Goal: Check status: Check status

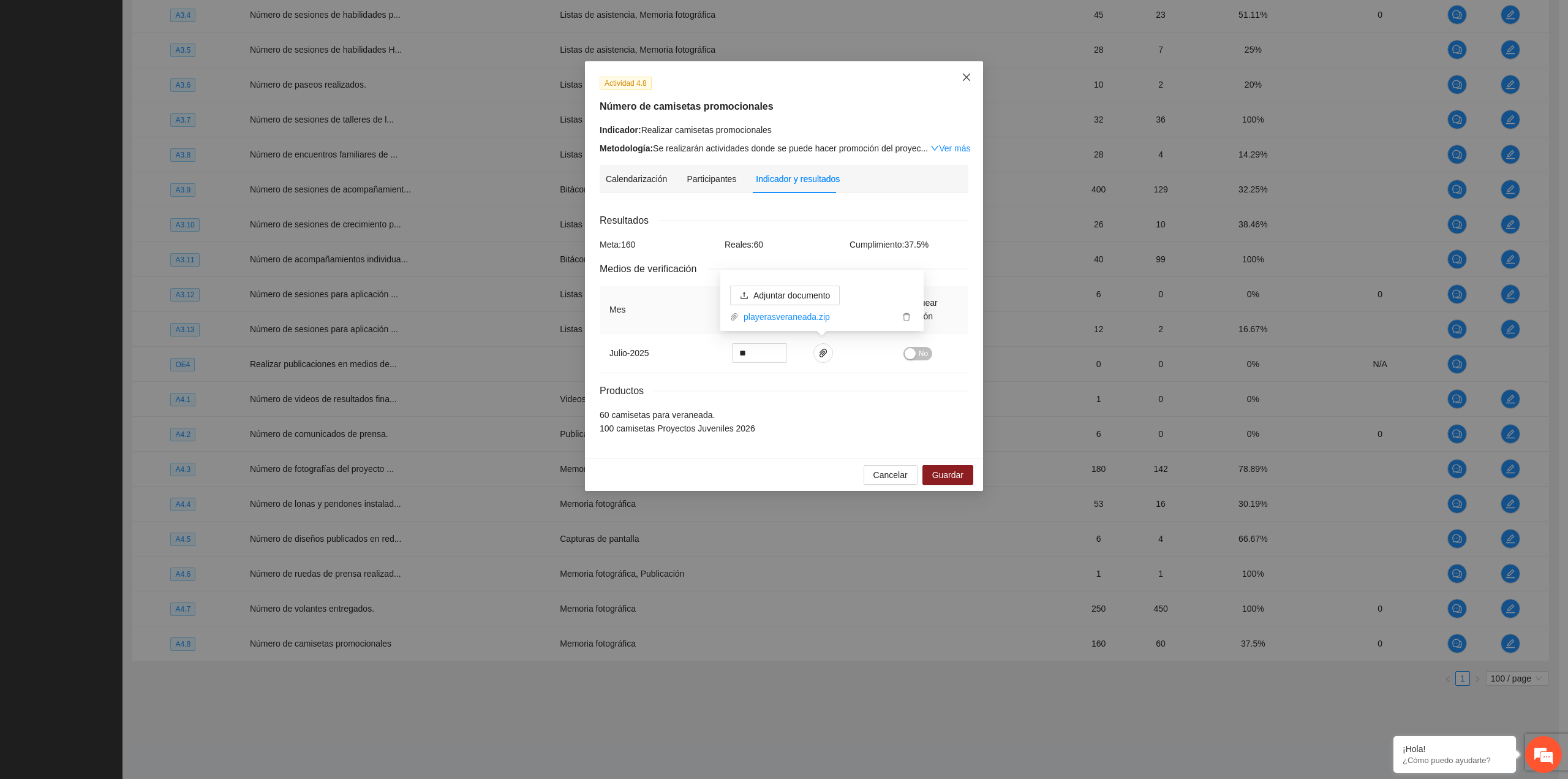
click at [962, 87] on span "Close" at bounding box center [966, 78] width 33 height 33
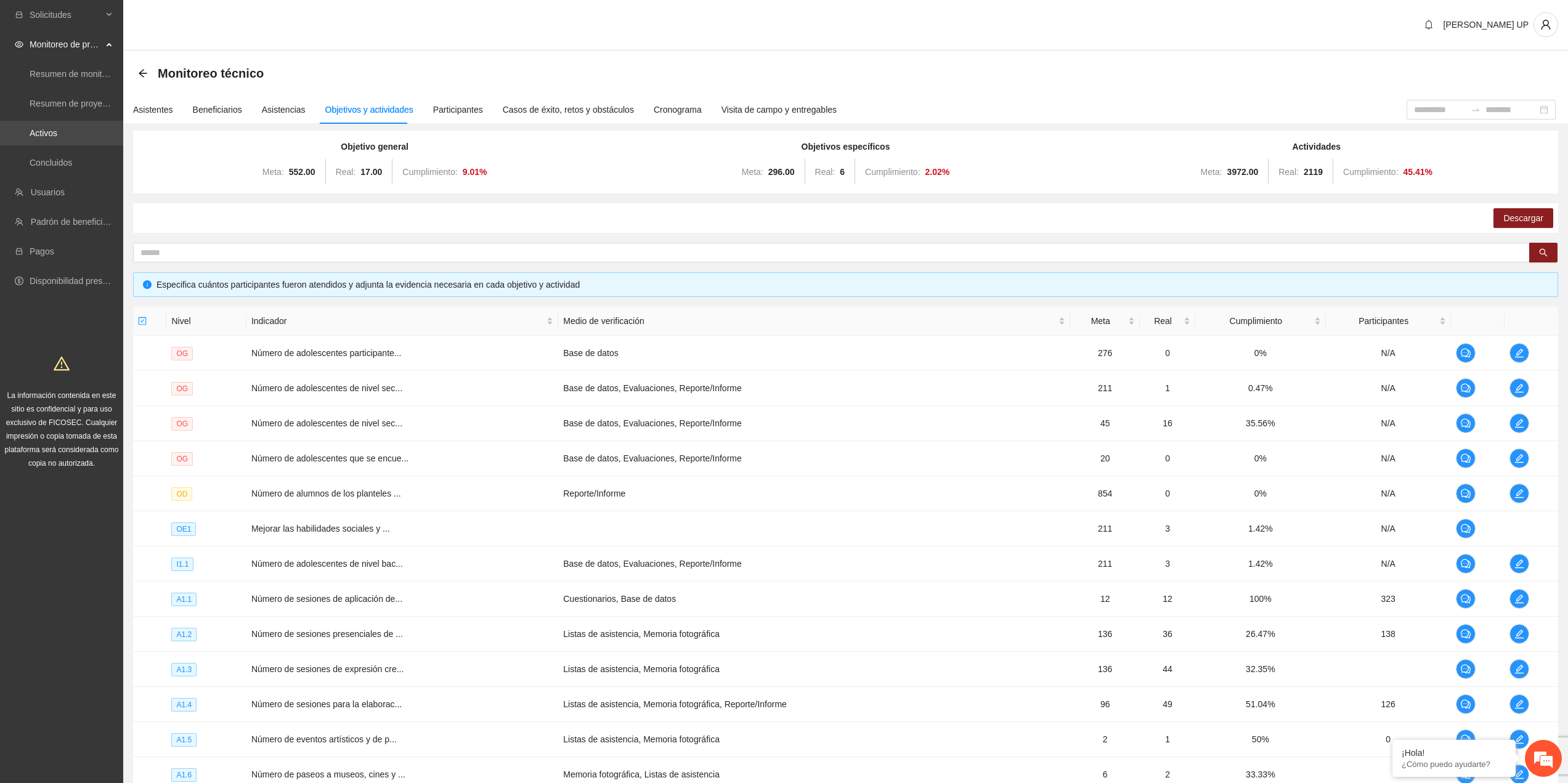
drag, startPoint x: 52, startPoint y: 149, endPoint x: 52, endPoint y: 143, distance: 6.0
click at [52, 149] on ul "Resumen de monitoreo Resumen de proyectos aprobados Activos Concluidos" at bounding box center [62, 118] width 123 height 119
click at [50, 138] on link "Activos" at bounding box center [43, 133] width 27 height 10
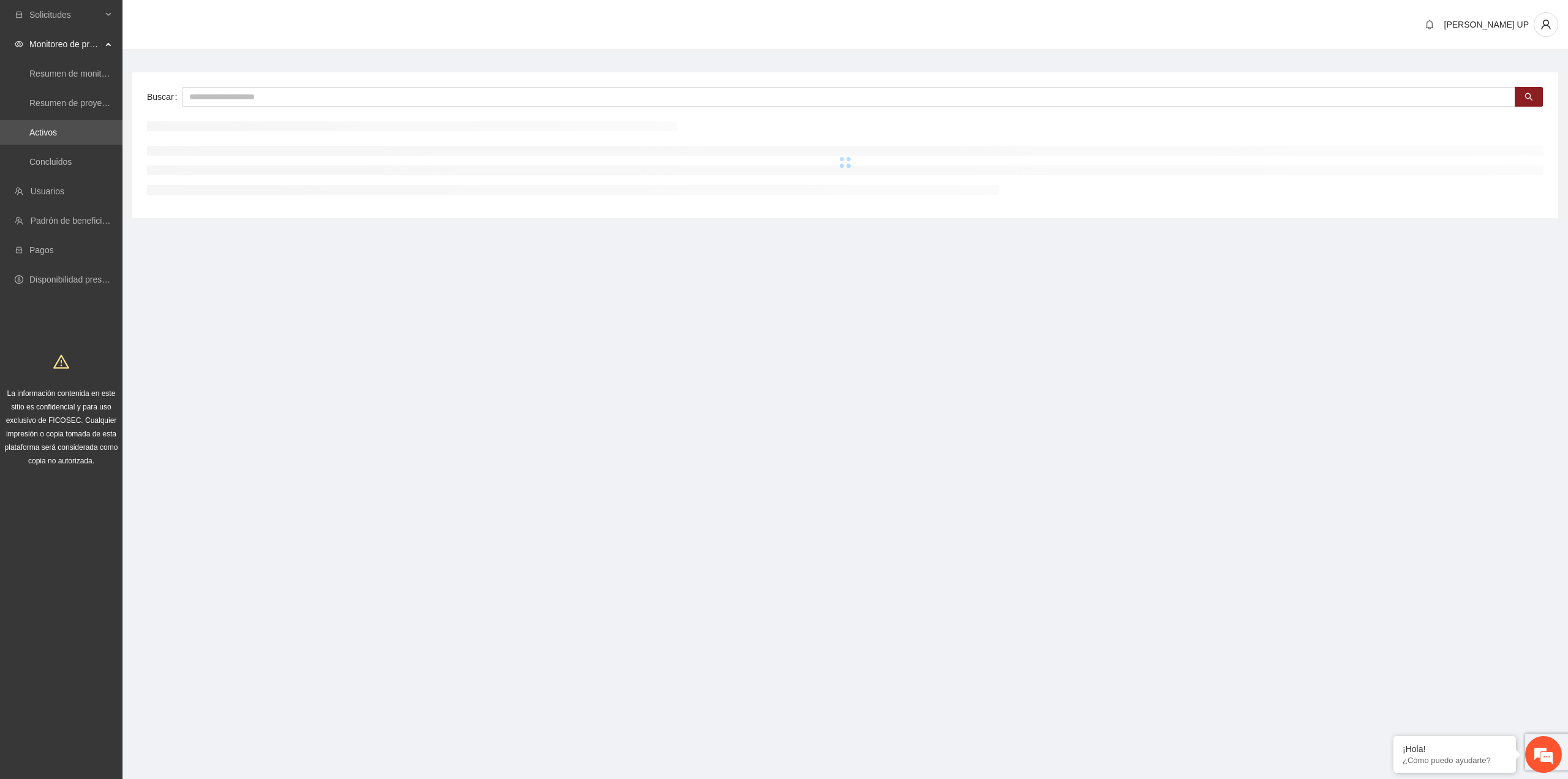
click at [174, 100] on label "Buscar" at bounding box center [164, 97] width 35 height 20
click at [215, 96] on input "text" at bounding box center [848, 97] width 1334 height 20
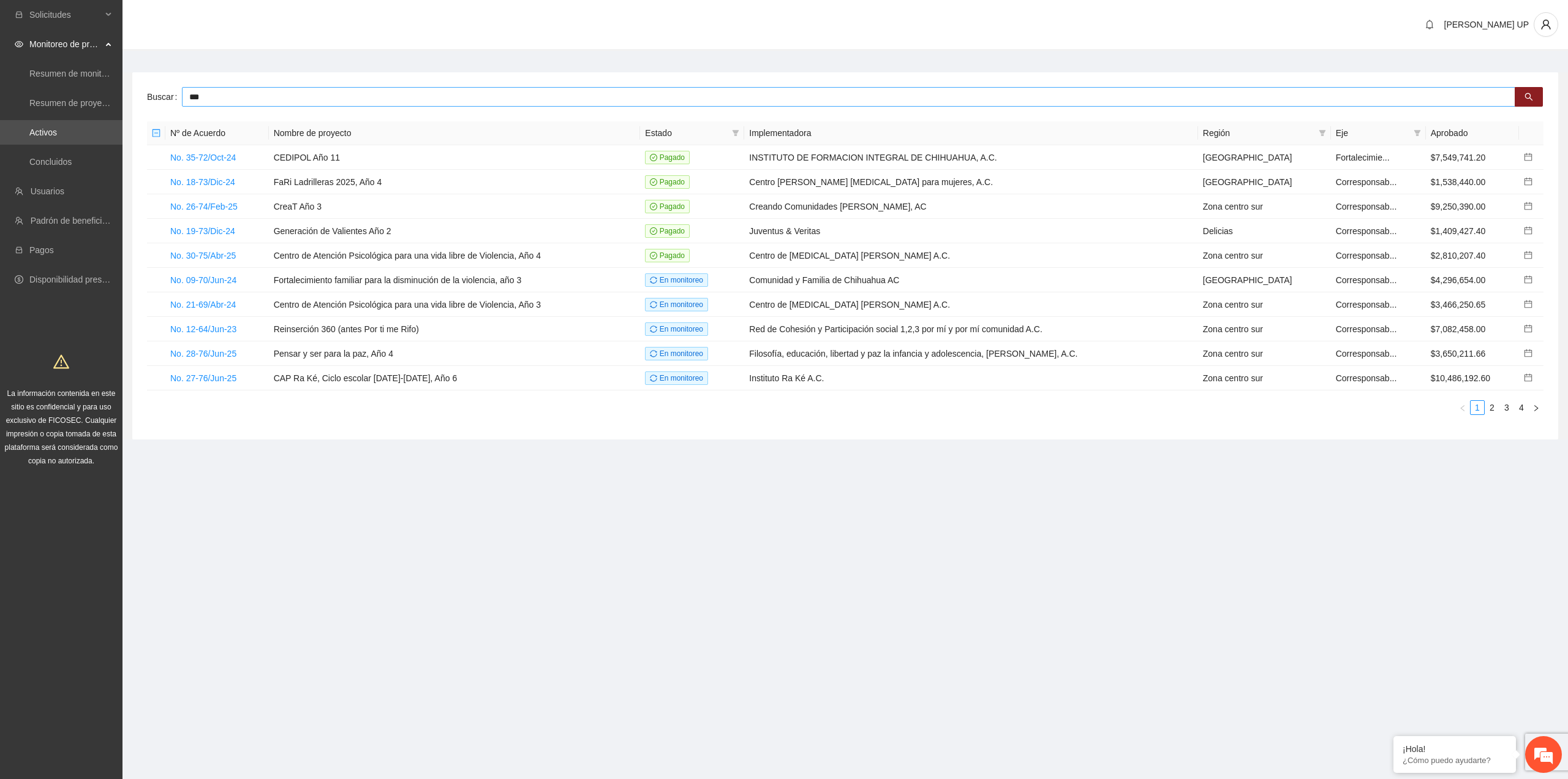
type input "***"
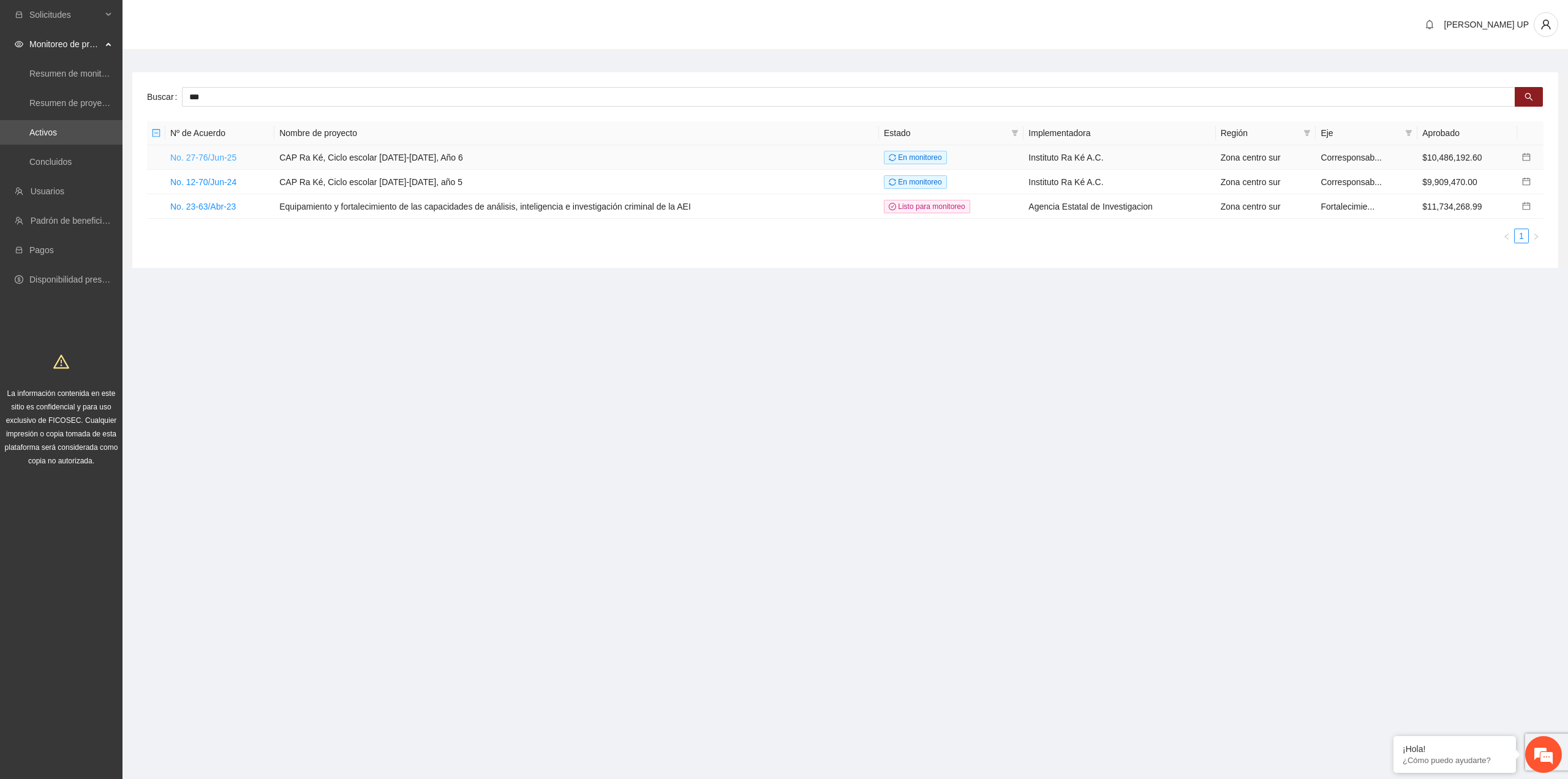
click at [209, 161] on link "No. 27-76/Jun-25" at bounding box center [203, 157] width 66 height 10
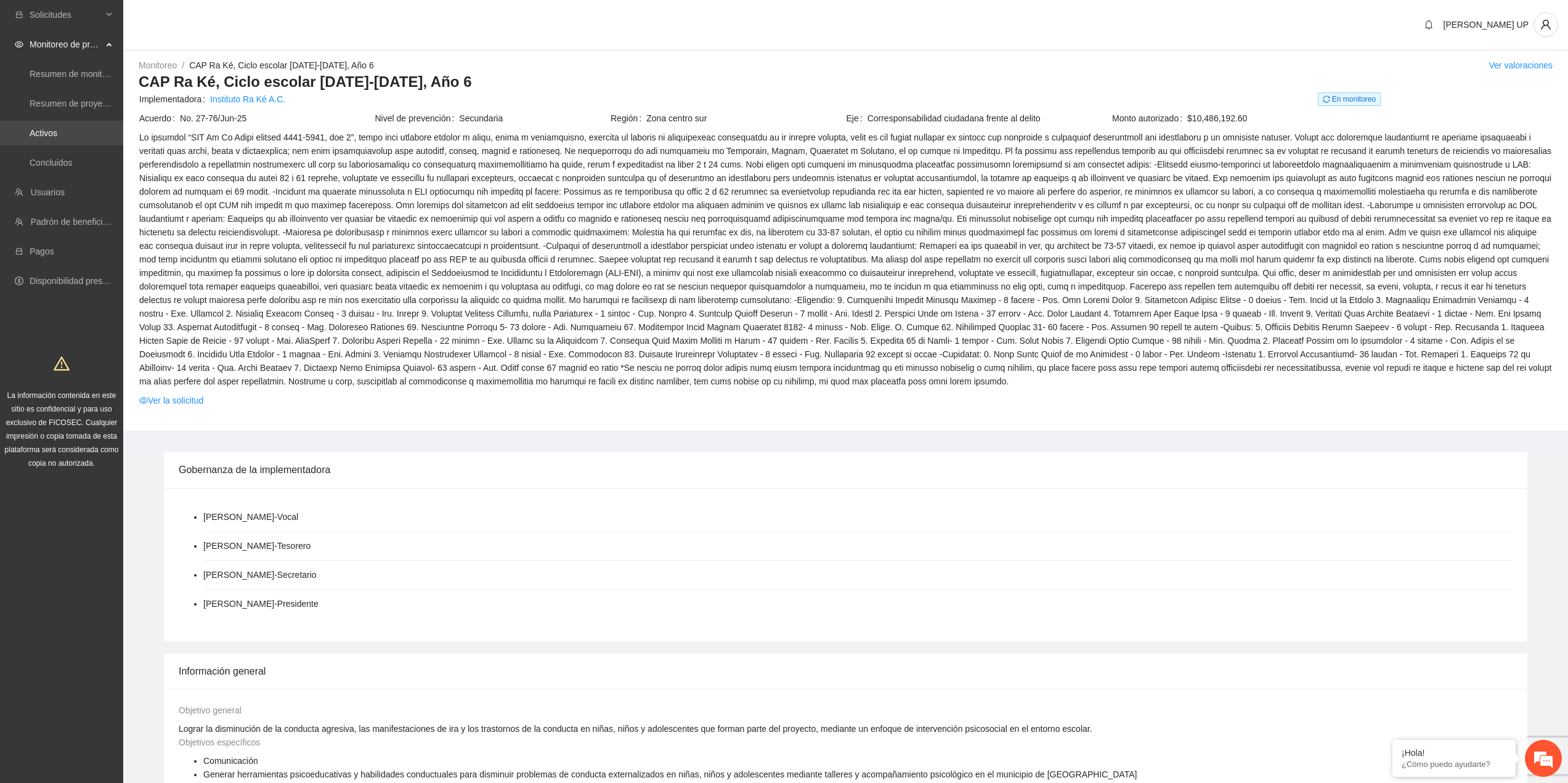
click at [58, 129] on link "Activos" at bounding box center [43, 133] width 27 height 10
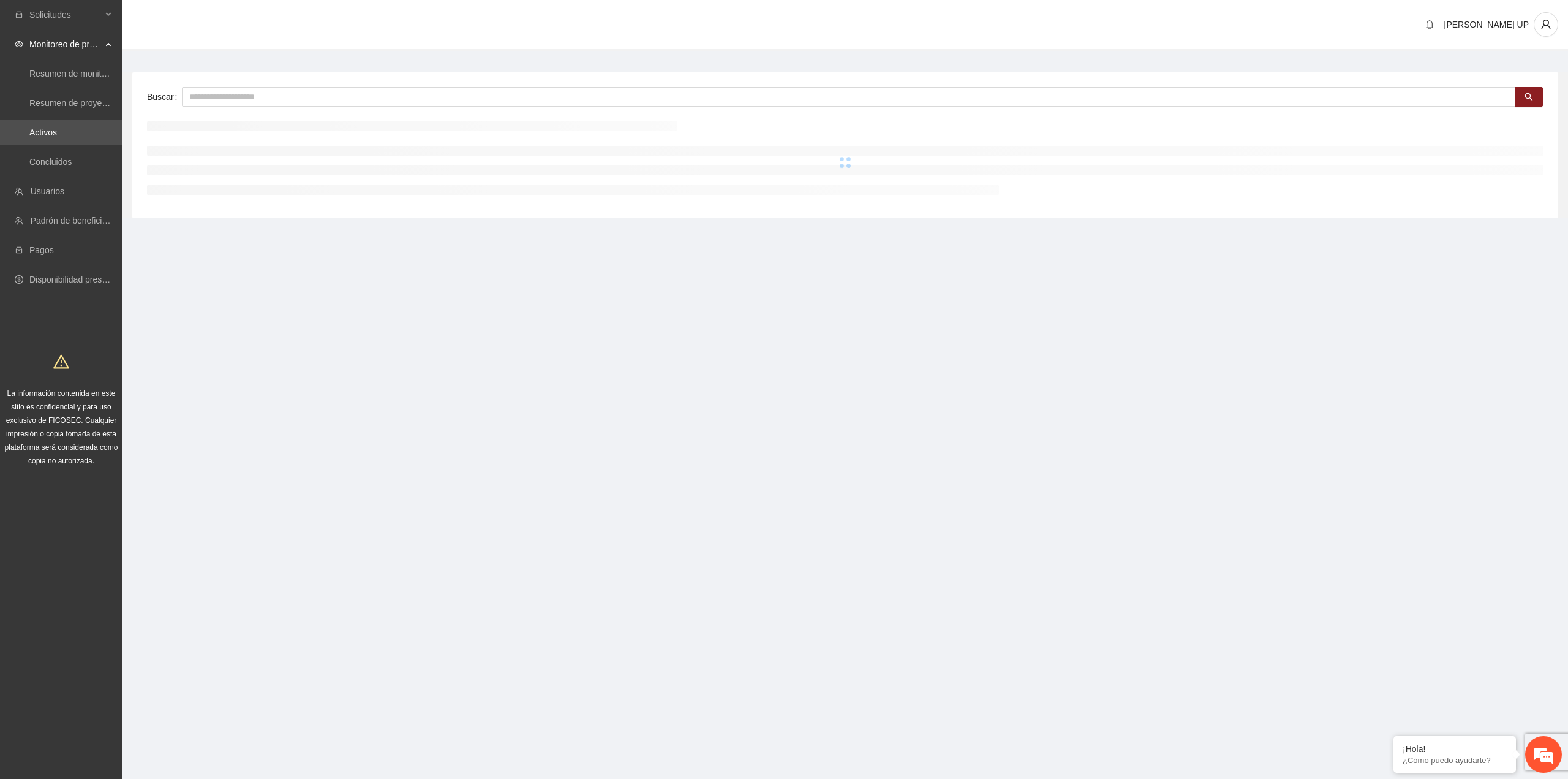
click at [208, 82] on div "Buscar" at bounding box center [845, 145] width 1426 height 146
click at [214, 94] on input "text" at bounding box center [848, 97] width 1334 height 20
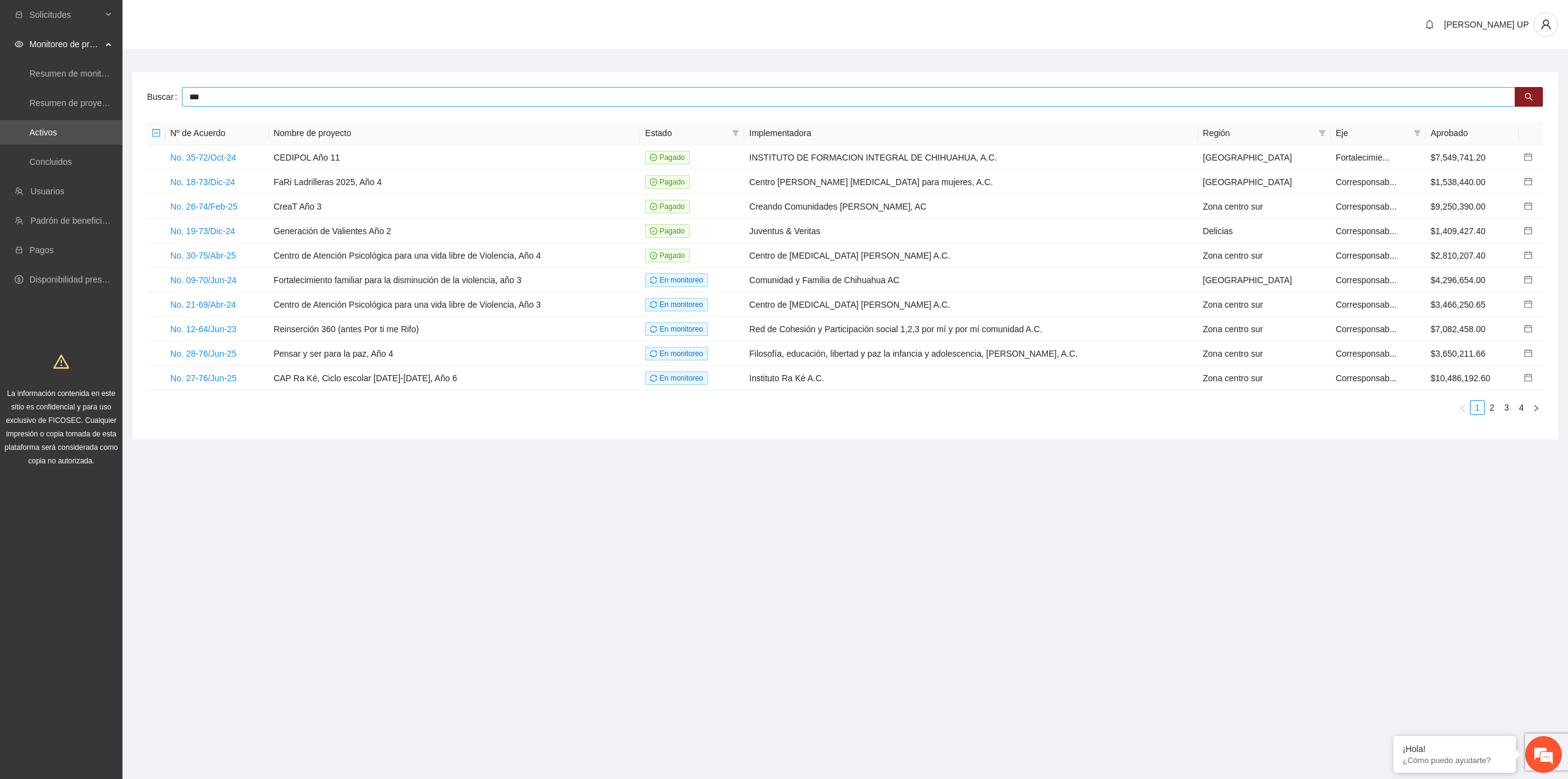
type input "***"
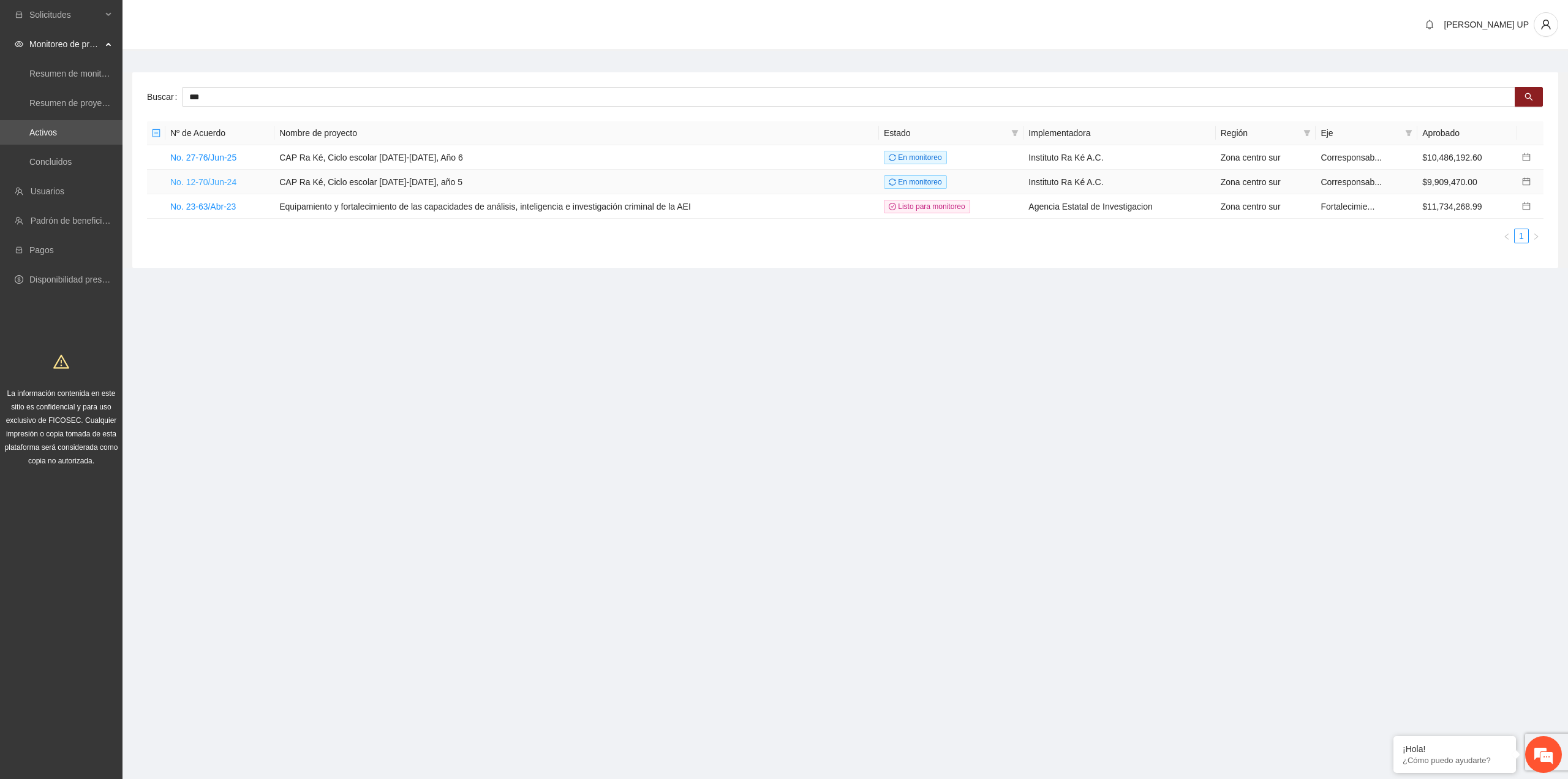
click at [200, 179] on link "No. 12-70/Jun-24" at bounding box center [203, 182] width 66 height 10
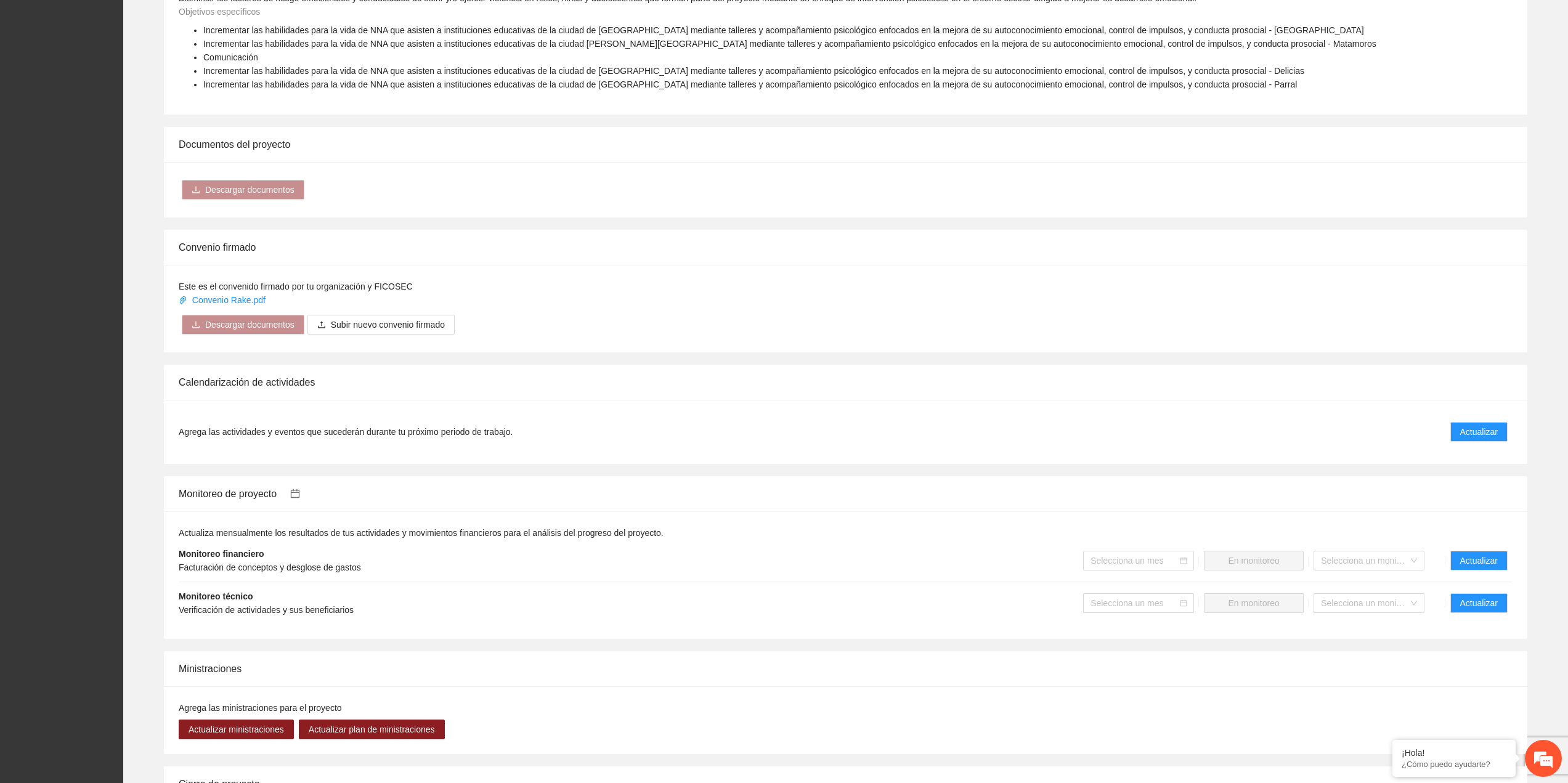
scroll to position [906, 0]
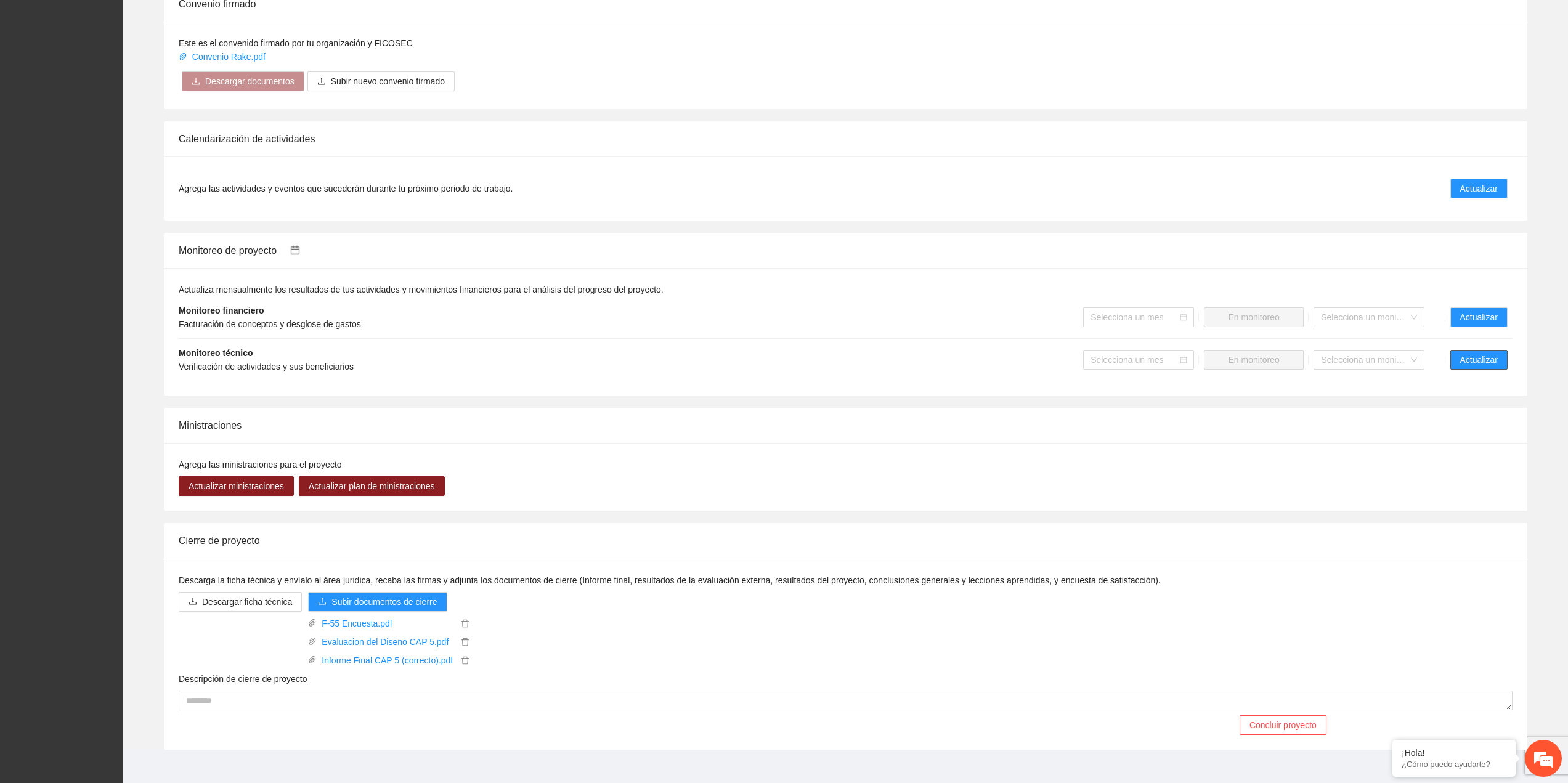
click at [1505, 350] on button "Actualizar" at bounding box center [1479, 360] width 58 height 20
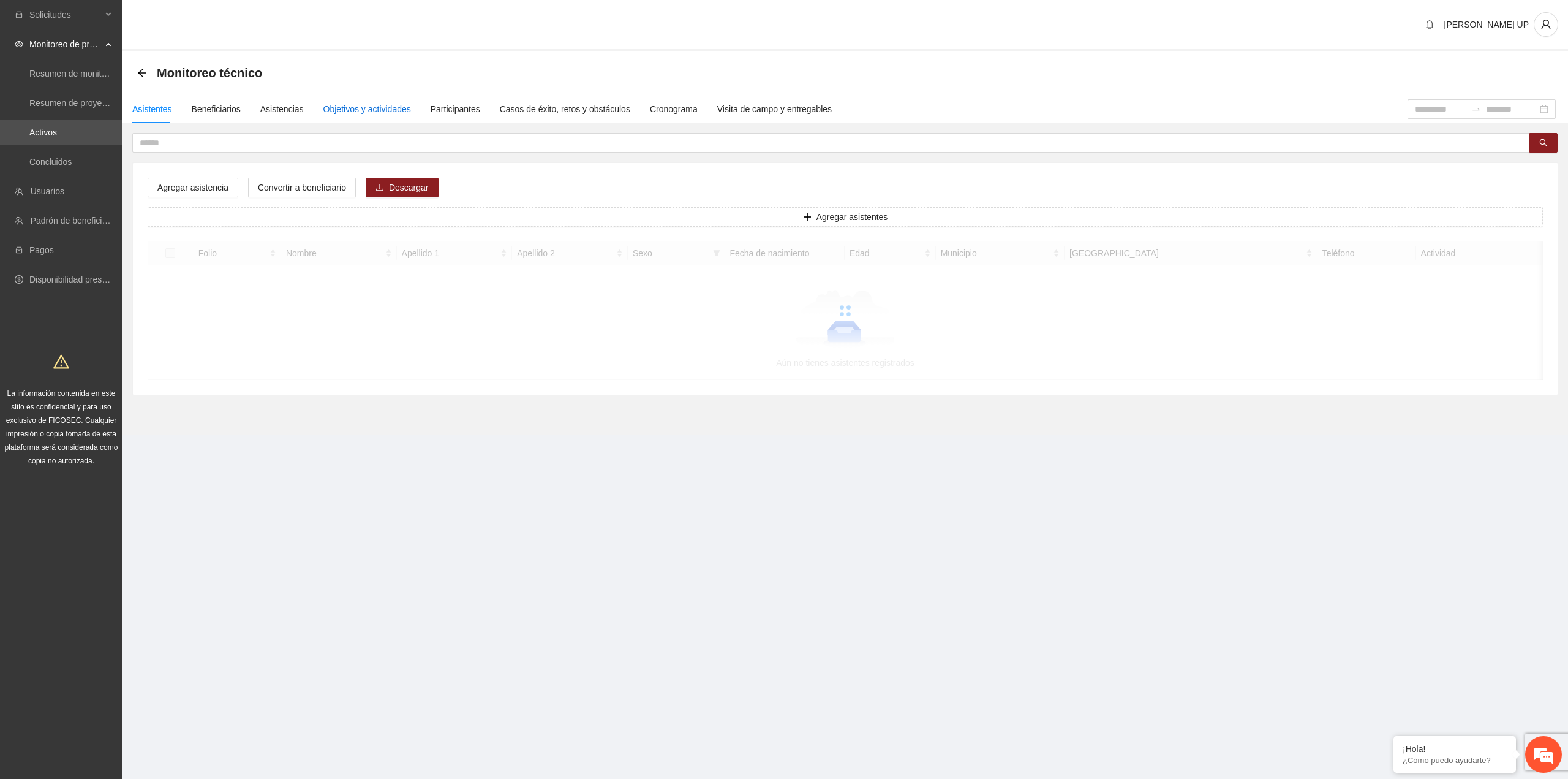
click at [353, 109] on div "Objetivos y actividades" at bounding box center [367, 109] width 88 height 14
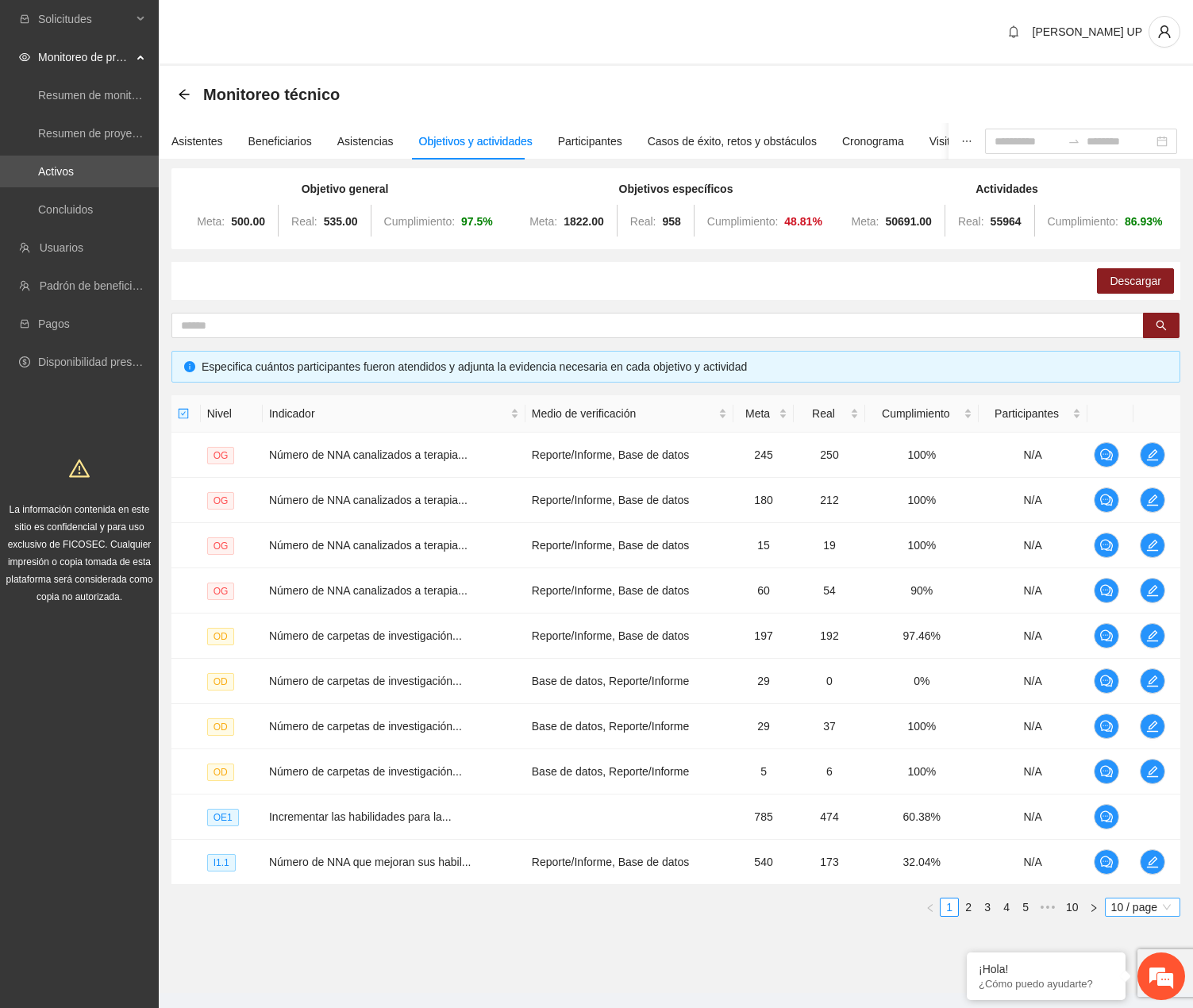
click at [1145, 905] on span "10 / page" at bounding box center [1143, 907] width 63 height 18
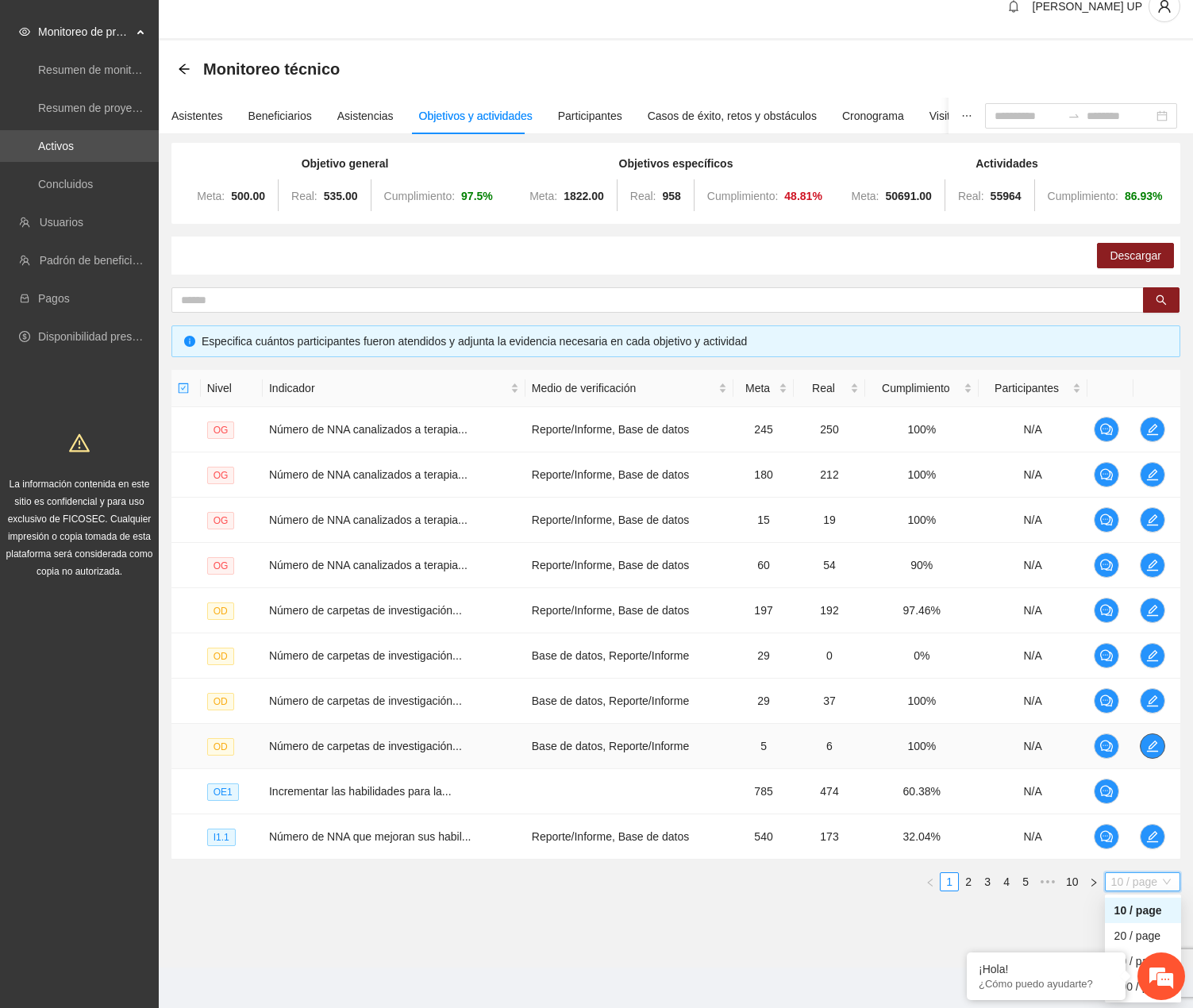
scroll to position [29, 0]
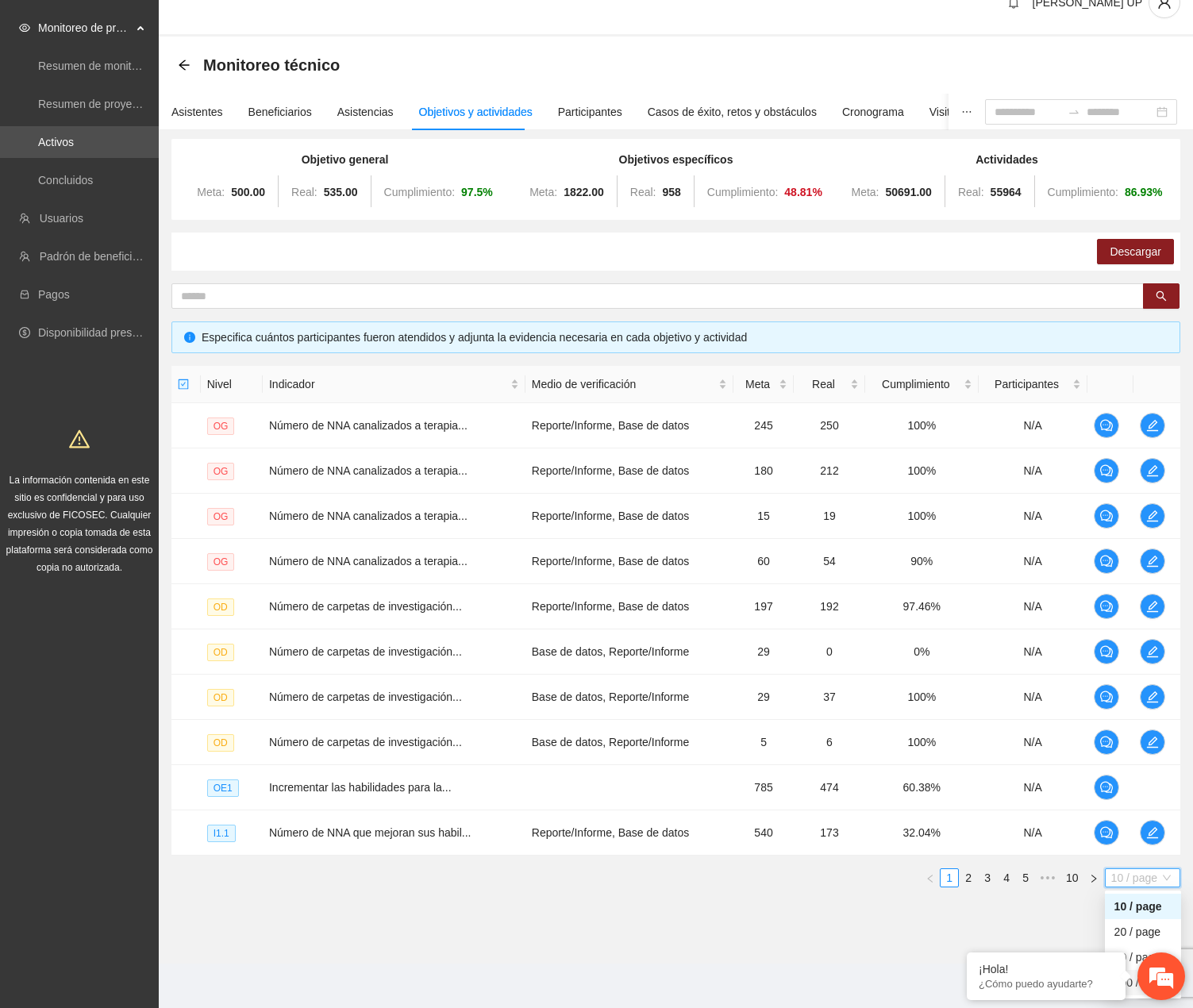
click at [1130, 989] on div "100 / page" at bounding box center [1143, 982] width 57 height 18
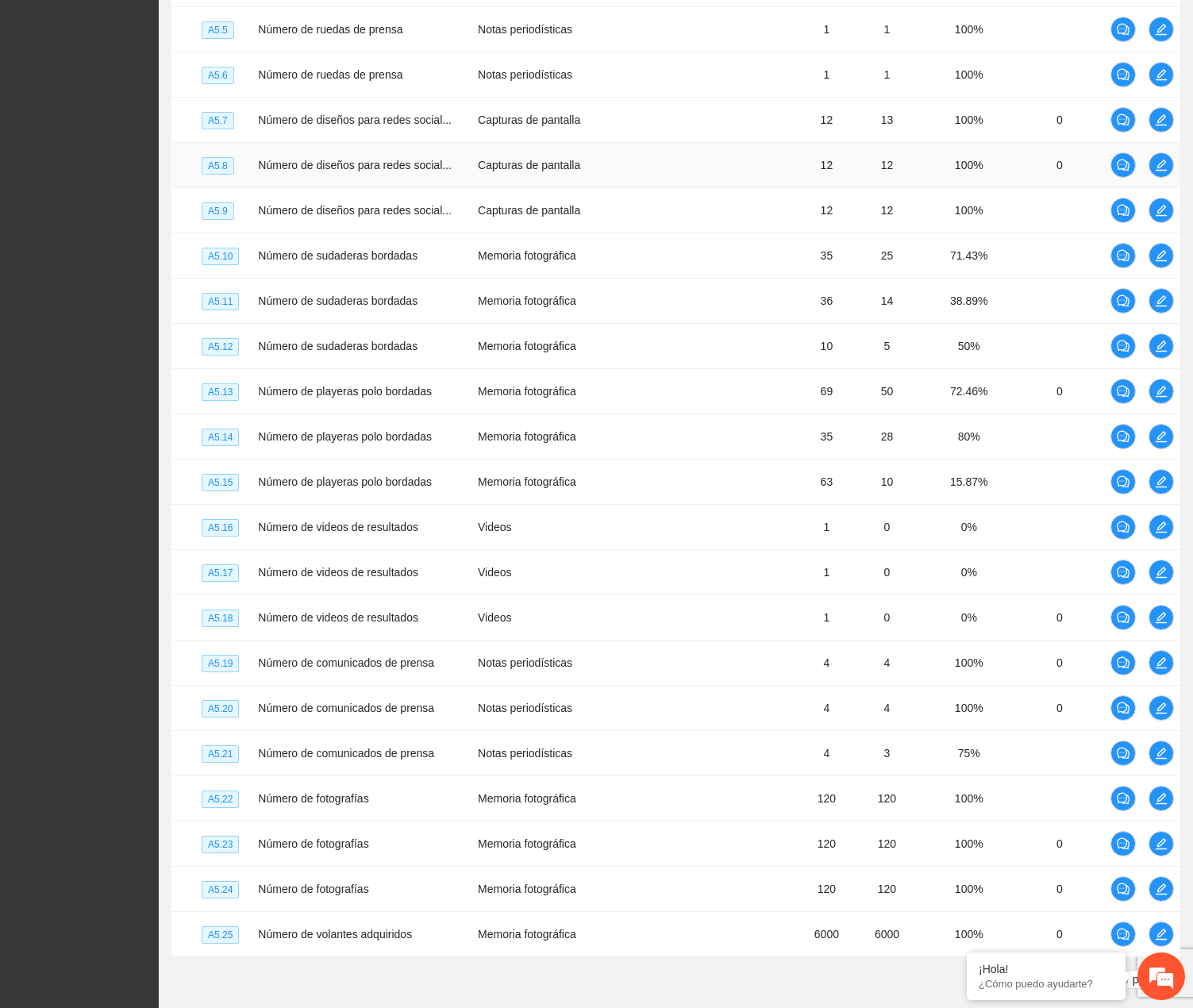
scroll to position [4122, 0]
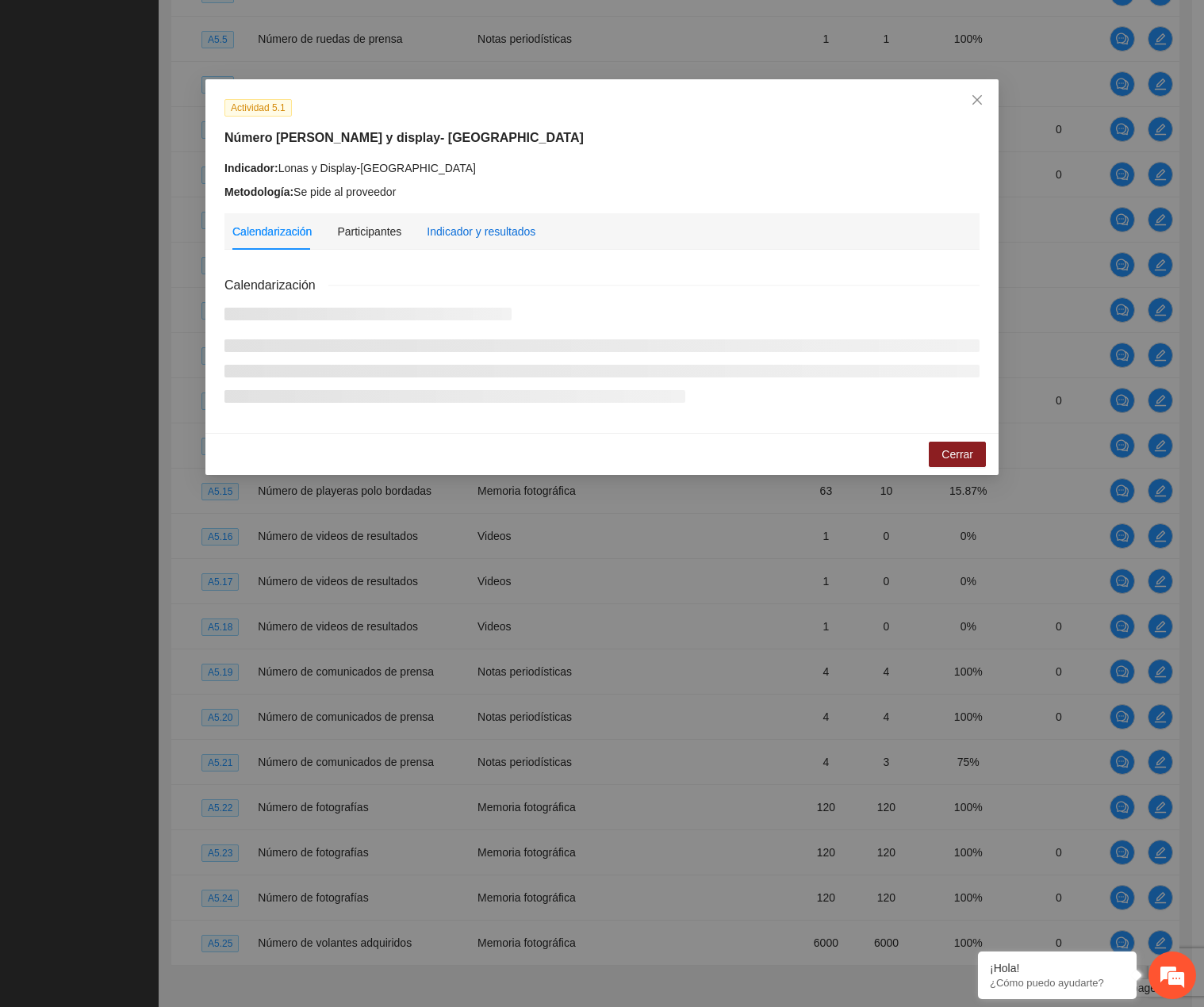
click at [452, 228] on div "Indicador y resultados" at bounding box center [481, 232] width 108 height 18
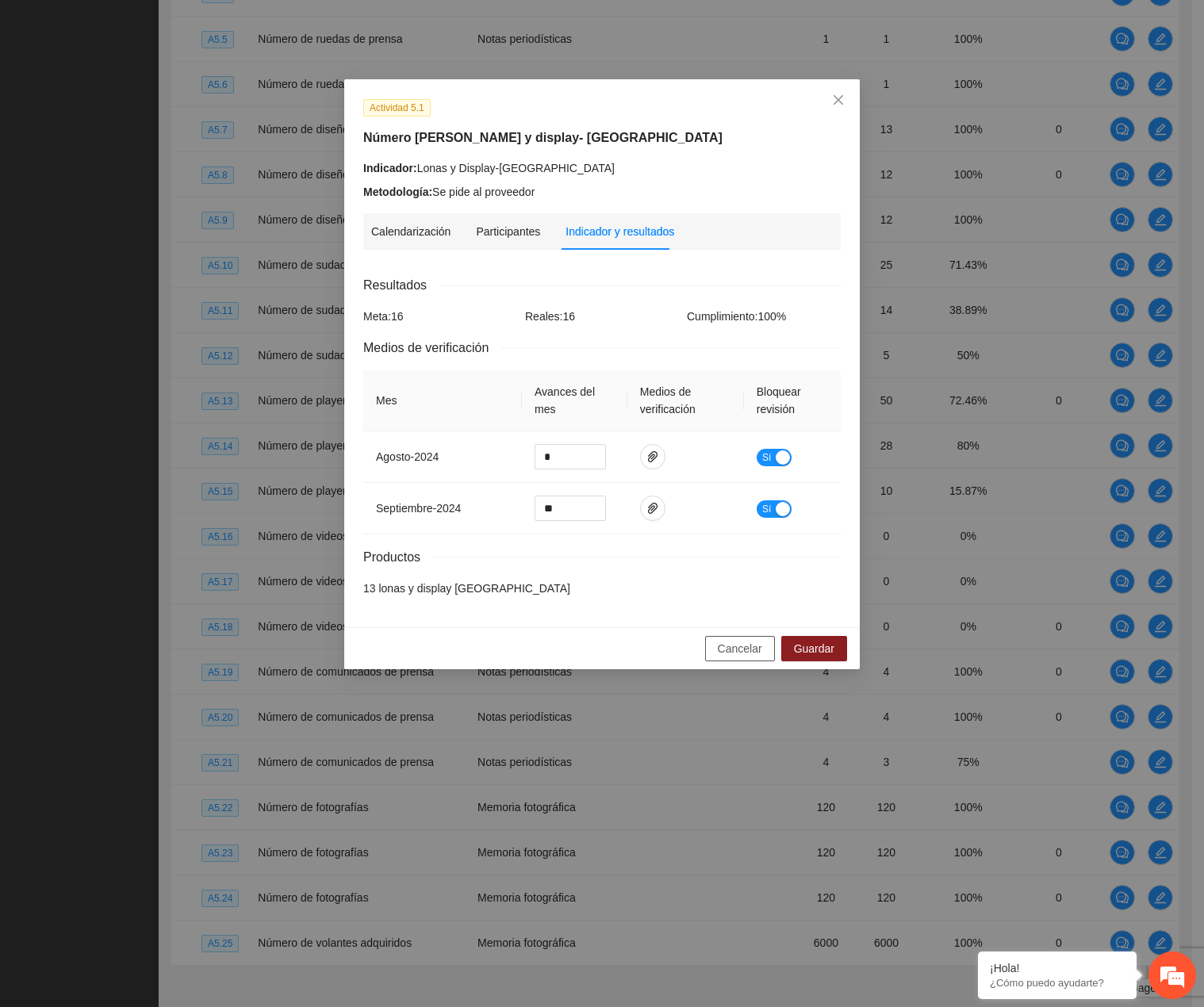
click at [714, 640] on button "Cancelar" at bounding box center [739, 648] width 70 height 26
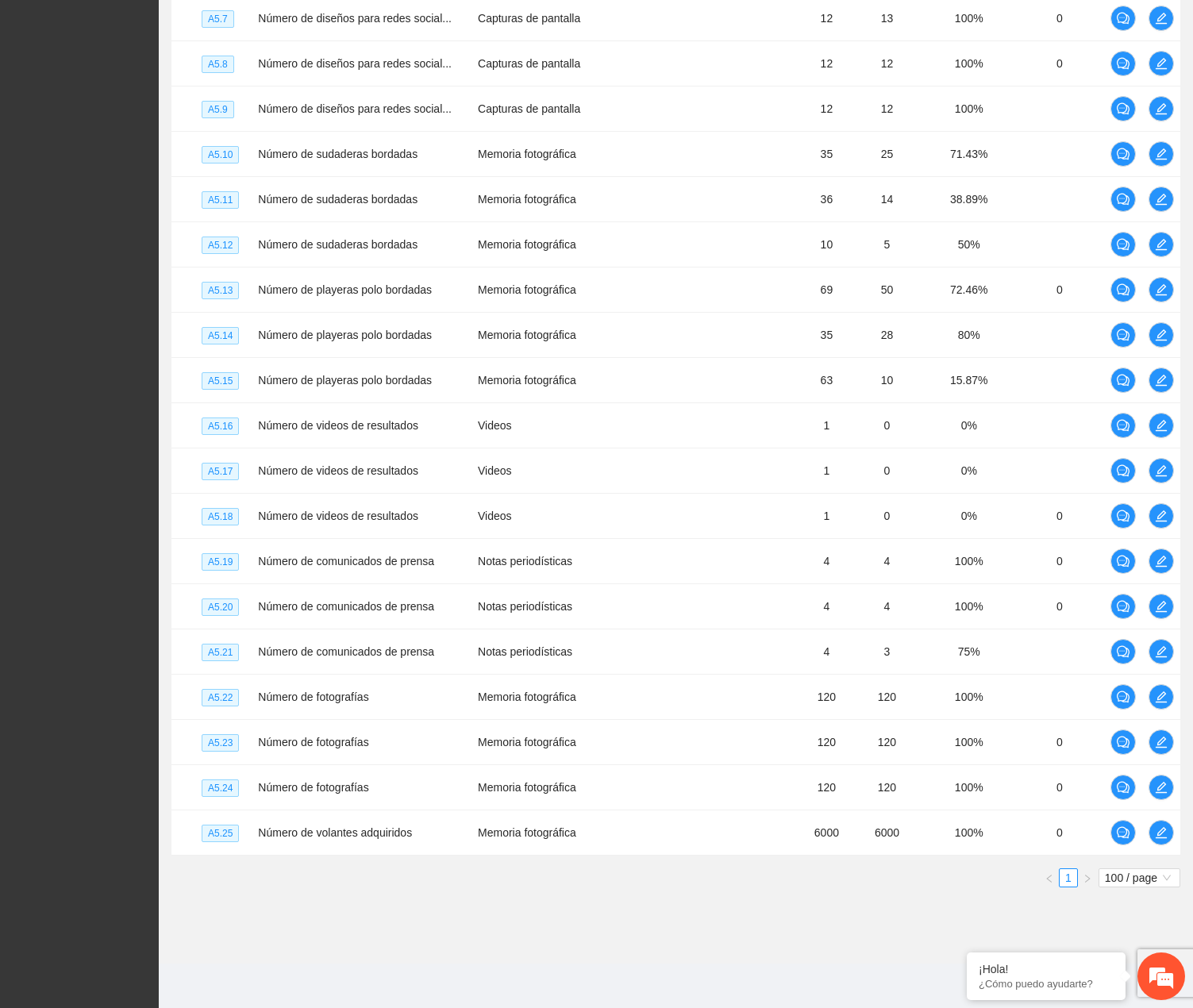
scroll to position [4281, 0]
click at [1174, 41] on td at bounding box center [1161, 19] width 38 height 45
click at [1172, 25] on span "edit" at bounding box center [1161, 18] width 24 height 12
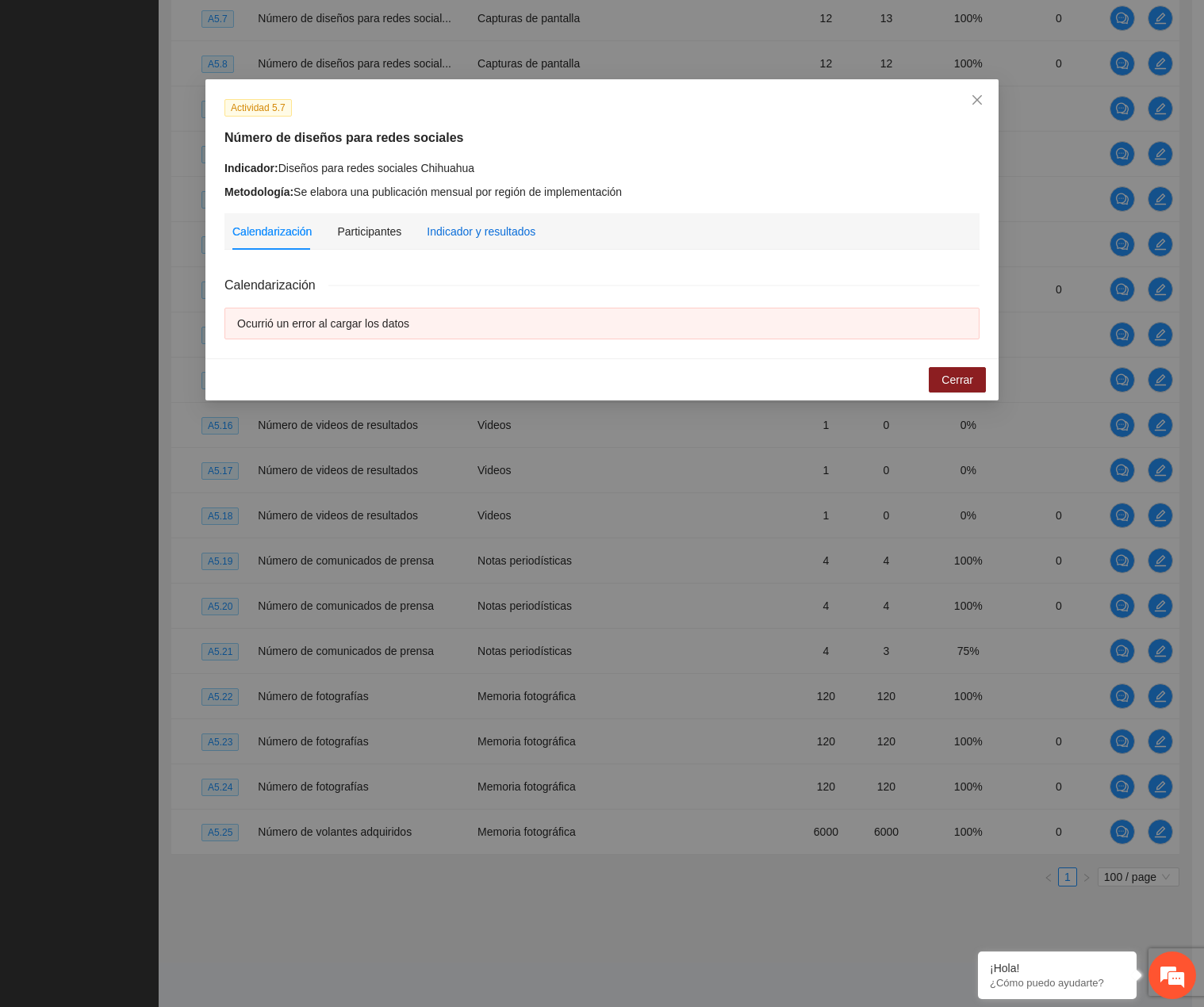
click at [444, 236] on div "Indicador y resultados" at bounding box center [481, 232] width 108 height 18
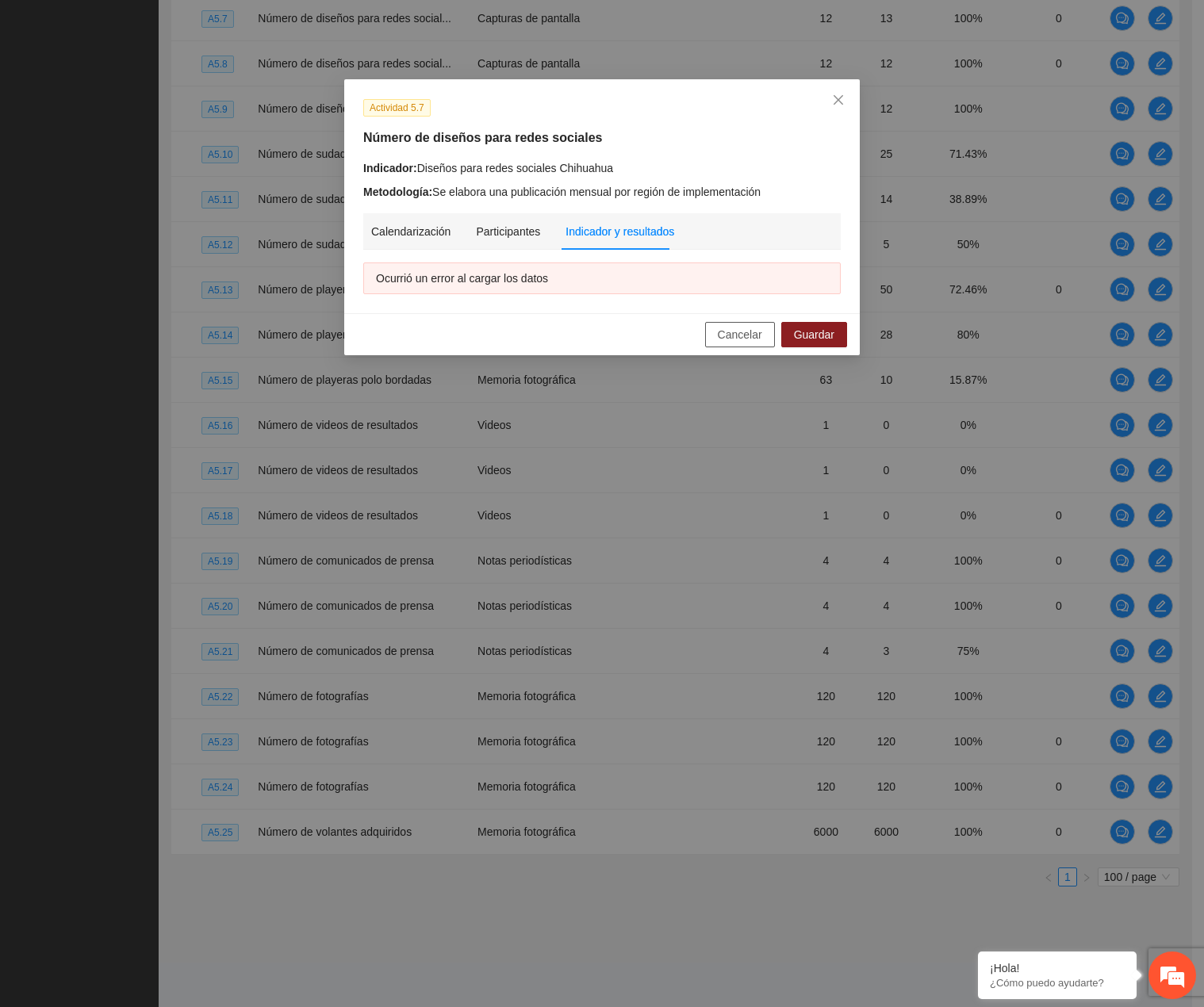
click at [752, 333] on span "Cancelar" at bounding box center [740, 334] width 44 height 18
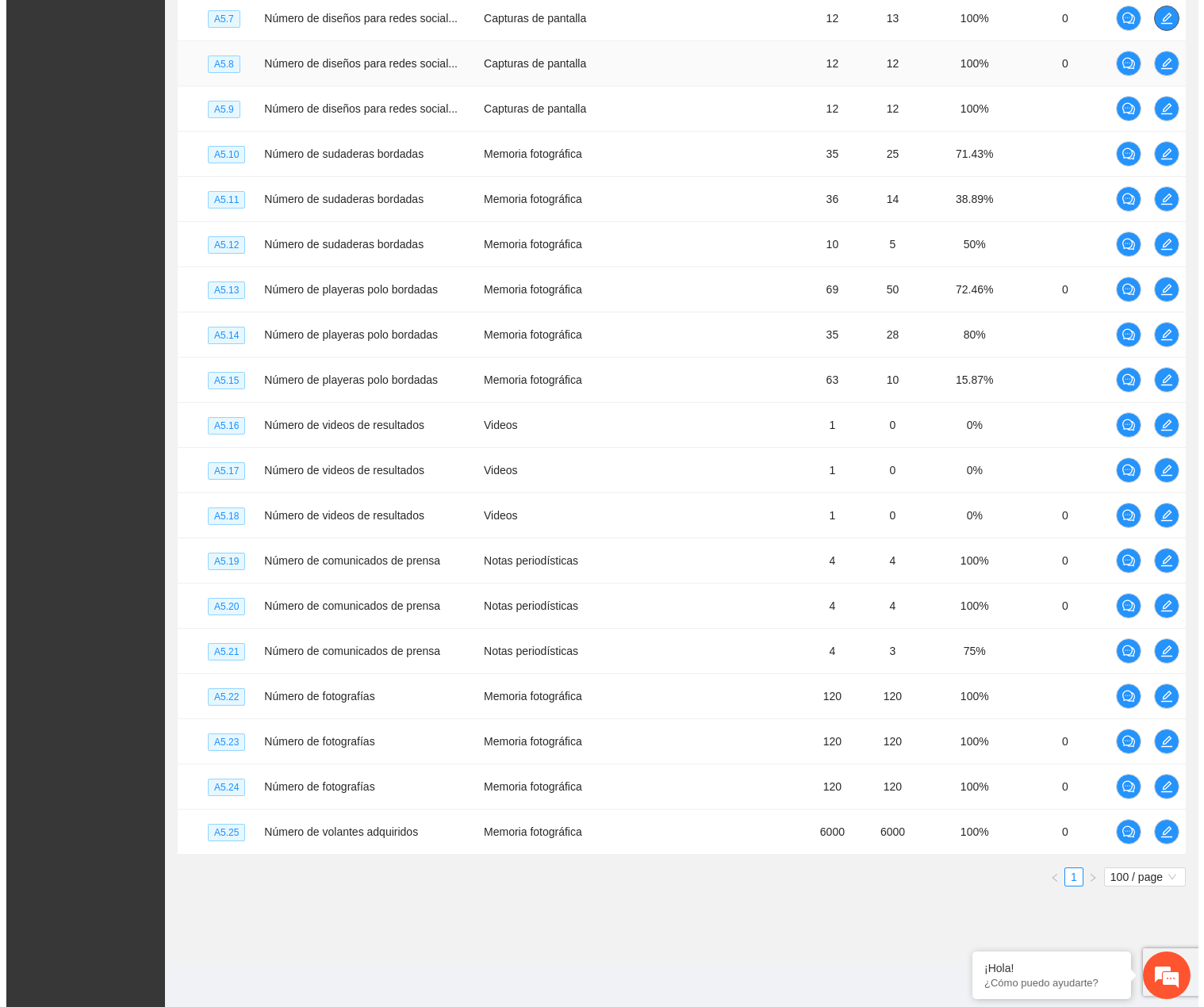
scroll to position [4435, 0]
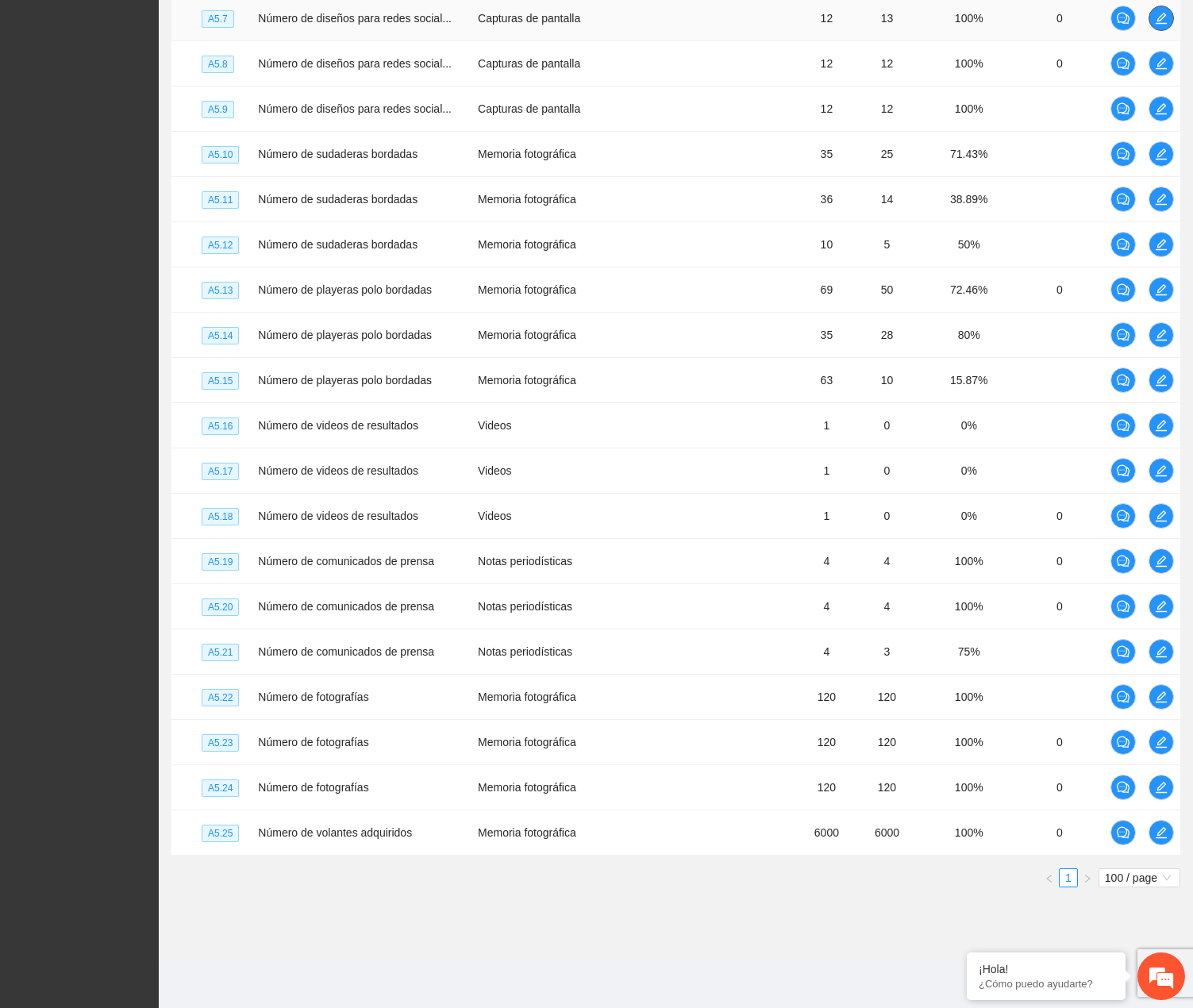
click at [1155, 25] on icon "edit" at bounding box center [1161, 18] width 12 height 12
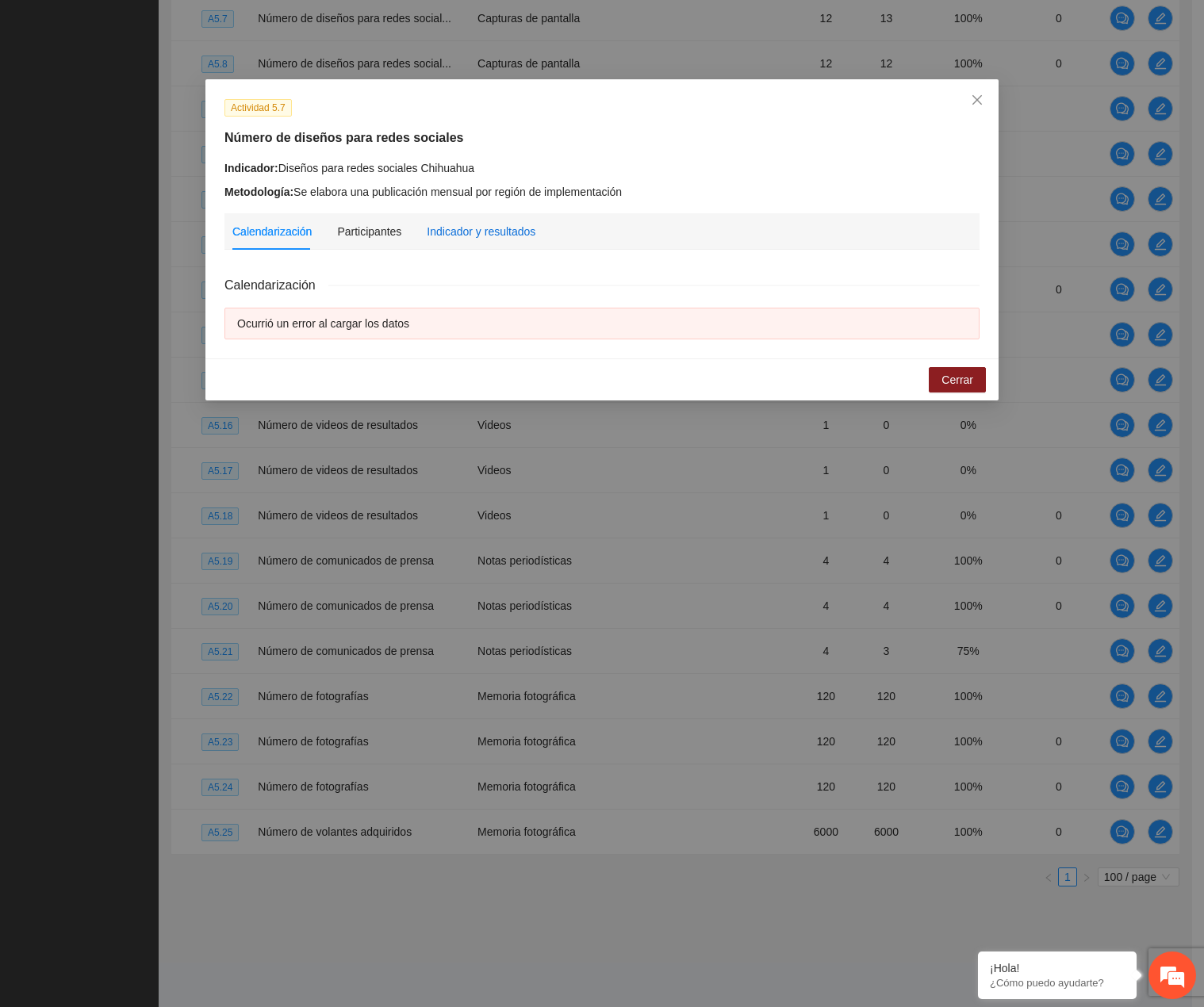
click at [467, 238] on div "Indicador y resultados" at bounding box center [481, 232] width 108 height 18
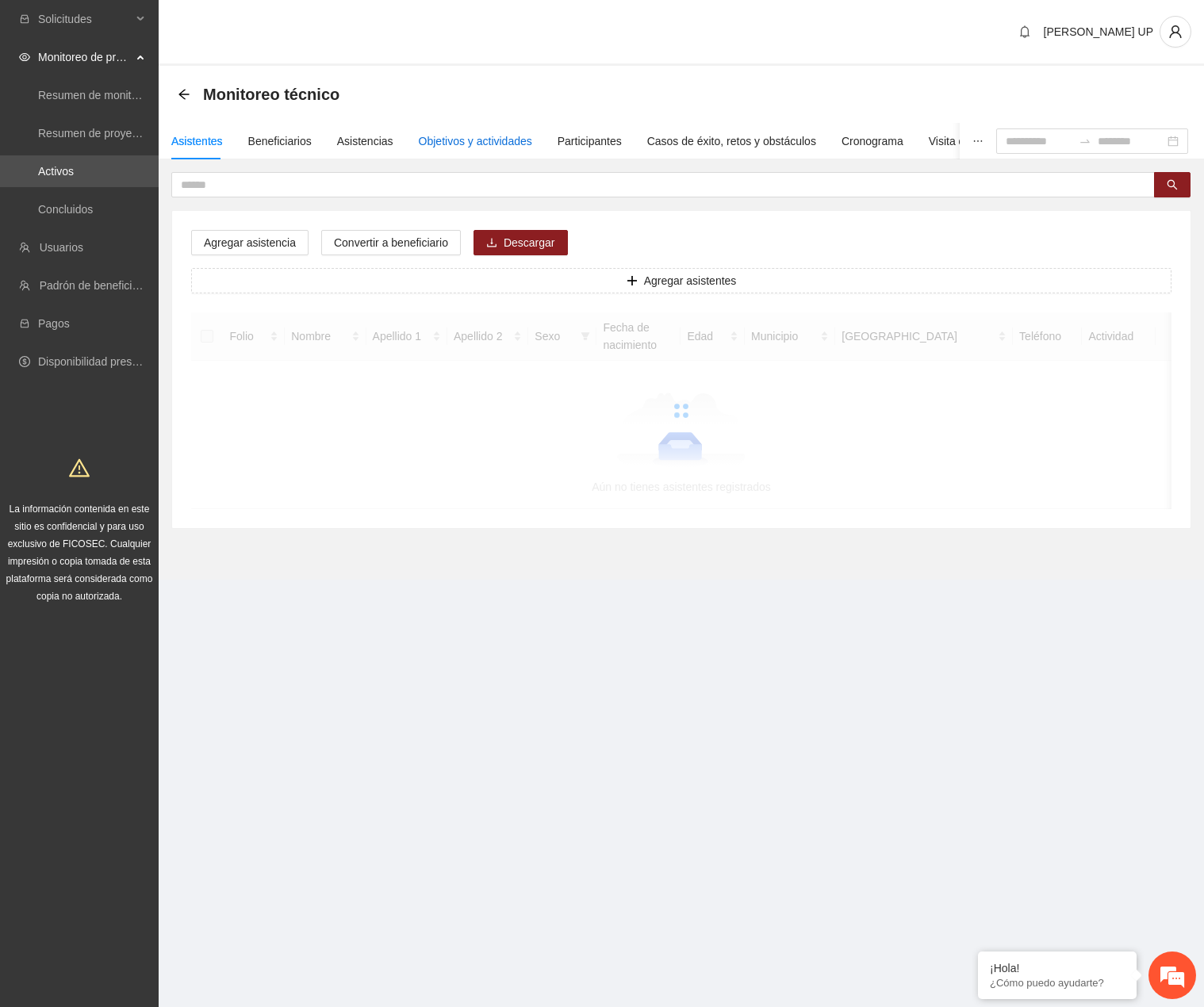
click at [489, 132] on div "Objetivos y actividades" at bounding box center [475, 141] width 114 height 18
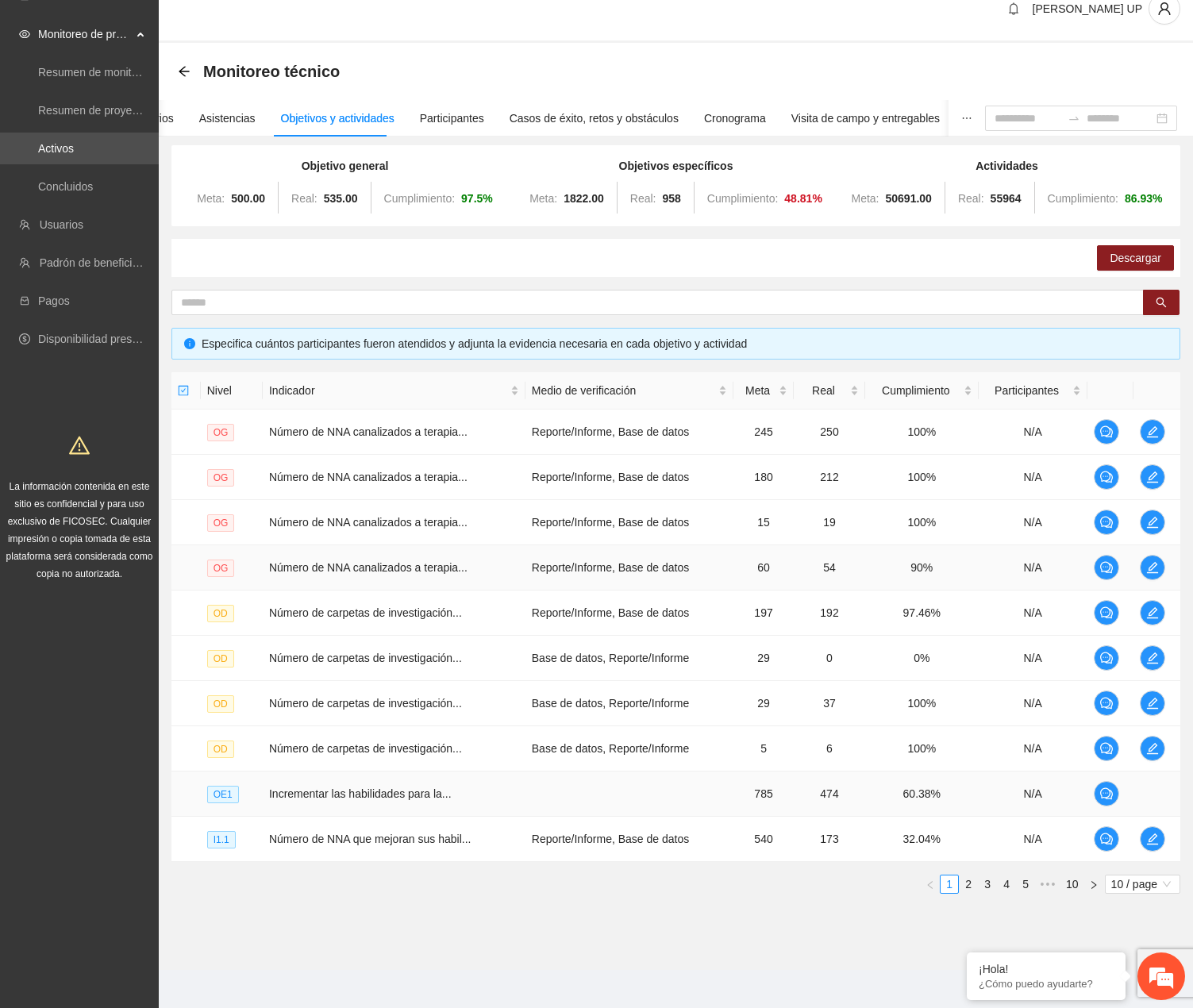
scroll to position [29, 0]
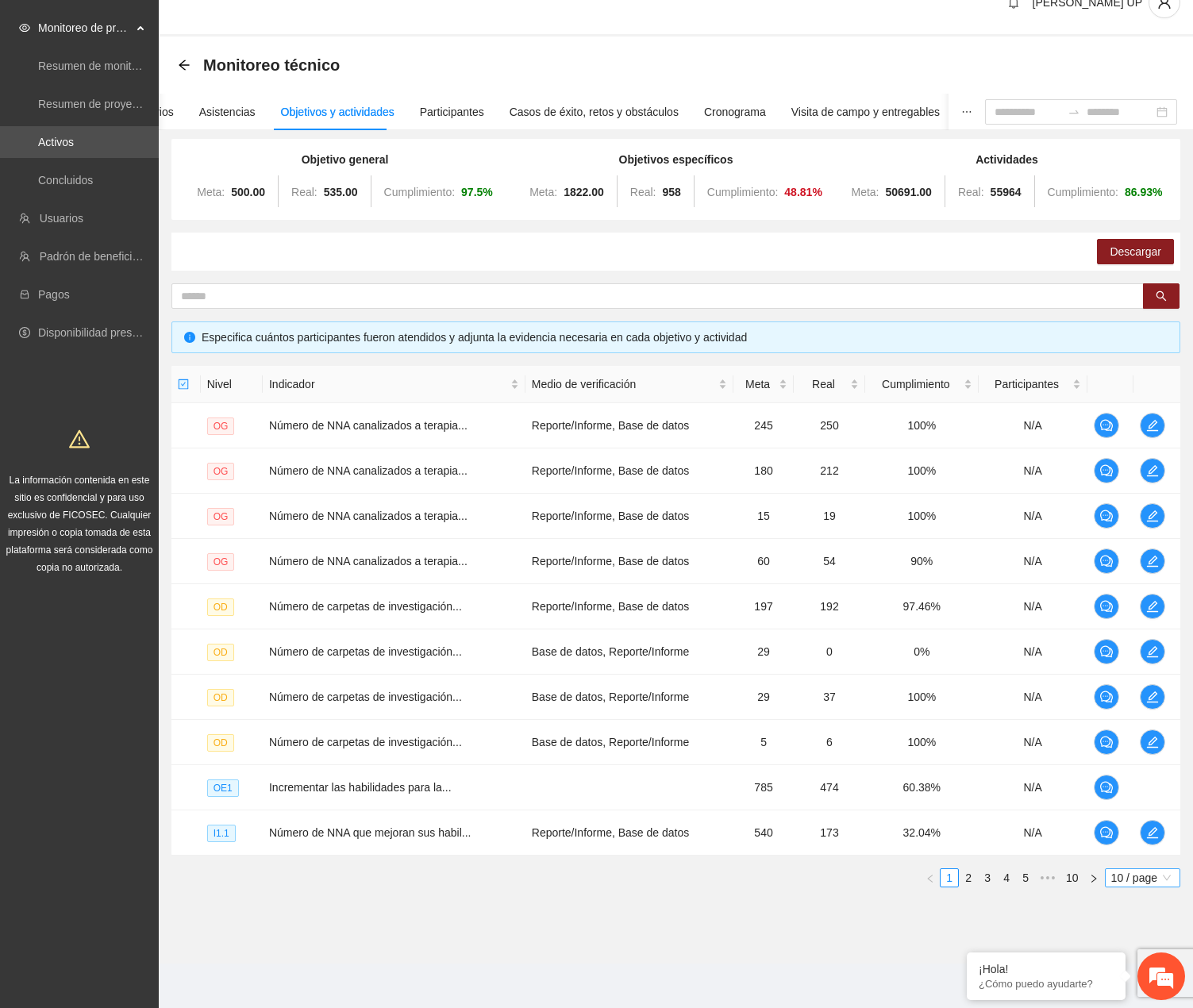
click at [1126, 881] on span "10 / page" at bounding box center [1143, 877] width 63 height 18
click at [1131, 985] on div "100 / page" at bounding box center [1143, 982] width 57 height 18
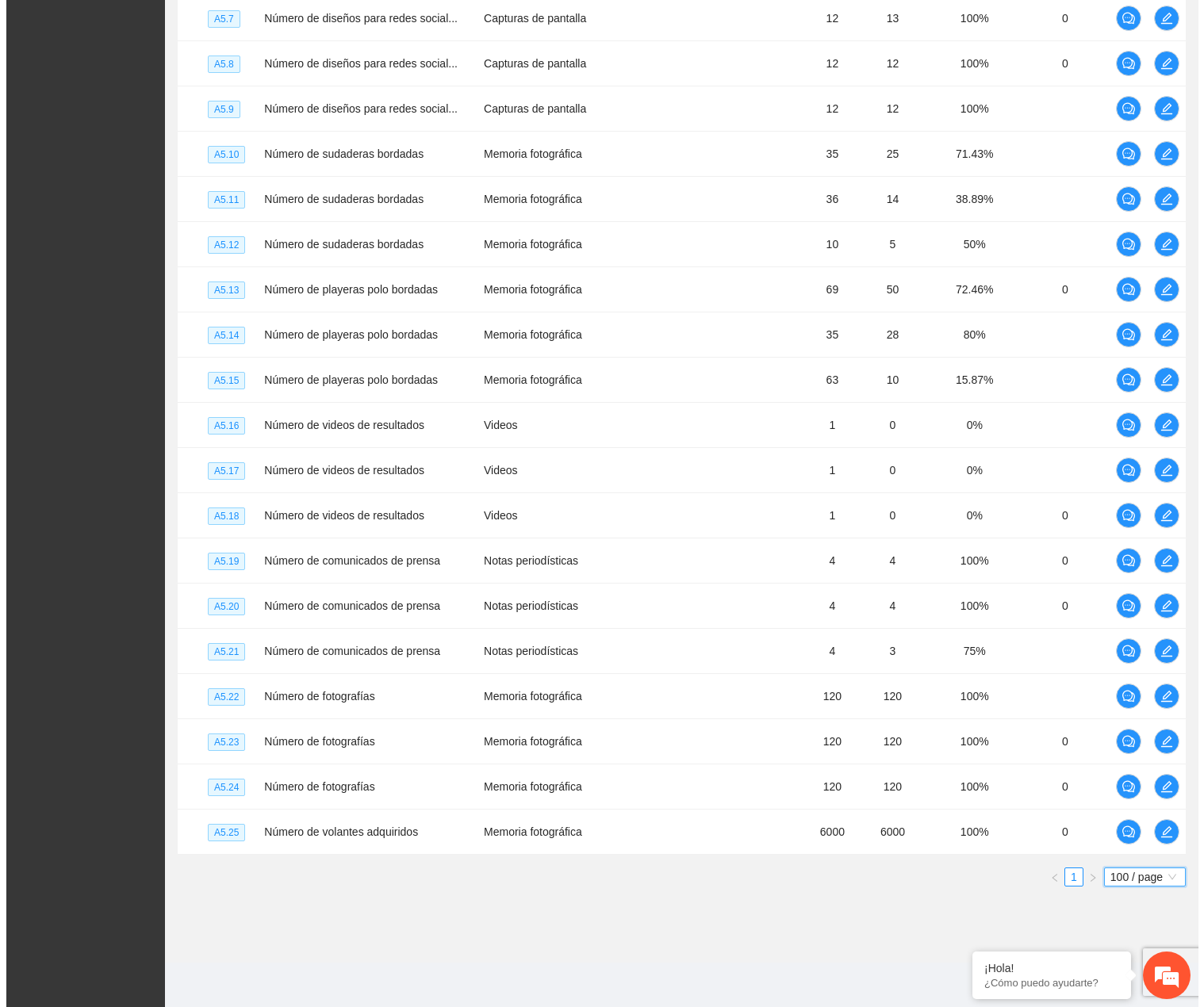
scroll to position [4753, 0]
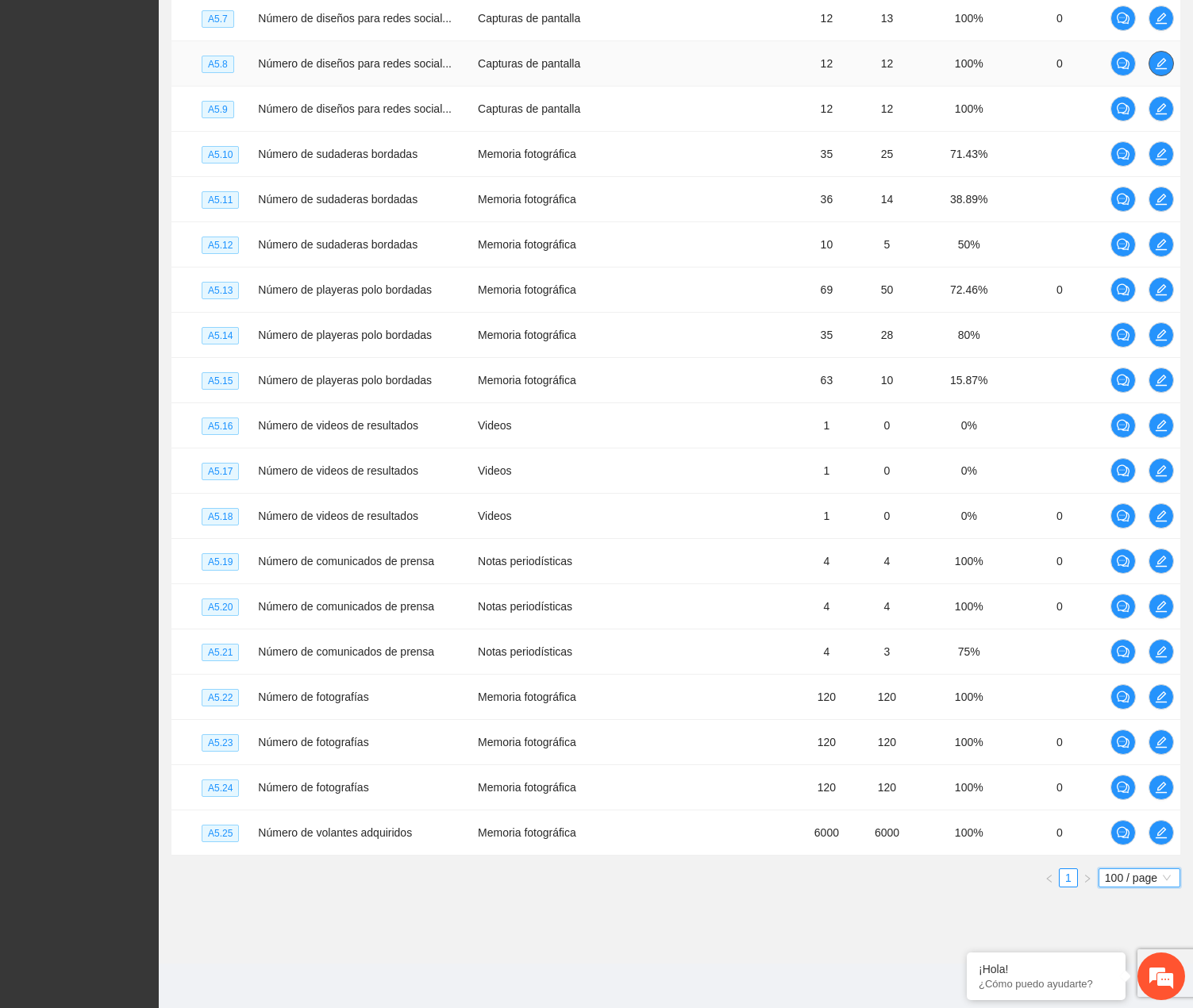
click at [1161, 57] on icon "edit" at bounding box center [1161, 64] width 12 height 12
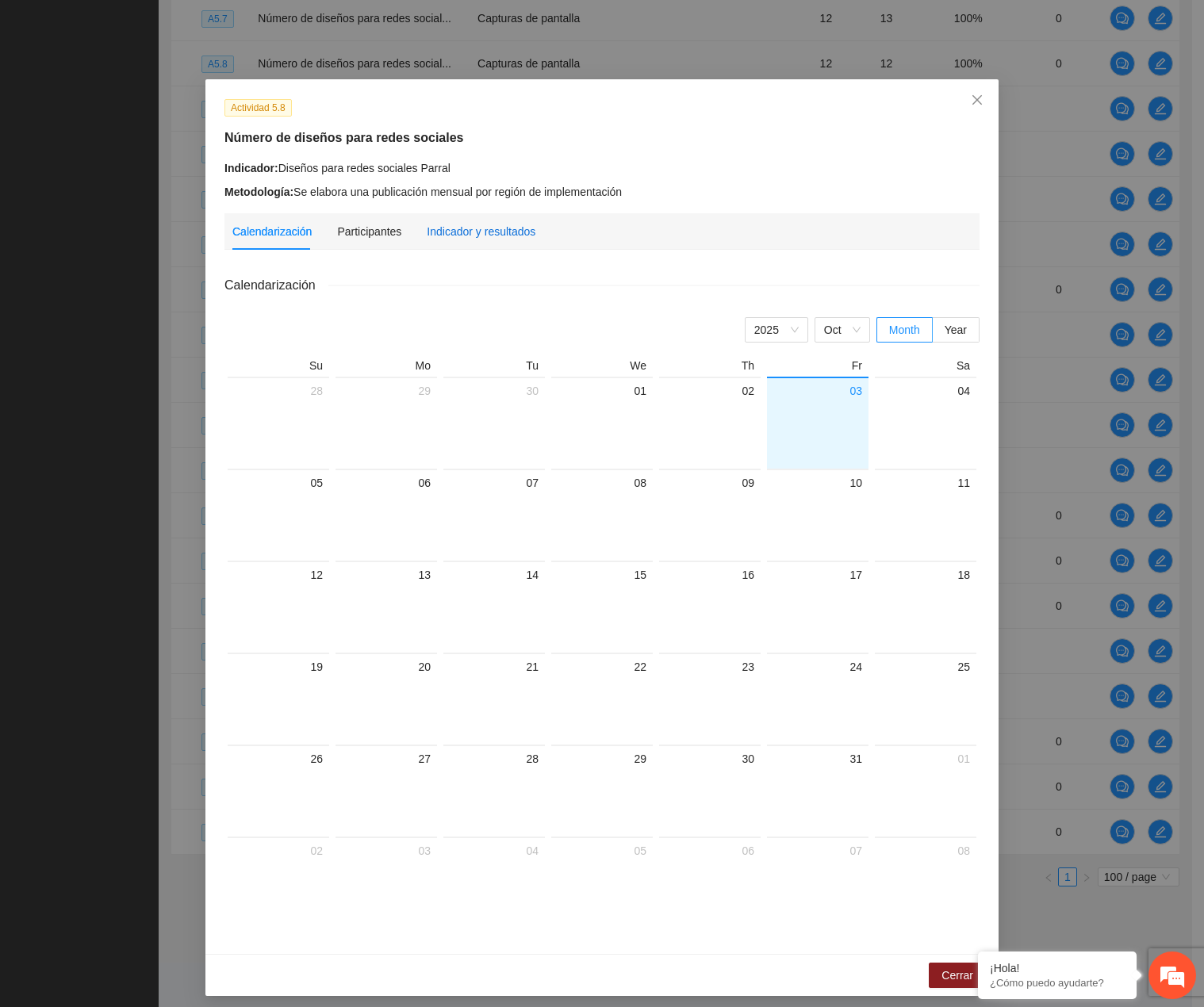
click at [467, 225] on div "Indicador y resultados" at bounding box center [481, 232] width 108 height 18
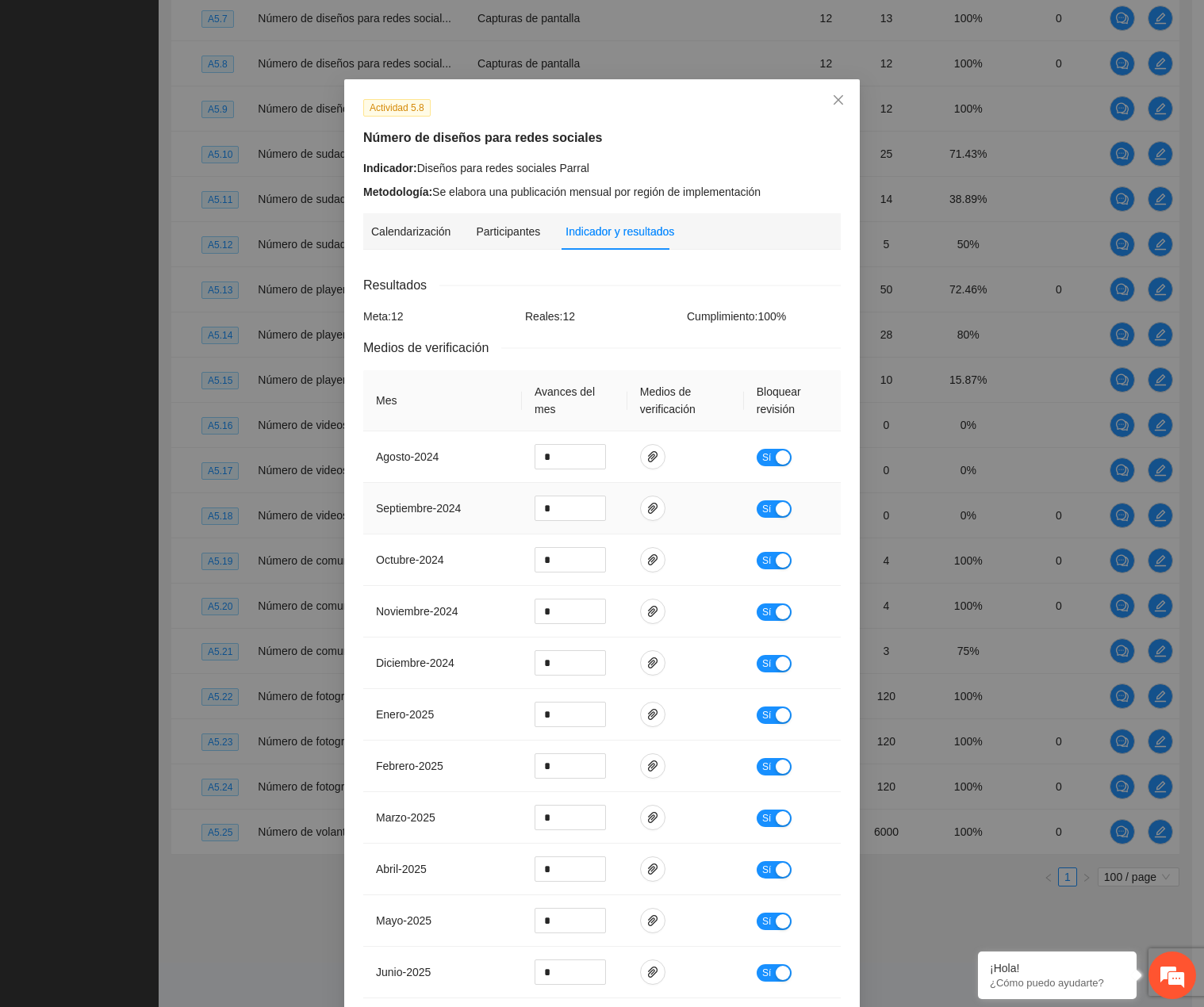
scroll to position [196, 0]
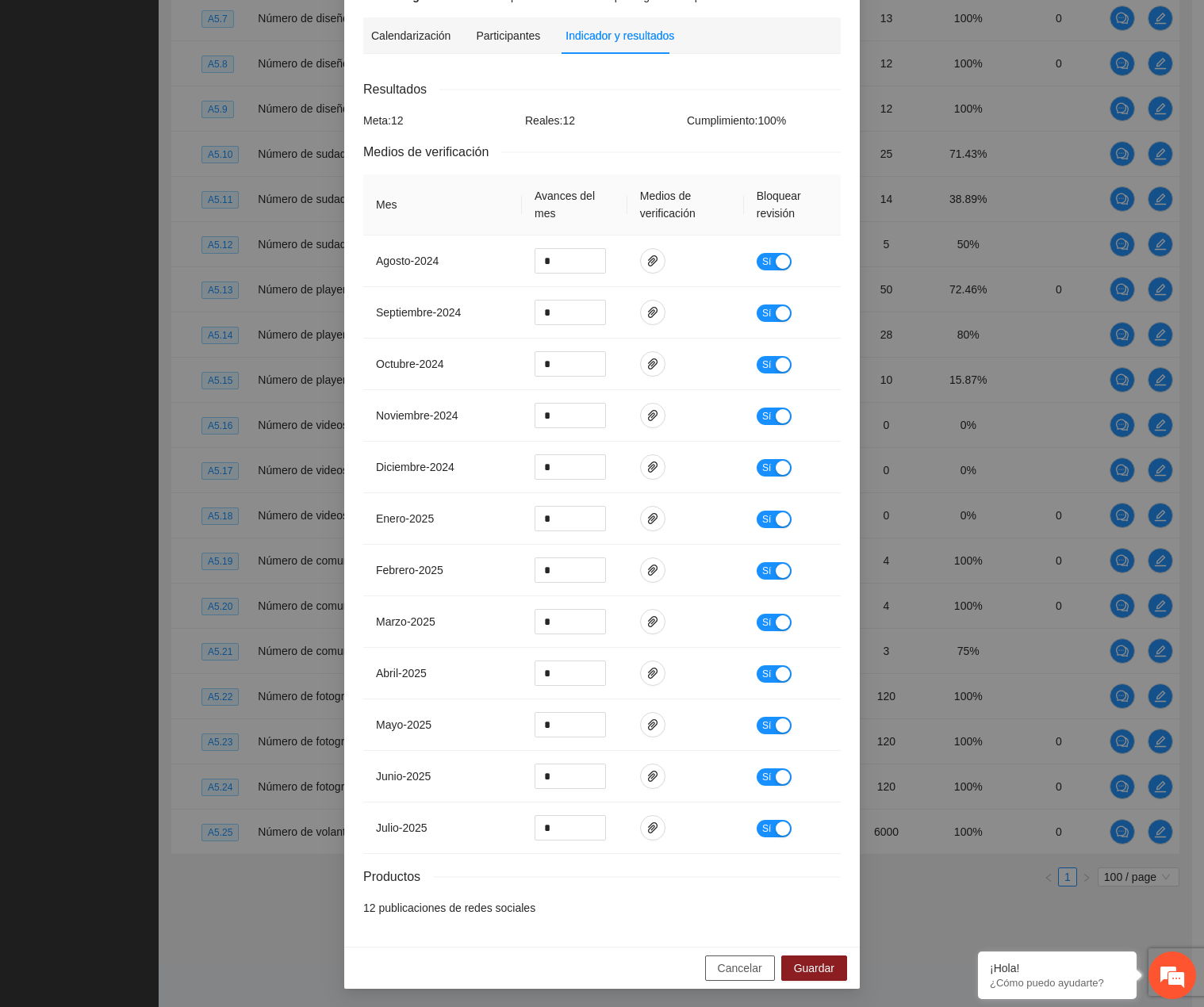
click at [761, 969] on button "Cancelar" at bounding box center [739, 967] width 70 height 26
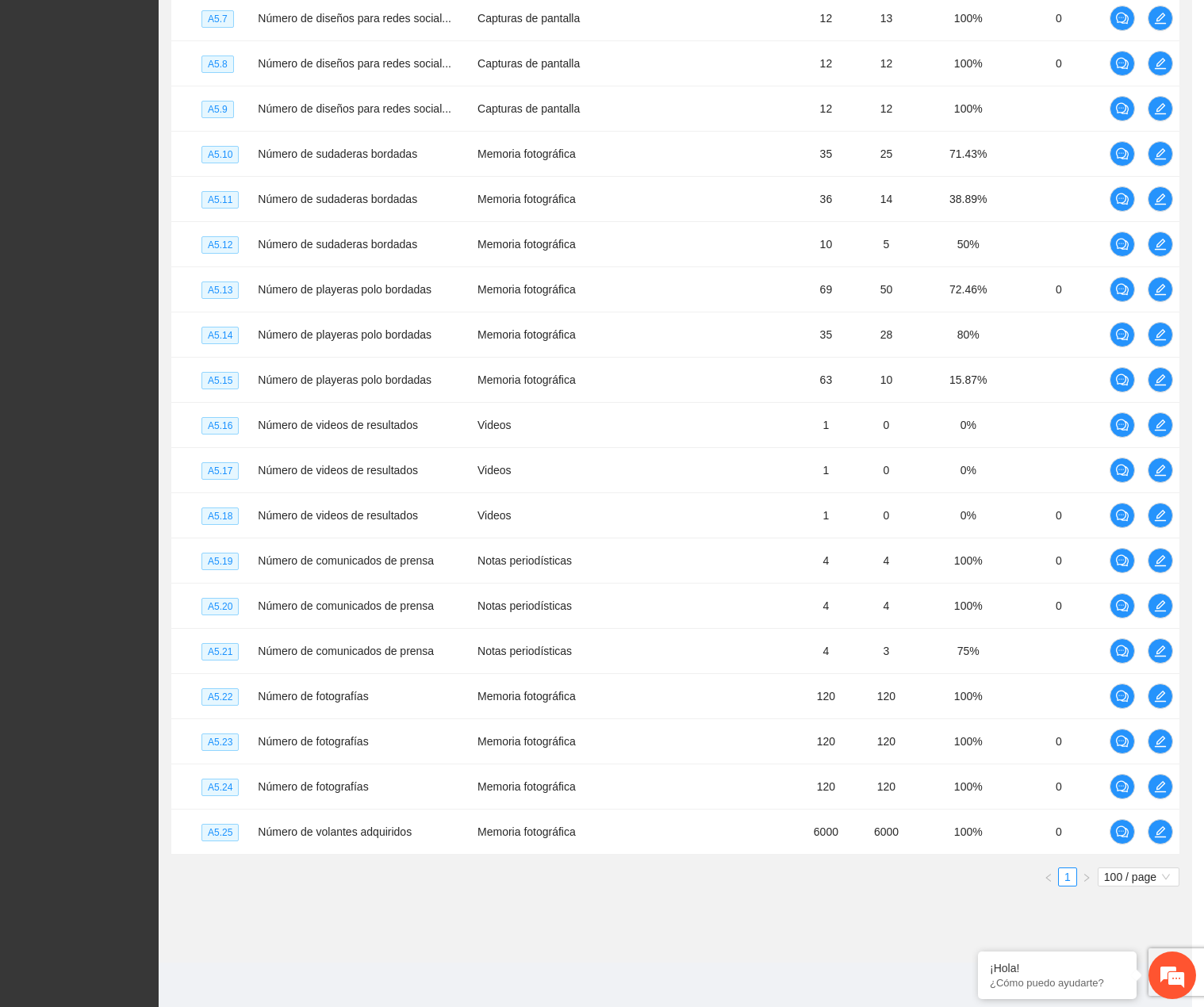
scroll to position [116, 0]
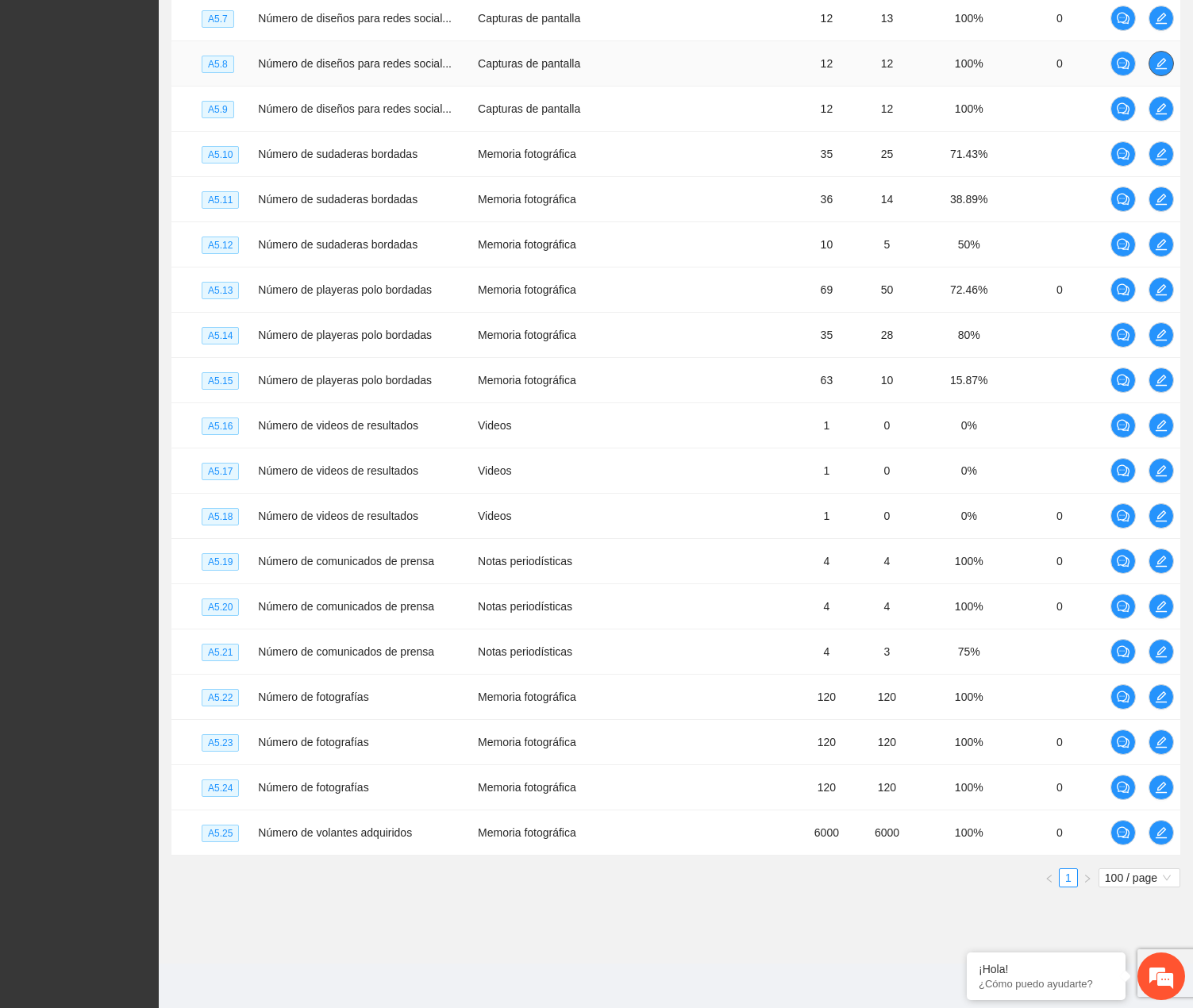
click at [1166, 58] on button "button" at bounding box center [1161, 64] width 26 height 26
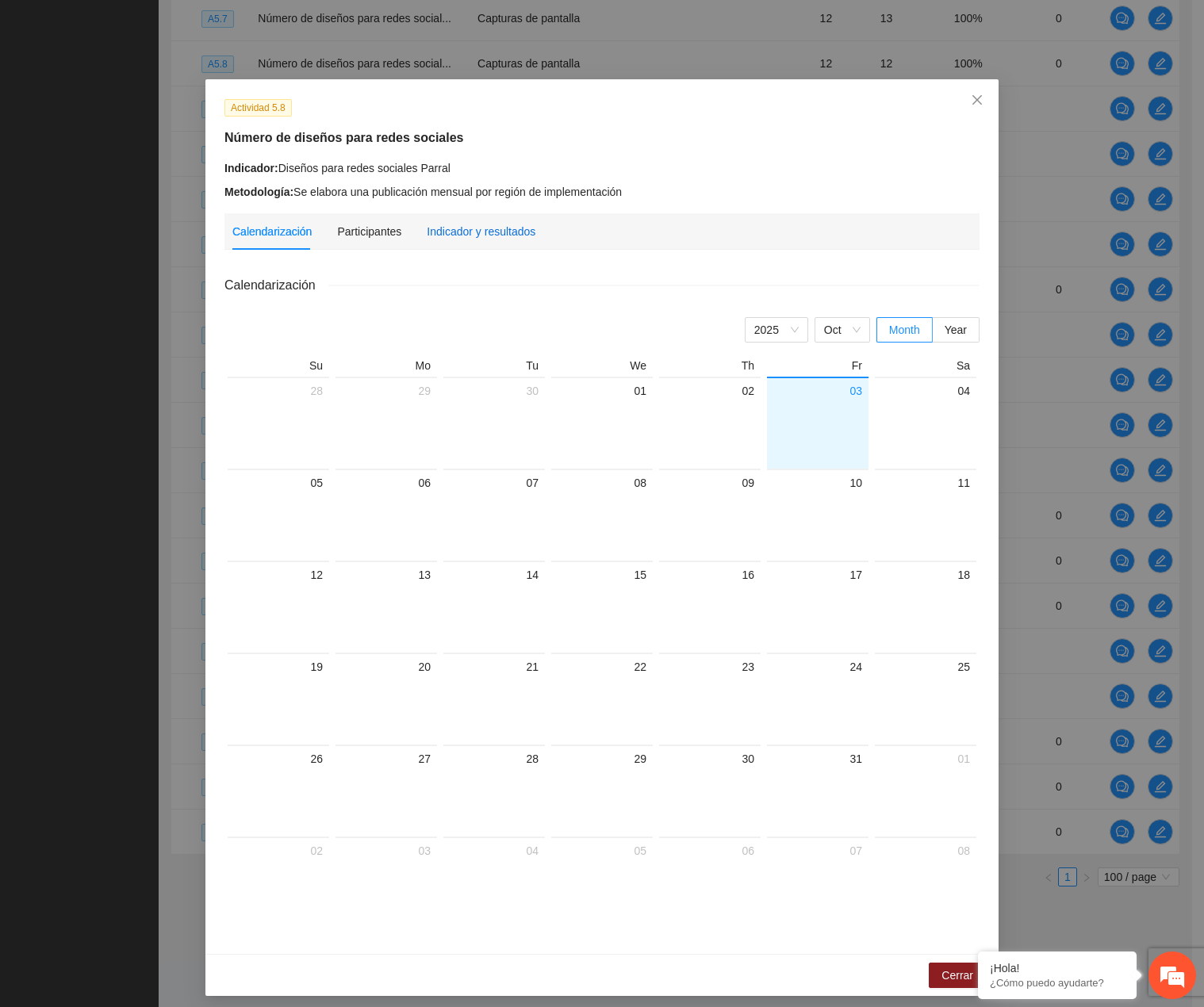
click at [514, 235] on div "Indicador y resultados" at bounding box center [481, 232] width 108 height 18
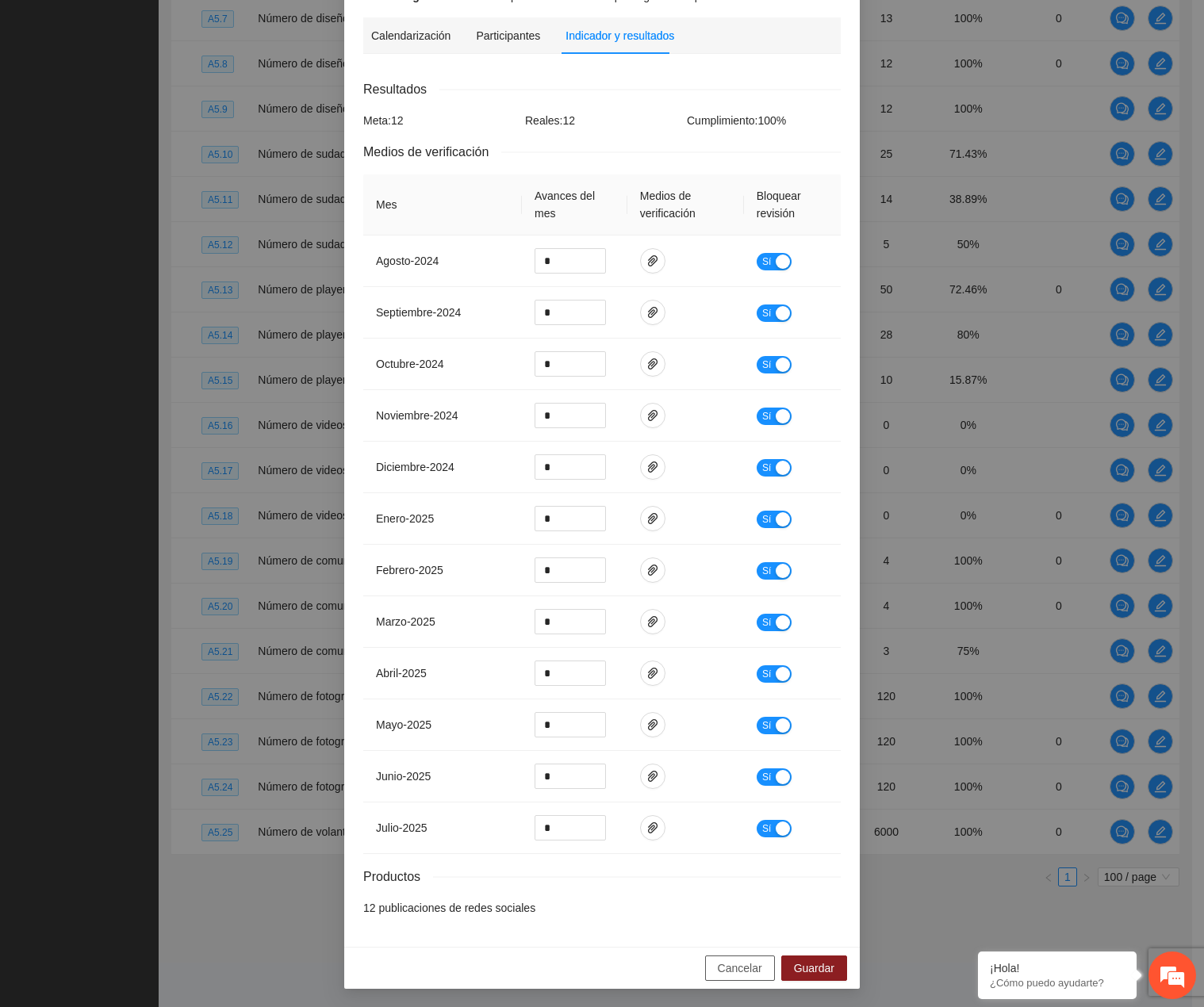
click at [727, 969] on span "Cancelar" at bounding box center [740, 968] width 44 height 18
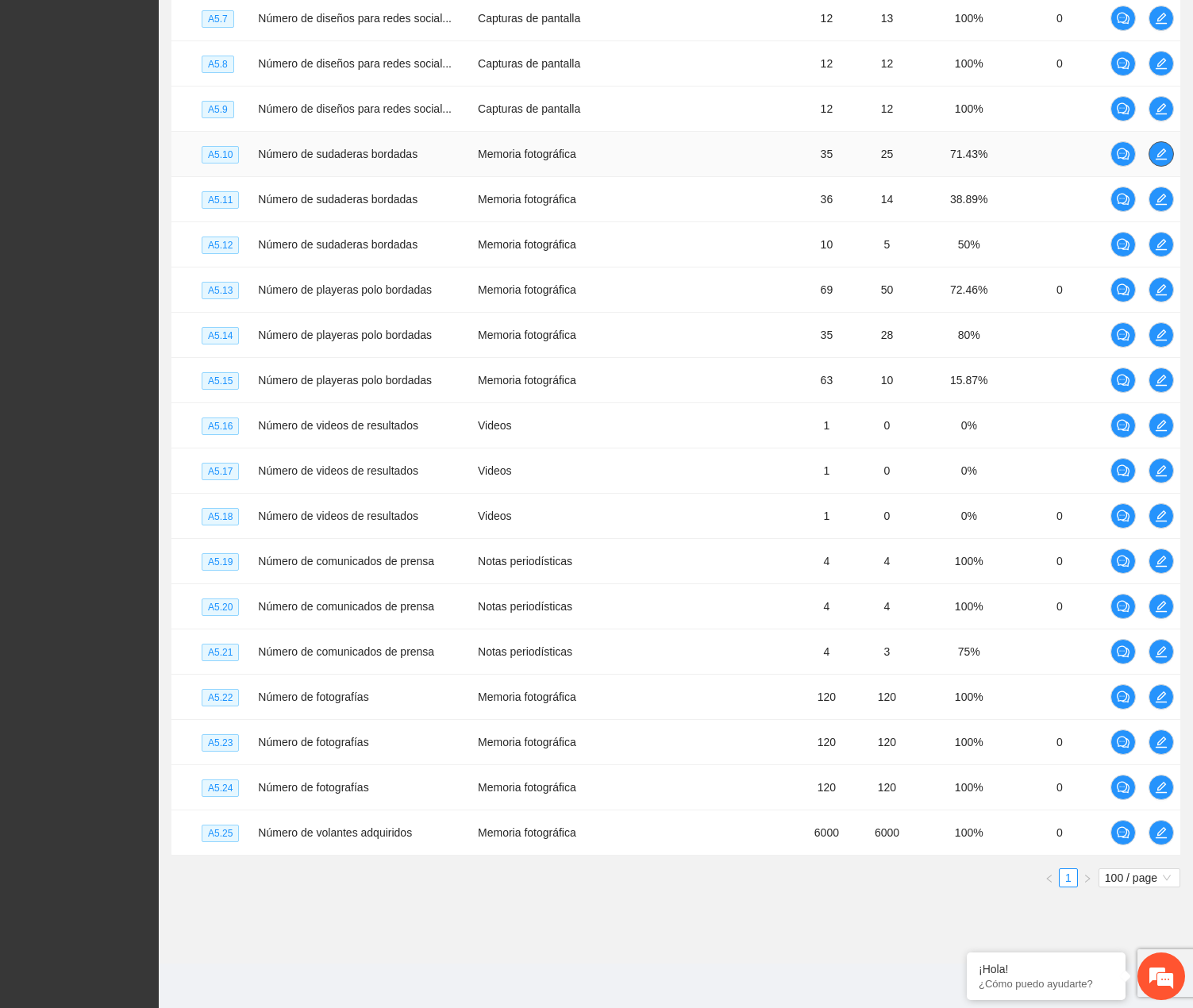
click at [1153, 155] on span "edit" at bounding box center [1161, 154] width 24 height 12
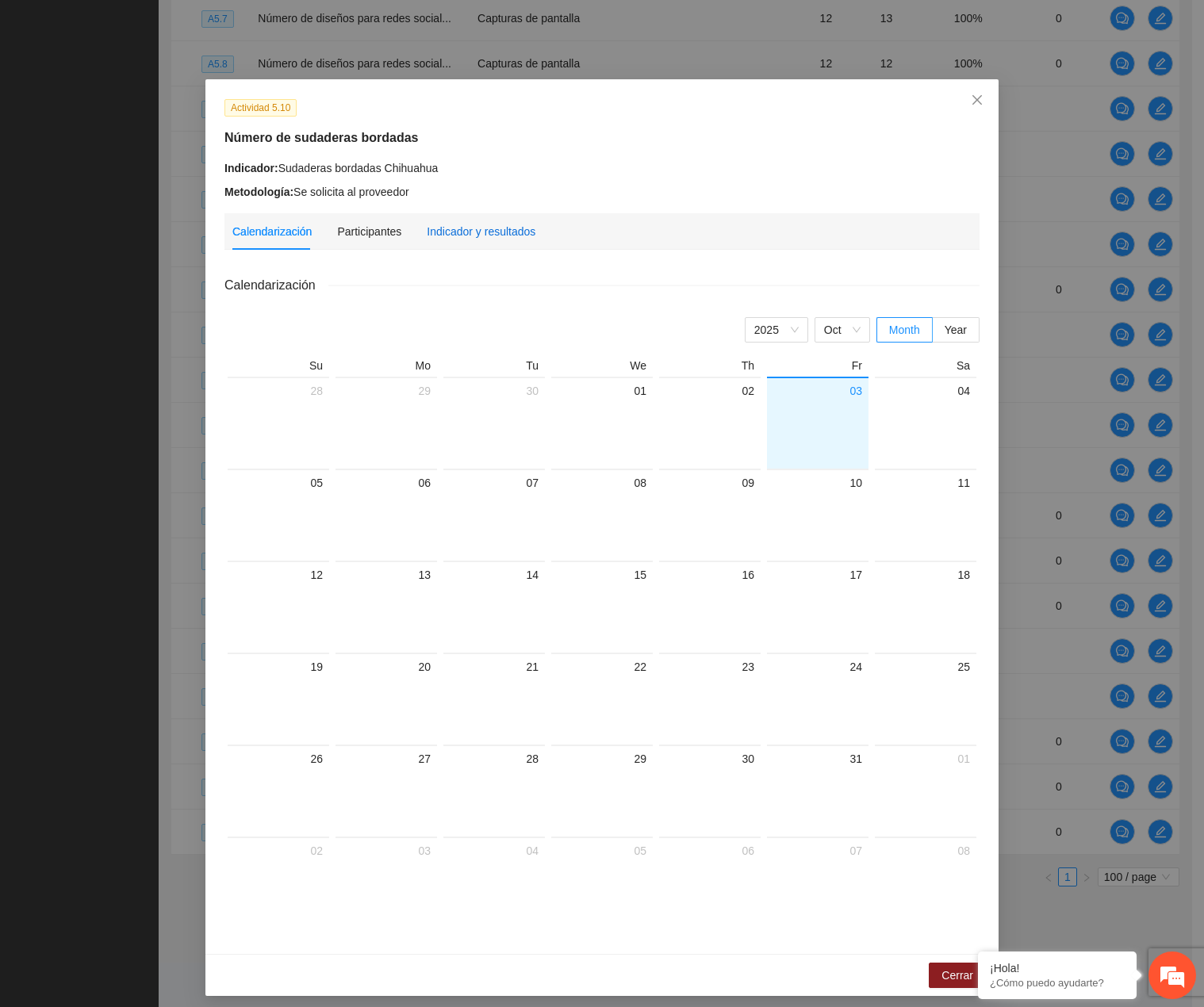
click at [460, 226] on div "Indicador y resultados" at bounding box center [481, 232] width 108 height 18
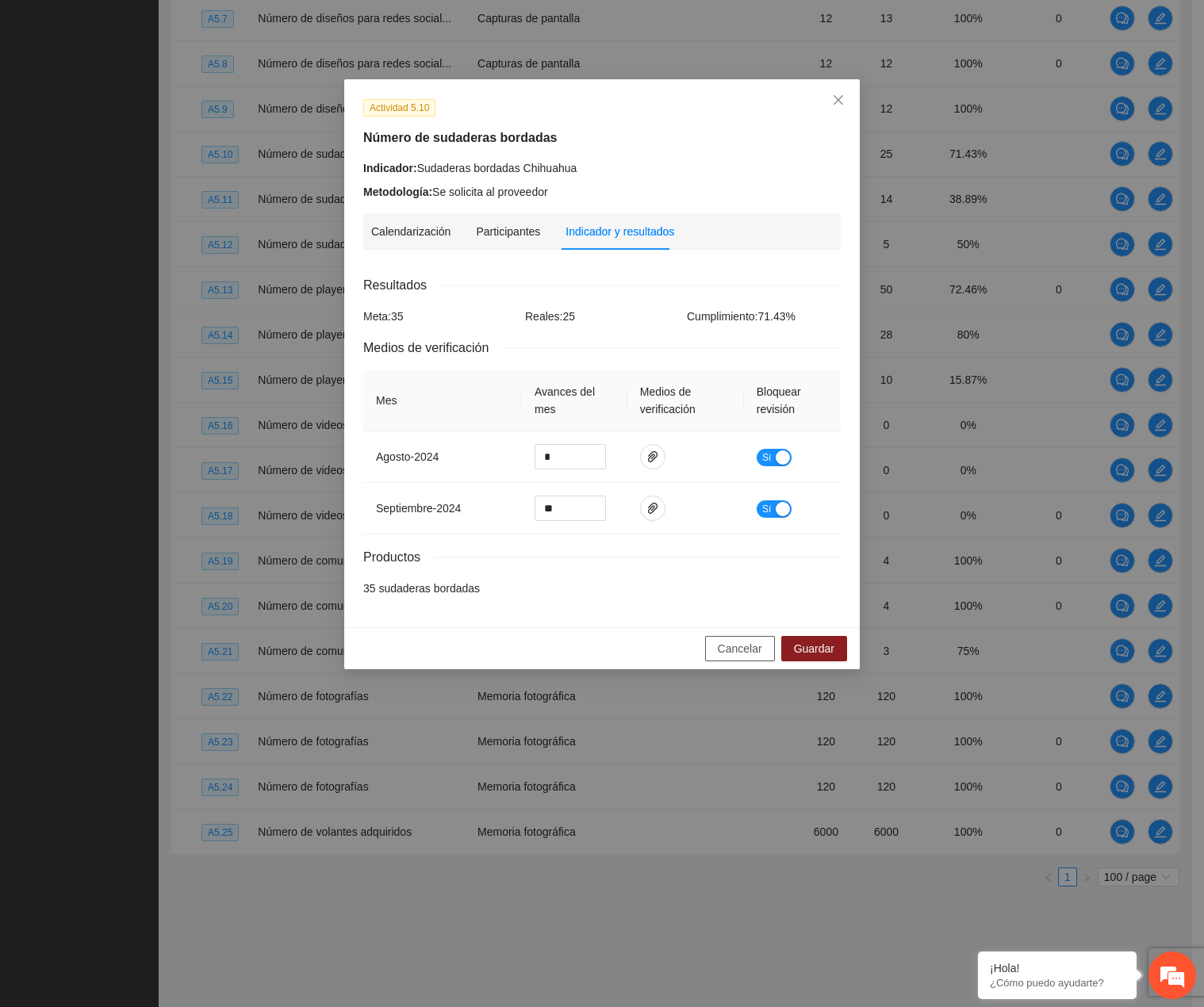
click at [718, 641] on button "Cancelar" at bounding box center [739, 648] width 70 height 26
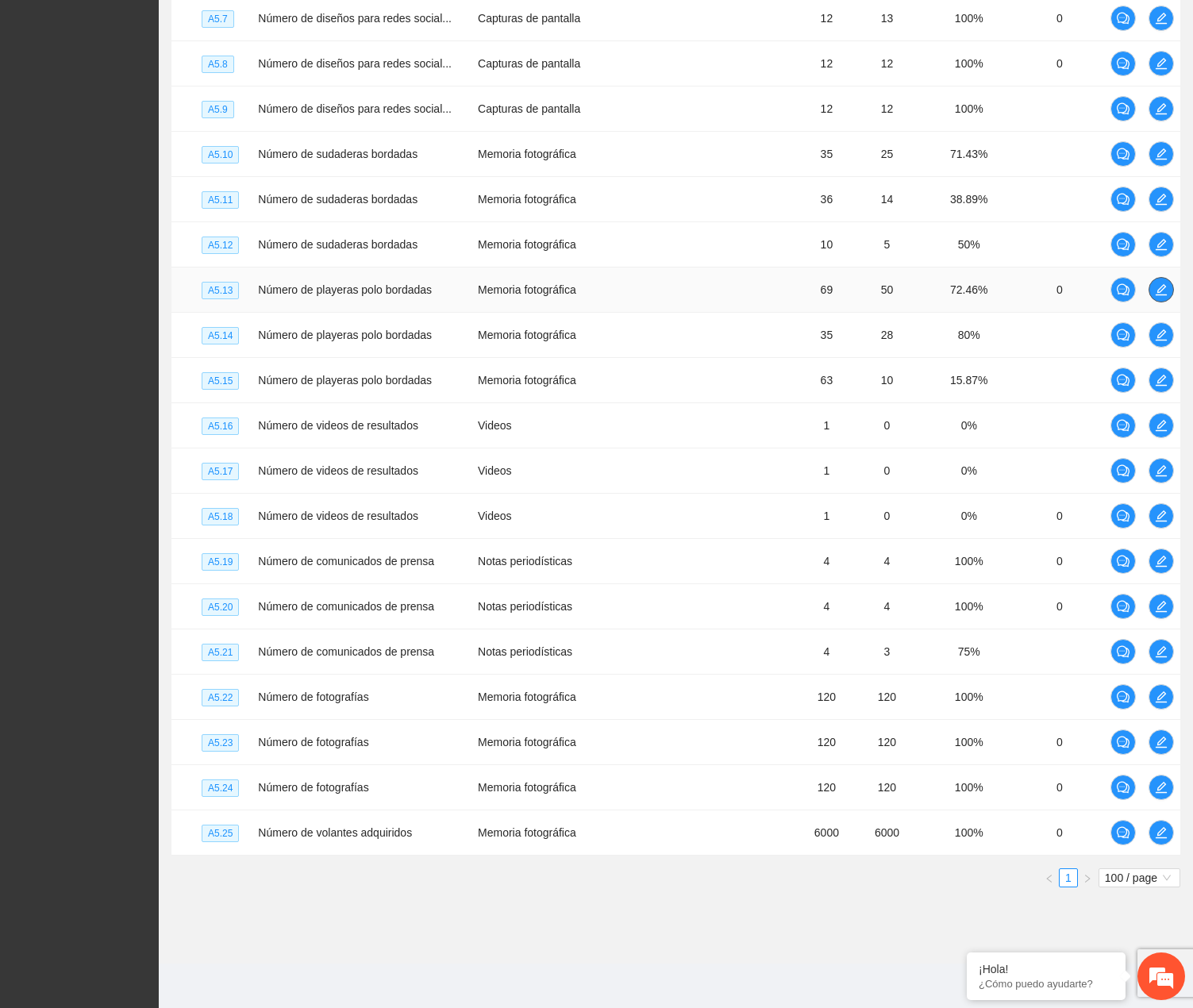
click at [1164, 295] on icon "edit" at bounding box center [1161, 290] width 11 height 11
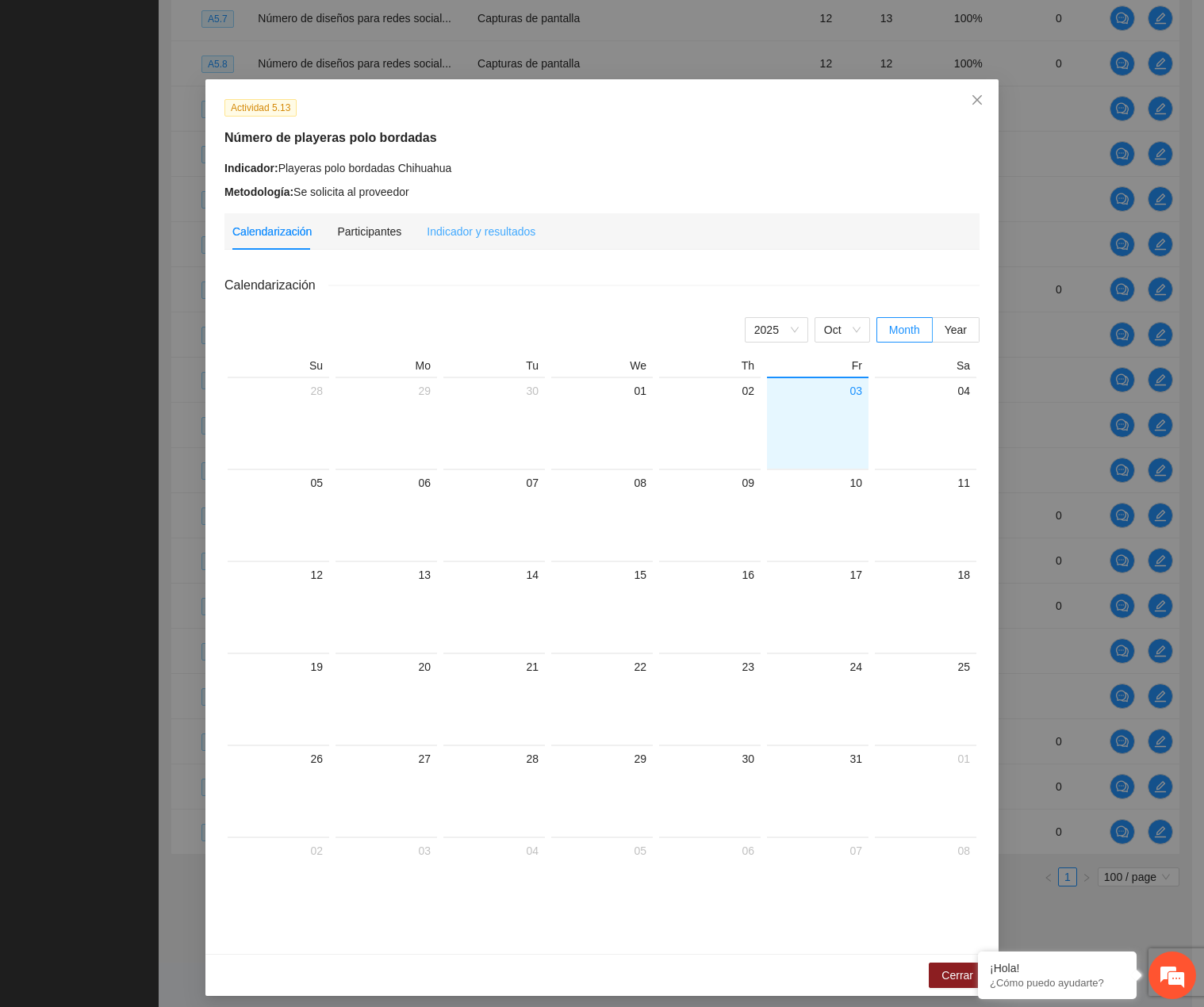
click at [481, 245] on div "Indicador y resultados" at bounding box center [481, 231] width 108 height 36
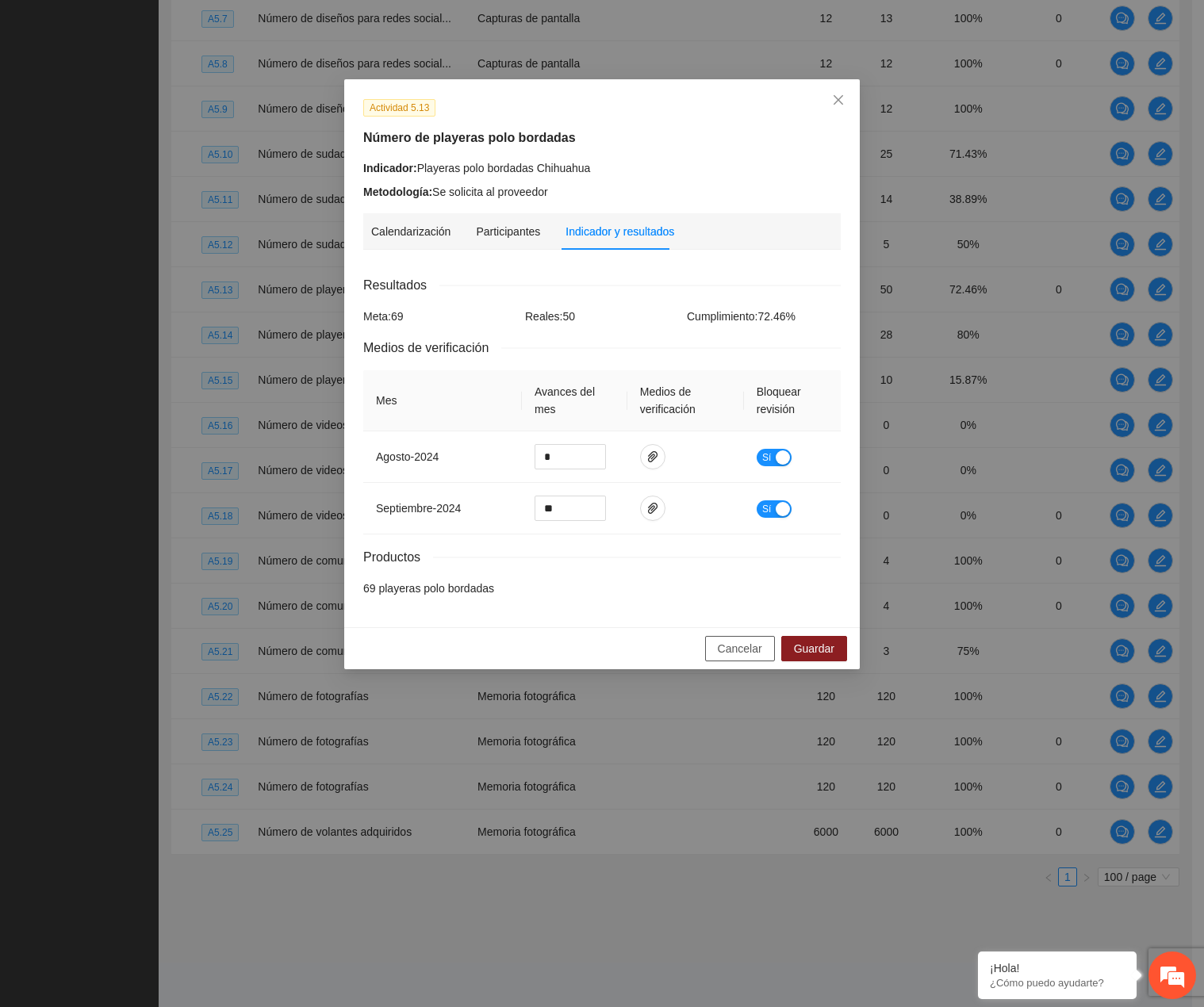
click at [729, 647] on span "Cancelar" at bounding box center [740, 648] width 44 height 18
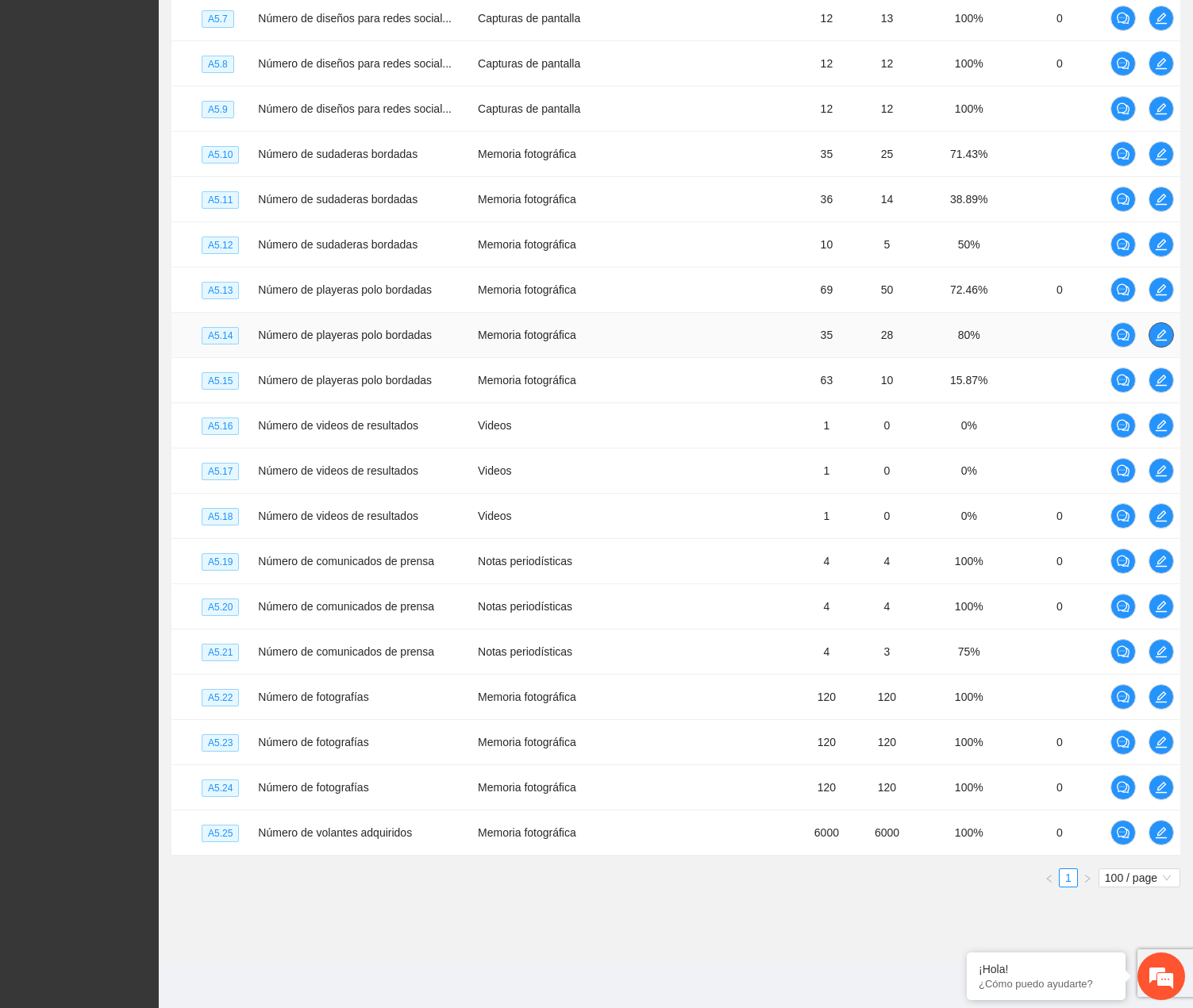
click at [1157, 340] on icon "edit" at bounding box center [1161, 335] width 11 height 11
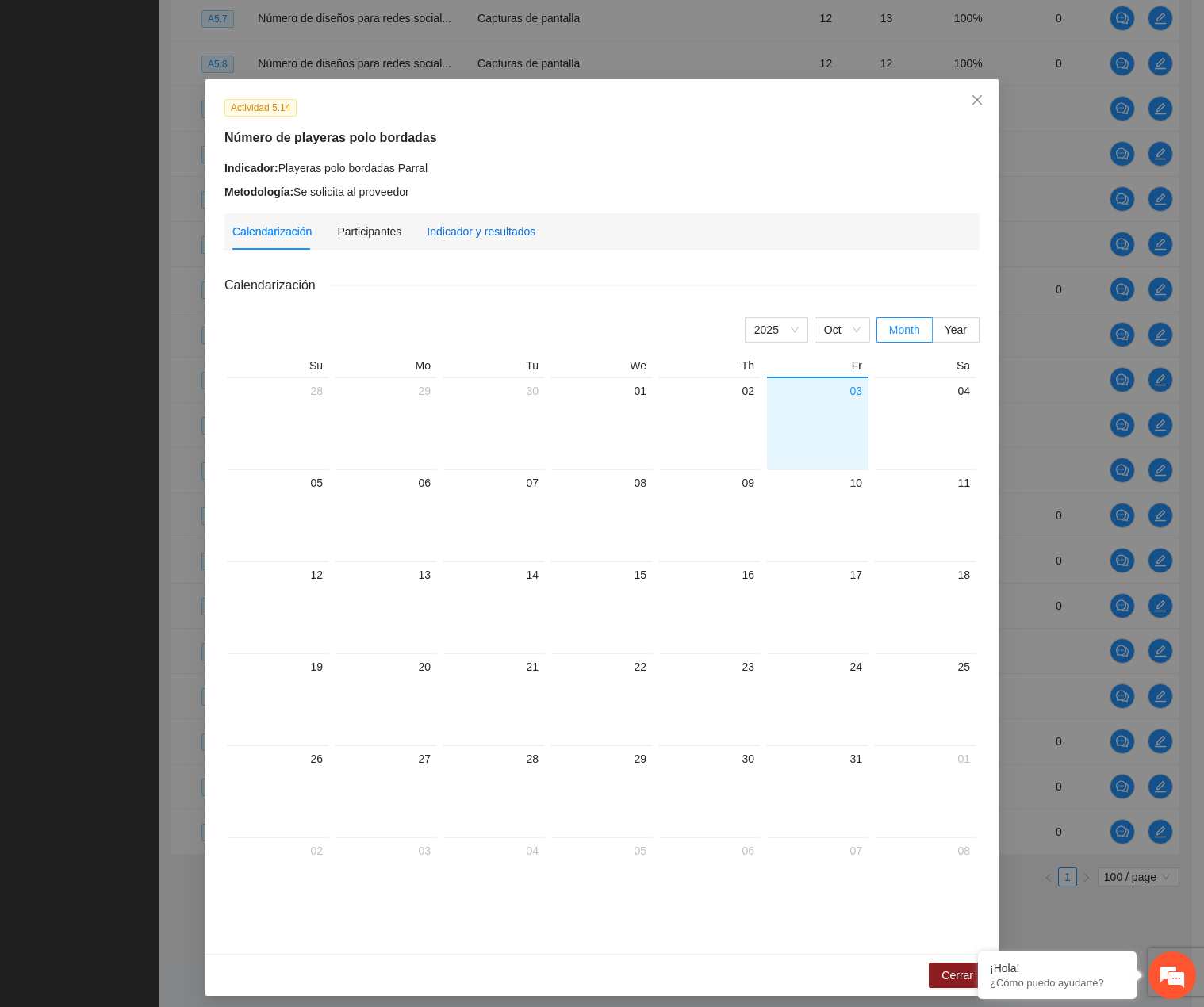
click at [440, 234] on div "Indicador y resultados" at bounding box center [481, 232] width 108 height 18
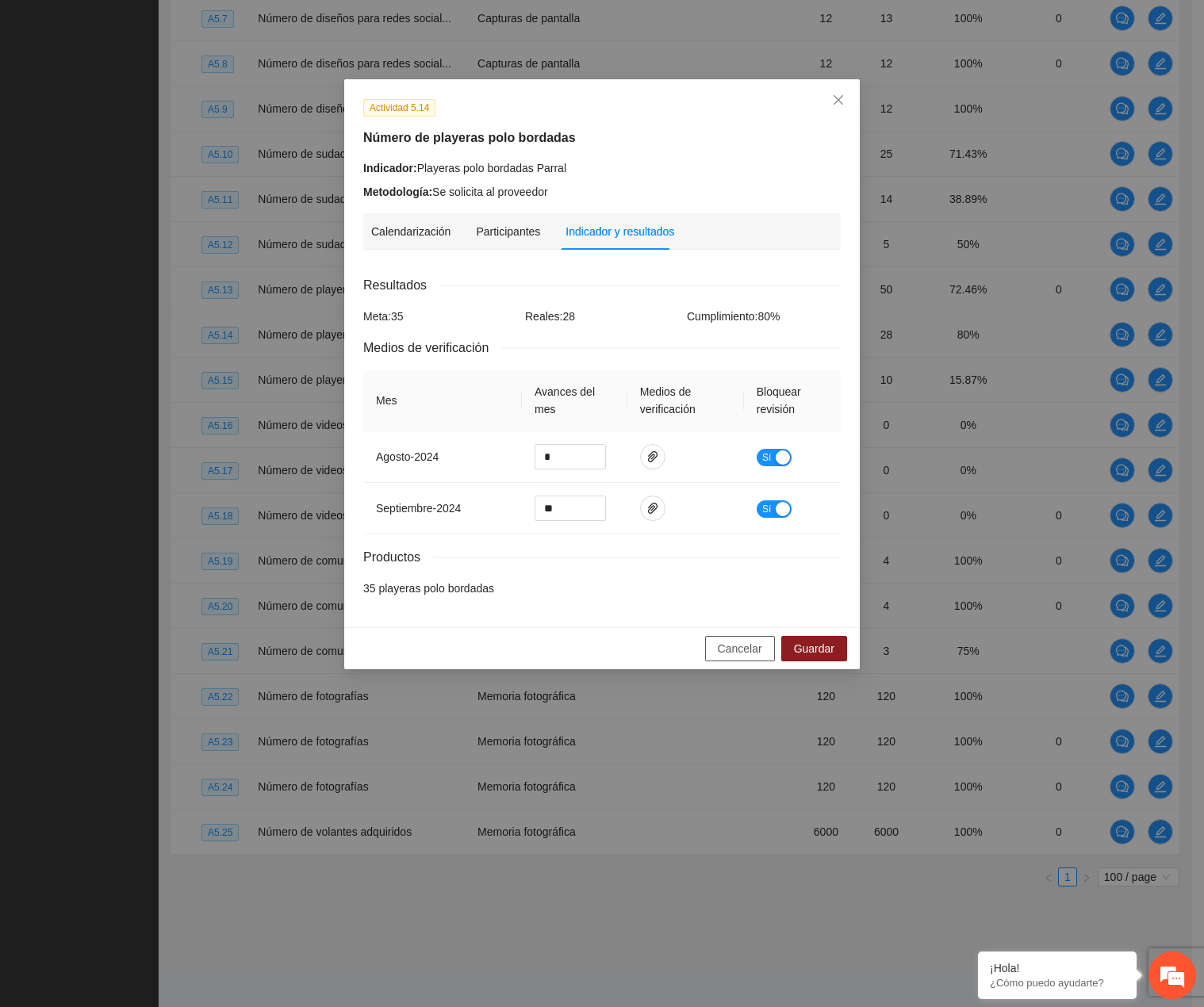
click at [748, 658] on button "Cancelar" at bounding box center [739, 648] width 70 height 26
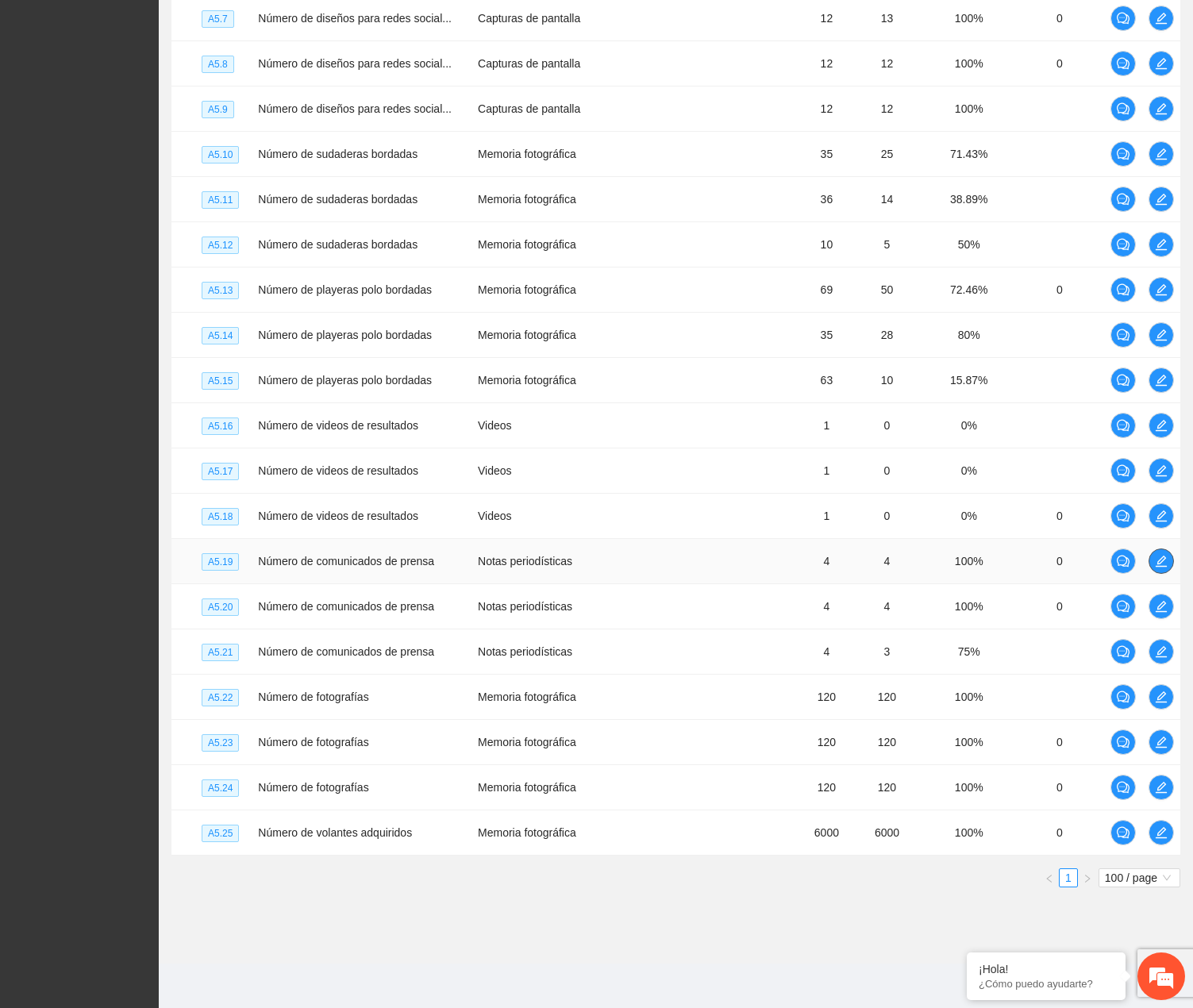
click at [1167, 568] on button "button" at bounding box center [1161, 560] width 26 height 26
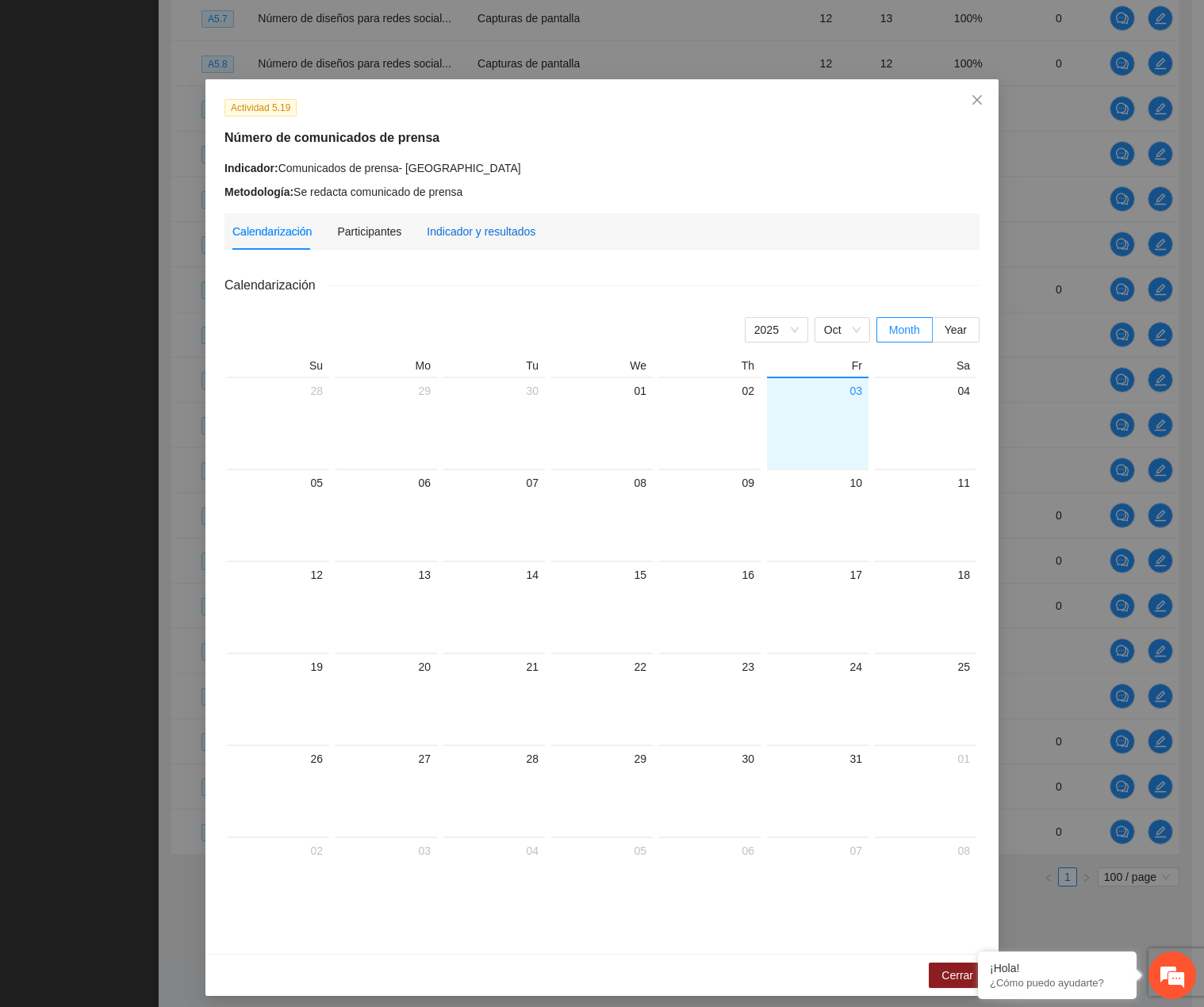
click at [470, 239] on div "Indicador y resultados" at bounding box center [481, 232] width 108 height 18
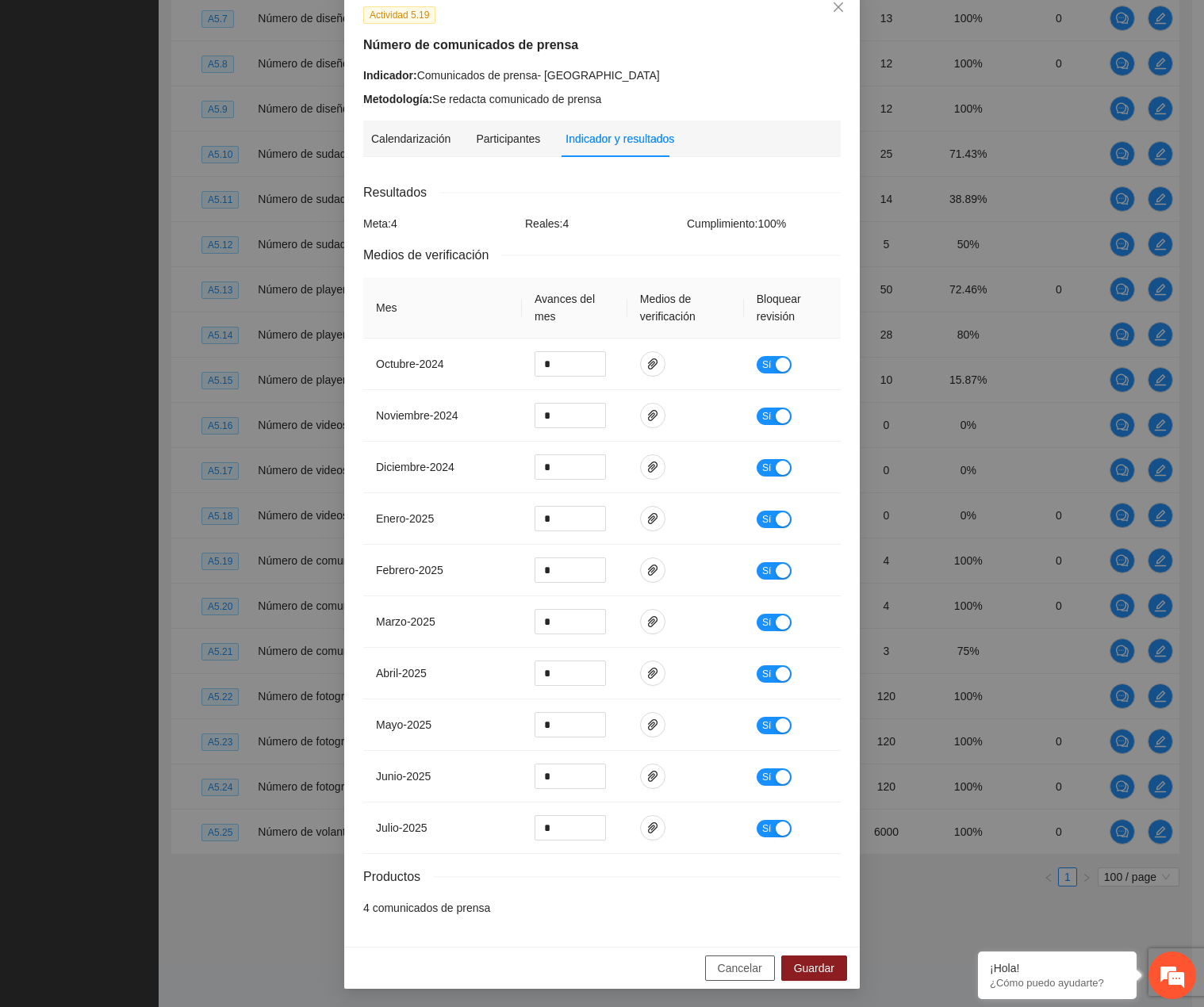
click at [757, 959] on span "Cancelar" at bounding box center [740, 968] width 44 height 18
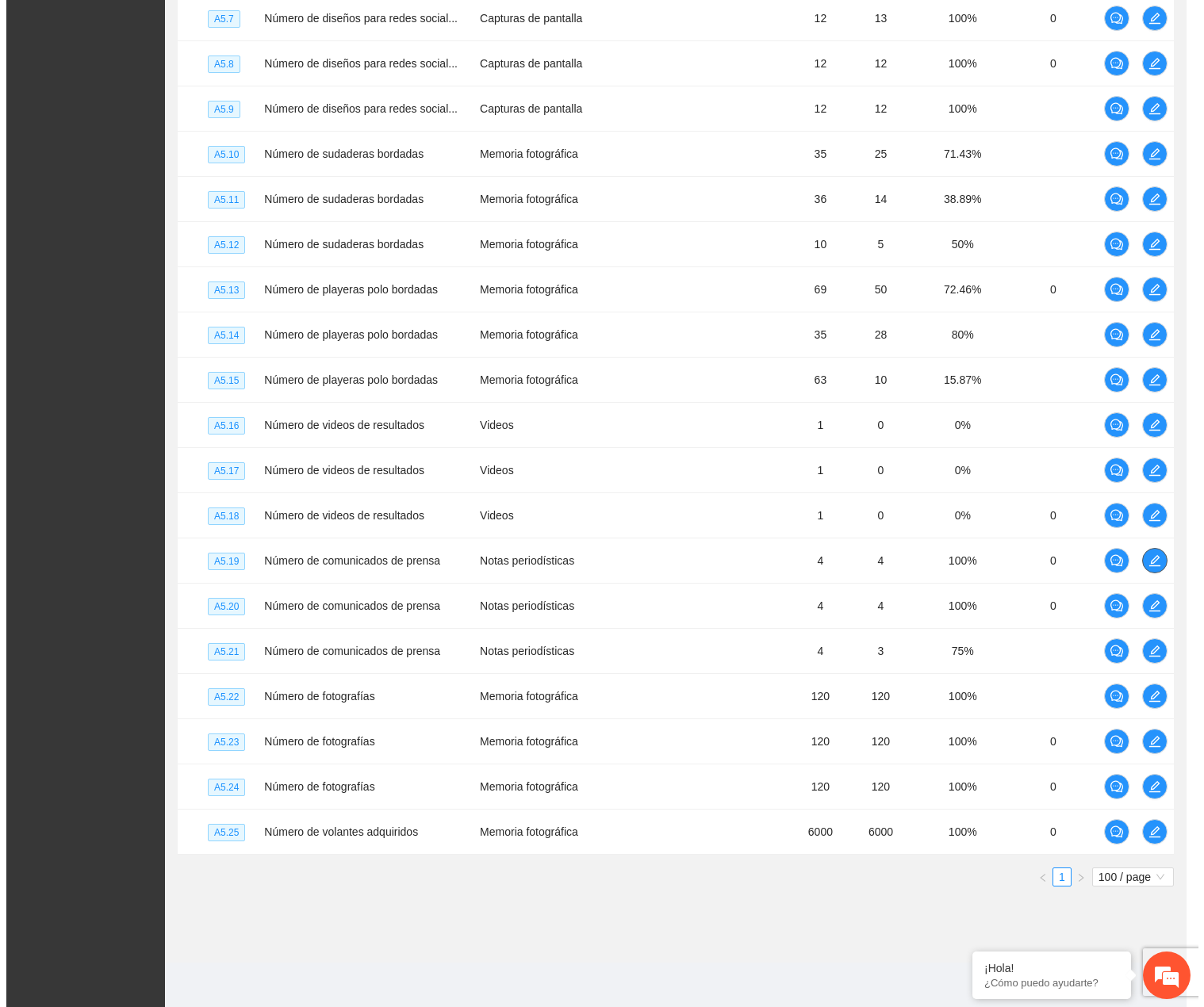
scroll to position [0, 0]
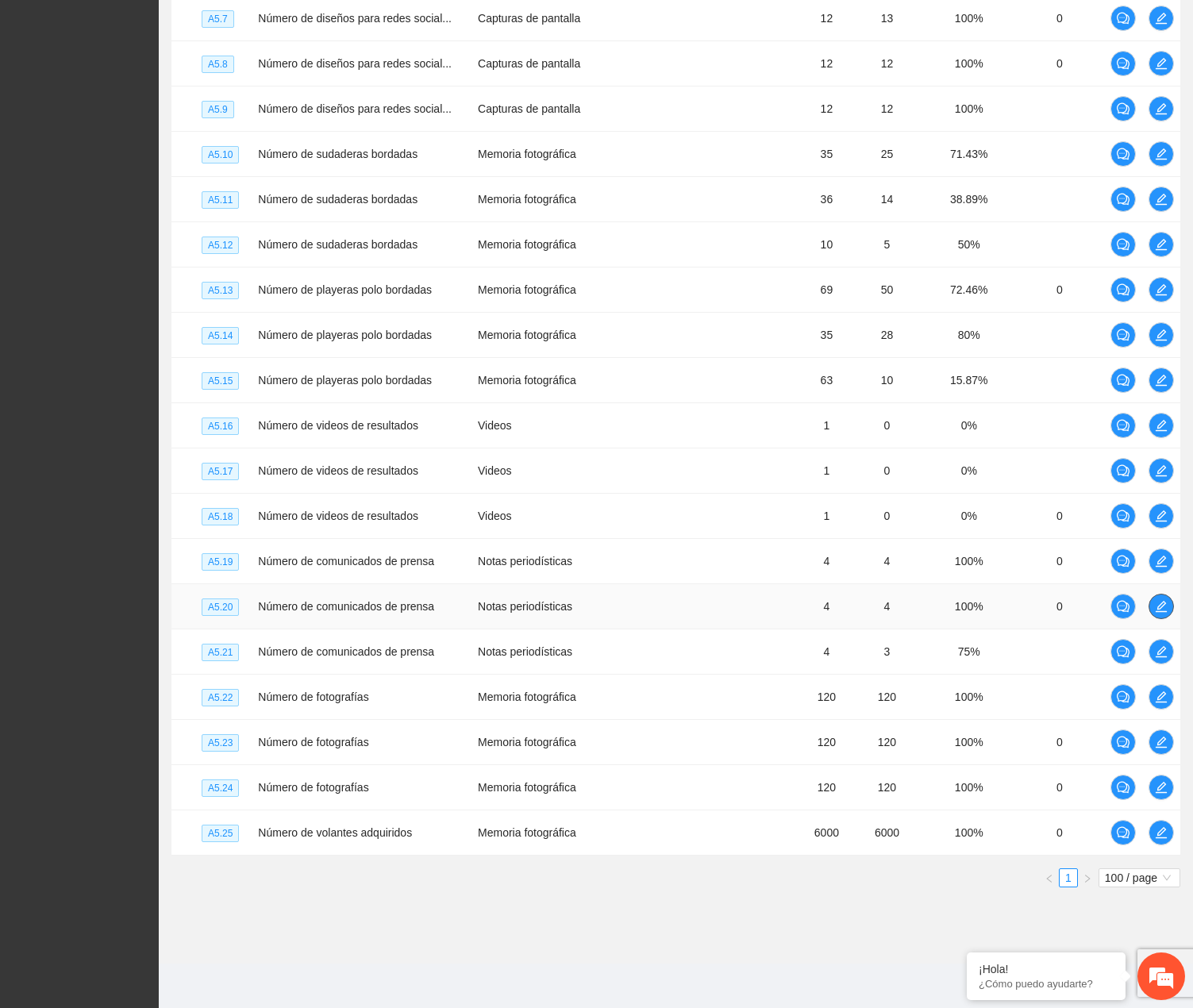
click at [1166, 609] on icon "edit" at bounding box center [1161, 606] width 12 height 12
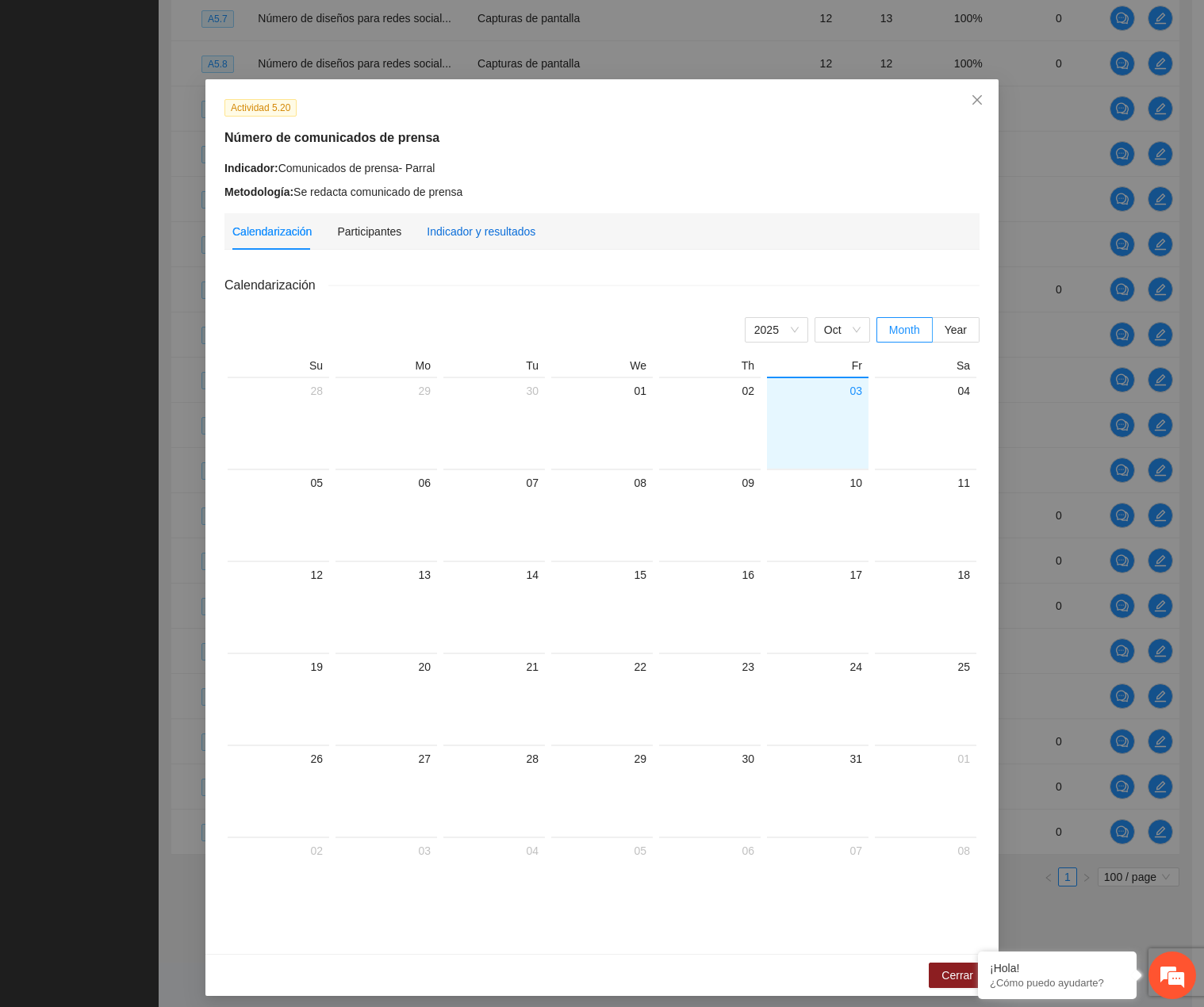
click at [463, 237] on div "Indicador y resultados" at bounding box center [481, 232] width 108 height 18
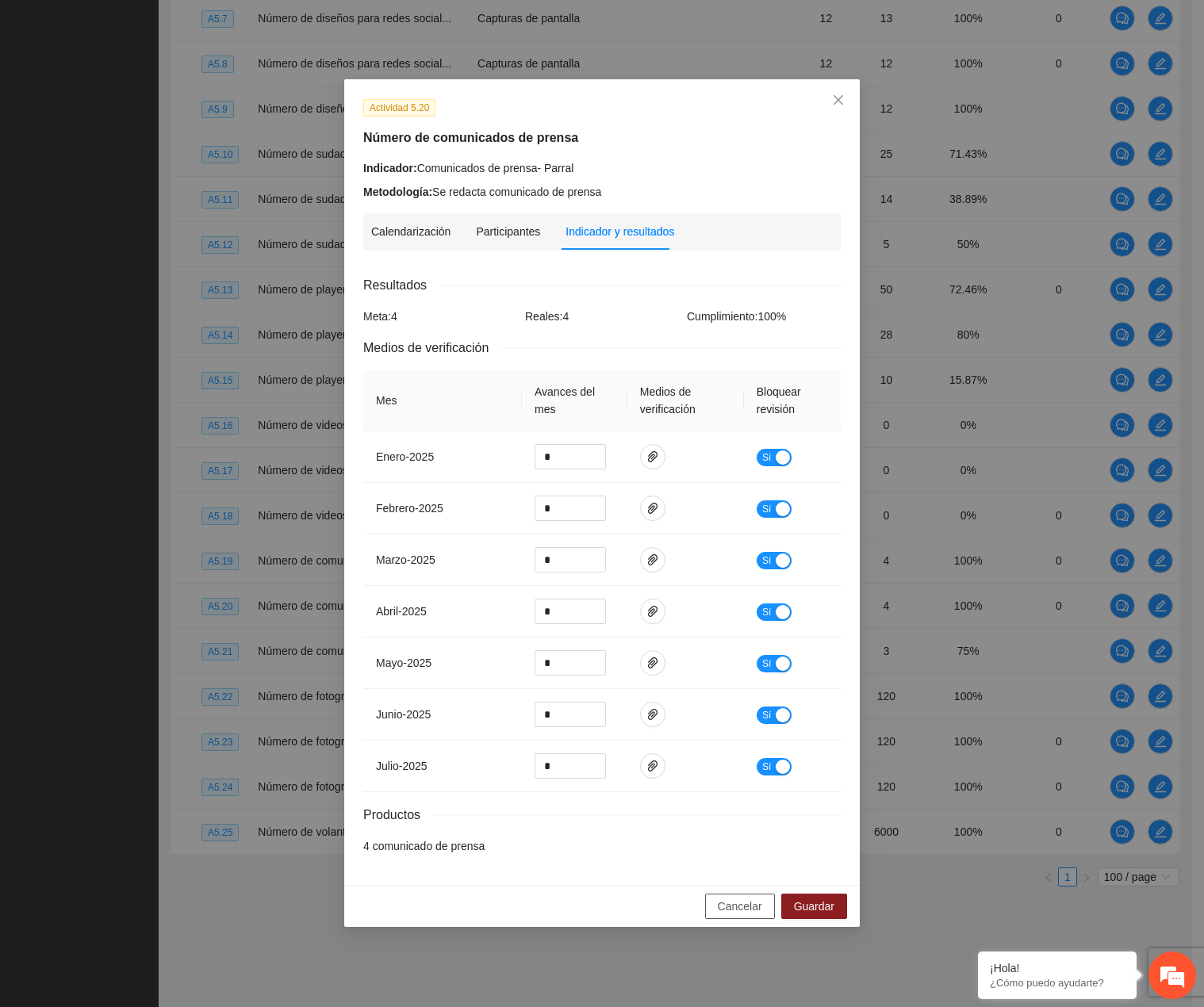
click at [719, 906] on button "Cancelar" at bounding box center [739, 906] width 70 height 26
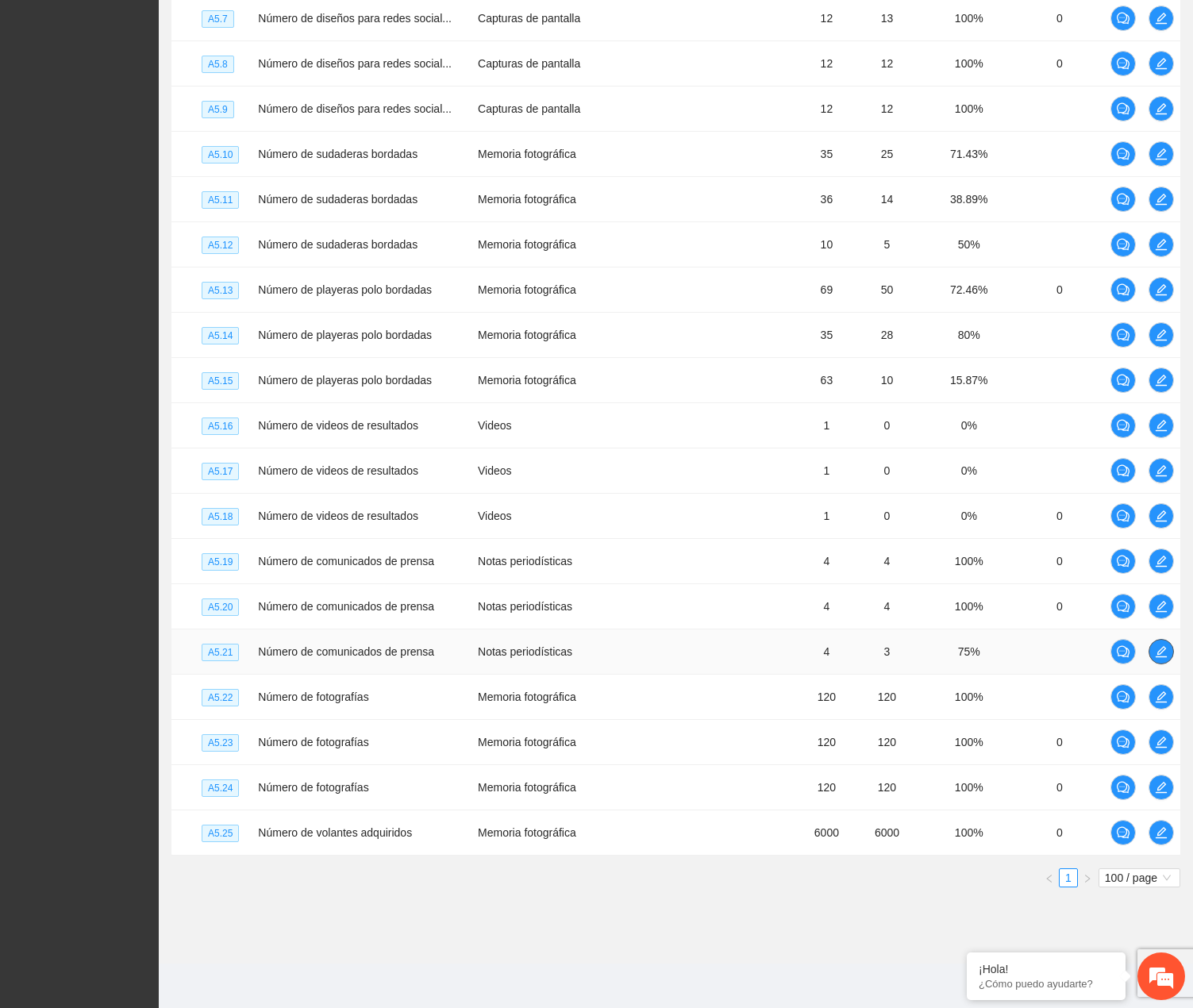
click at [1164, 649] on icon "edit" at bounding box center [1161, 651] width 12 height 12
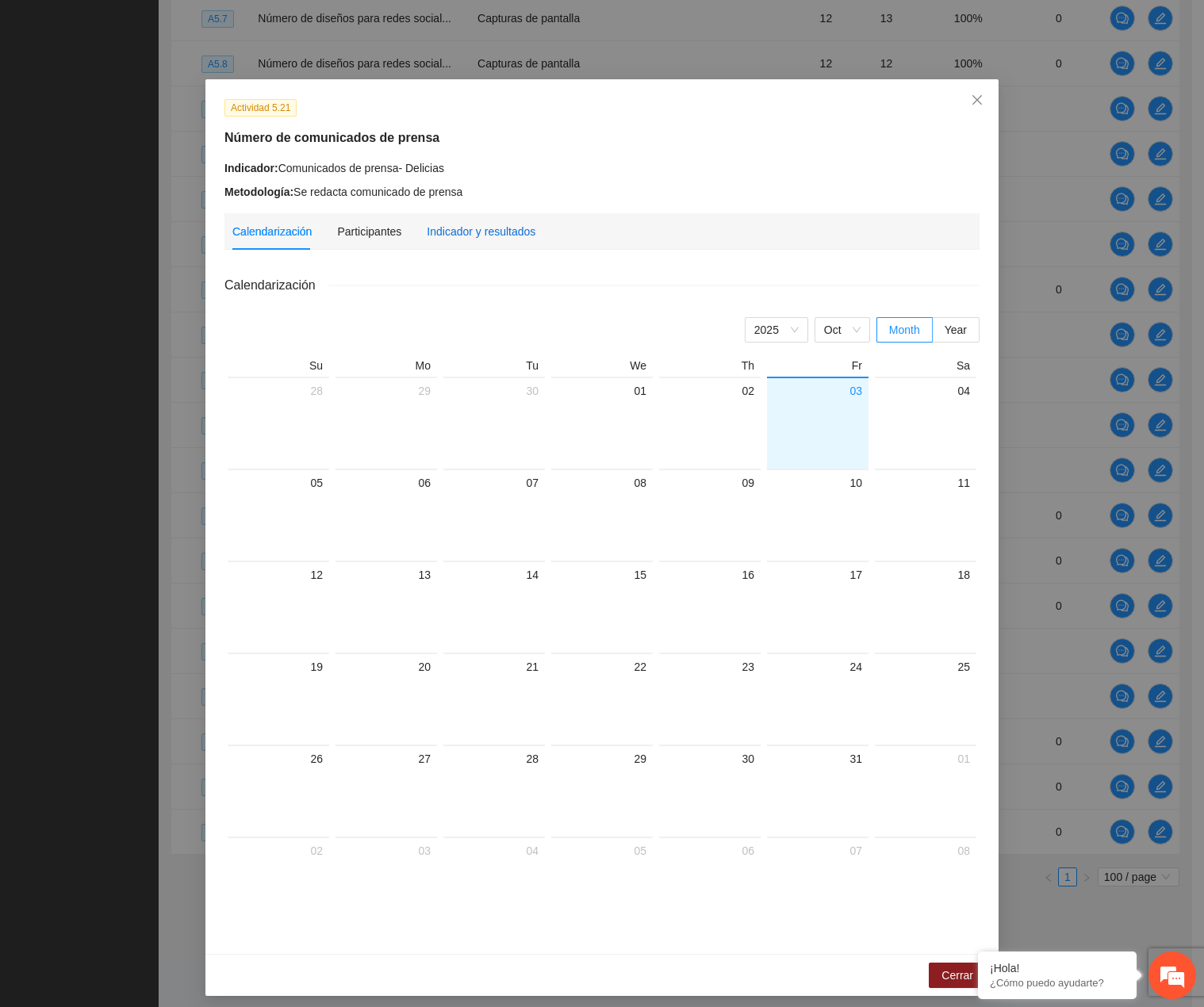
click at [497, 231] on div "Indicador y resultados" at bounding box center [481, 232] width 108 height 18
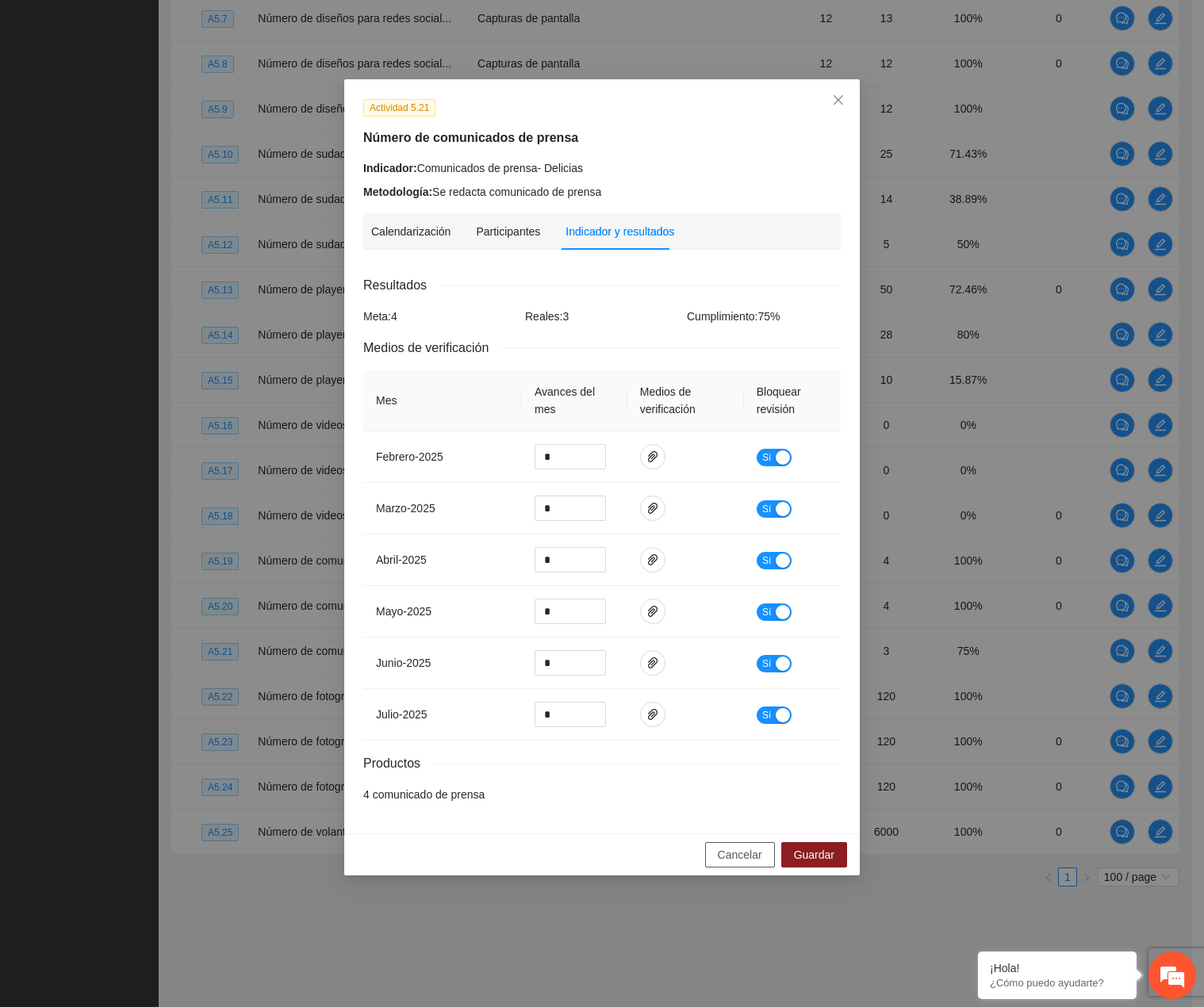
drag, startPoint x: 750, startPoint y: 855, endPoint x: 721, endPoint y: 853, distance: 29.1
click at [750, 854] on span "Cancelar" at bounding box center [740, 854] width 44 height 18
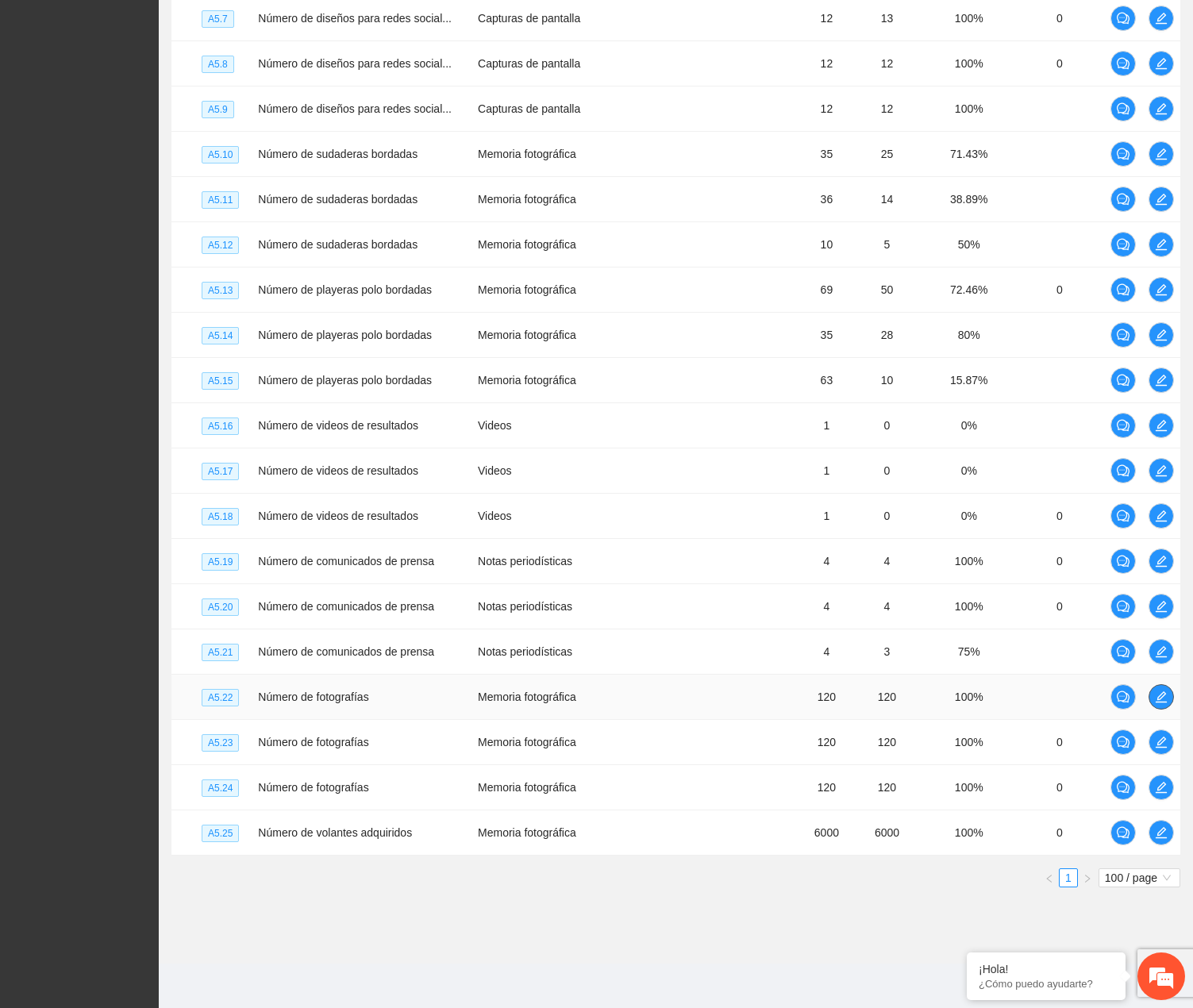
click at [1155, 696] on icon "edit" at bounding box center [1161, 696] width 12 height 12
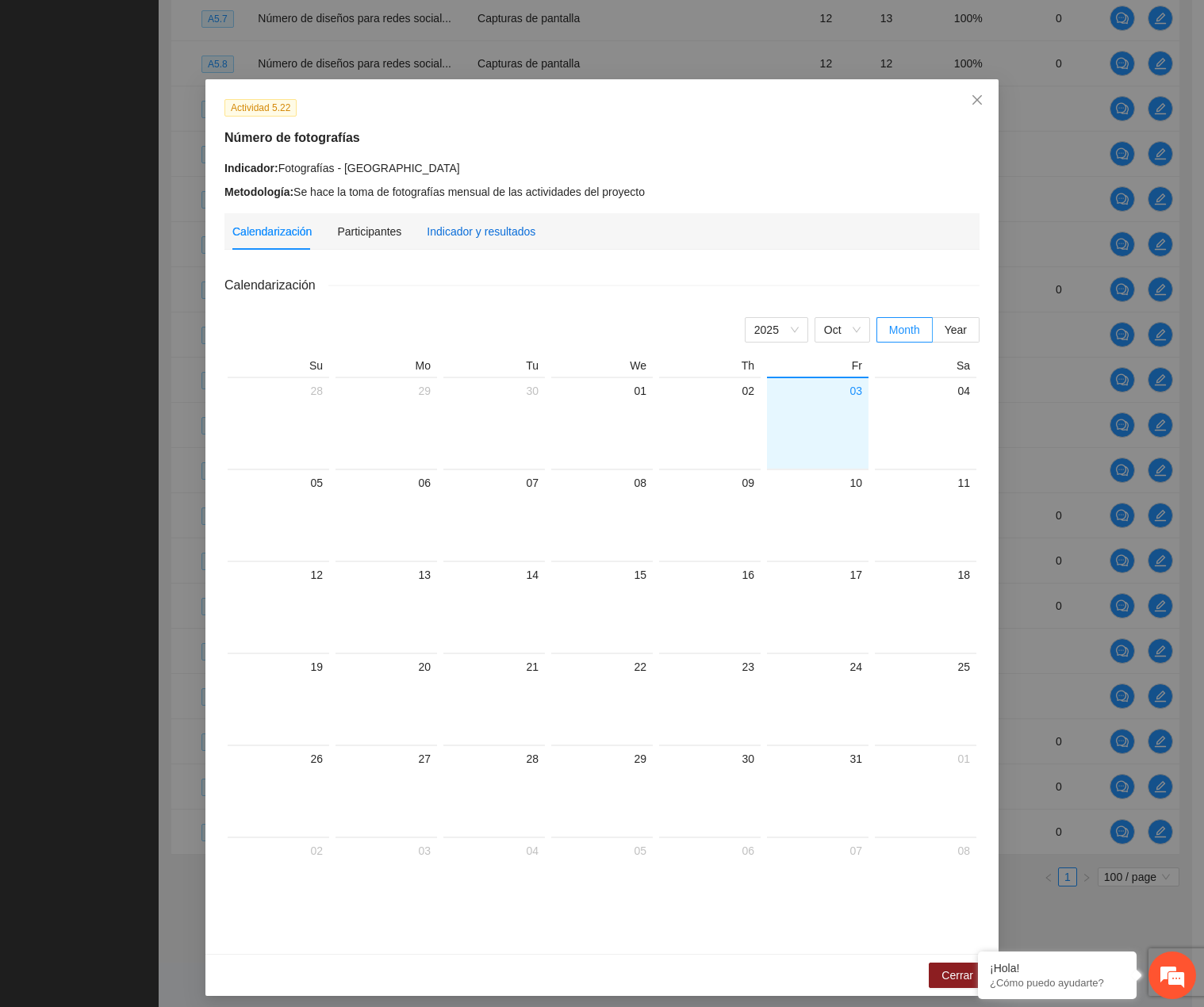
click at [470, 224] on div "Indicador y resultados" at bounding box center [481, 232] width 108 height 18
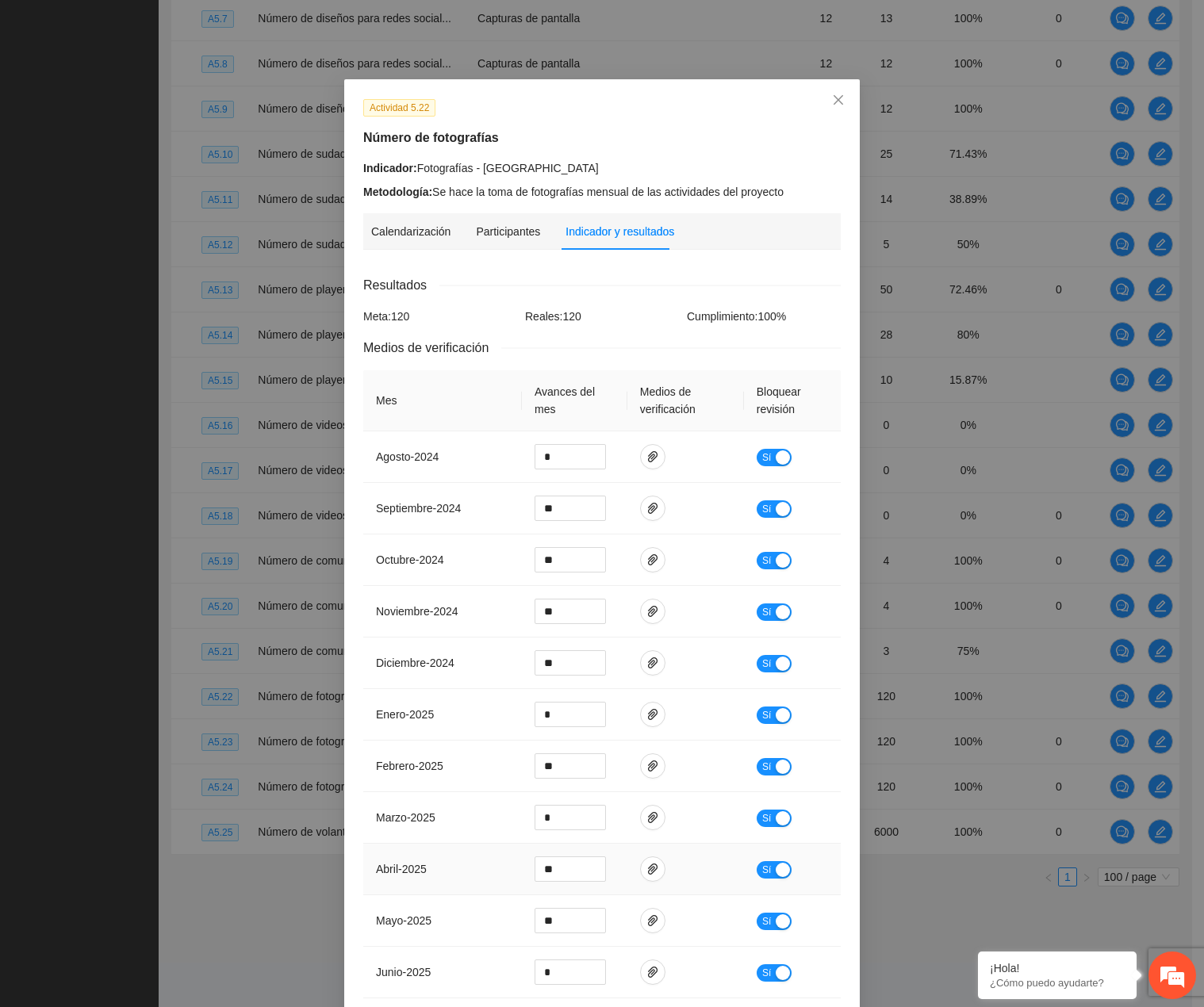
scroll to position [196, 0]
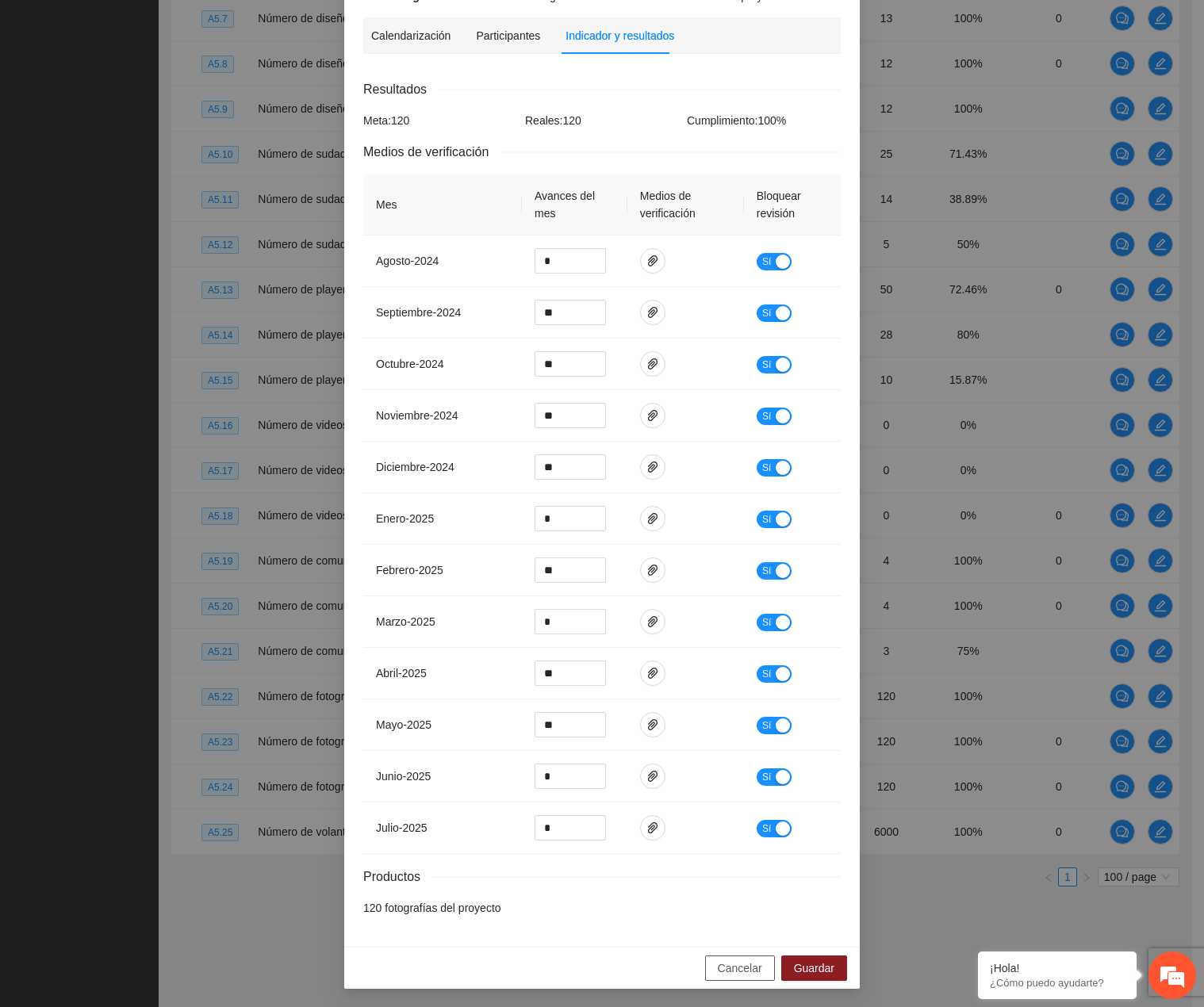
click at [743, 969] on span "Cancelar" at bounding box center [740, 968] width 44 height 18
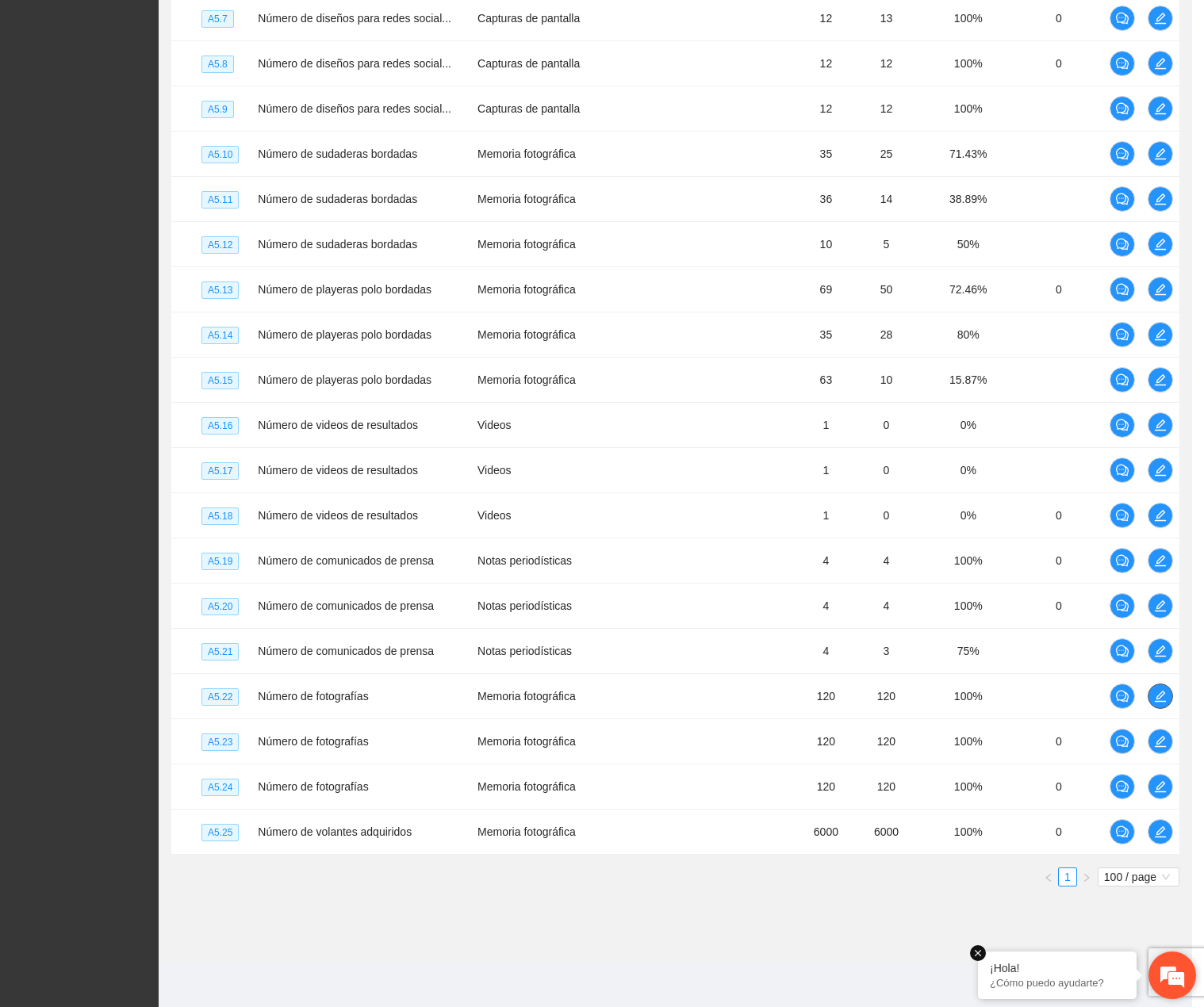
scroll to position [0, 0]
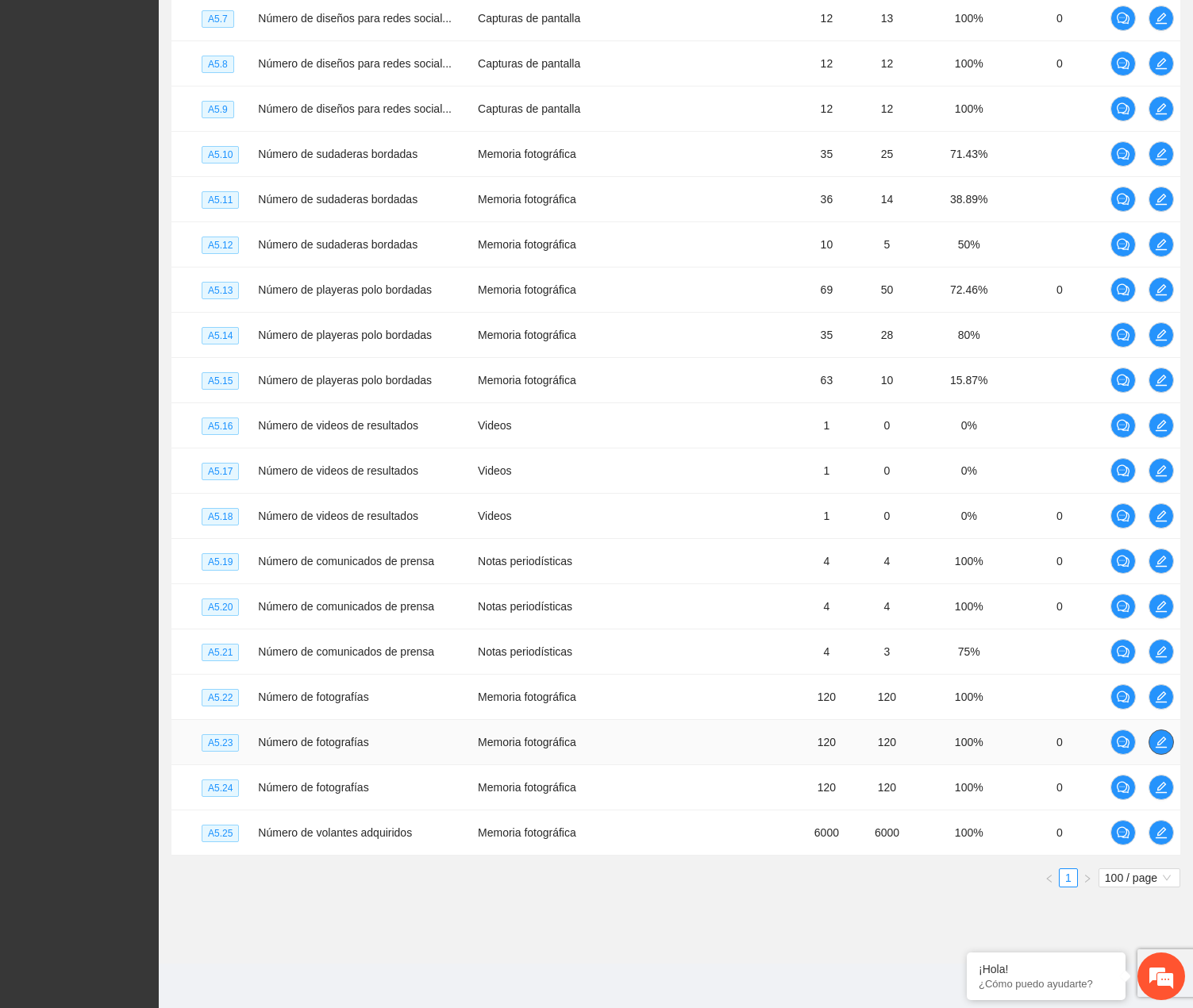
click at [1166, 735] on button "button" at bounding box center [1161, 741] width 26 height 26
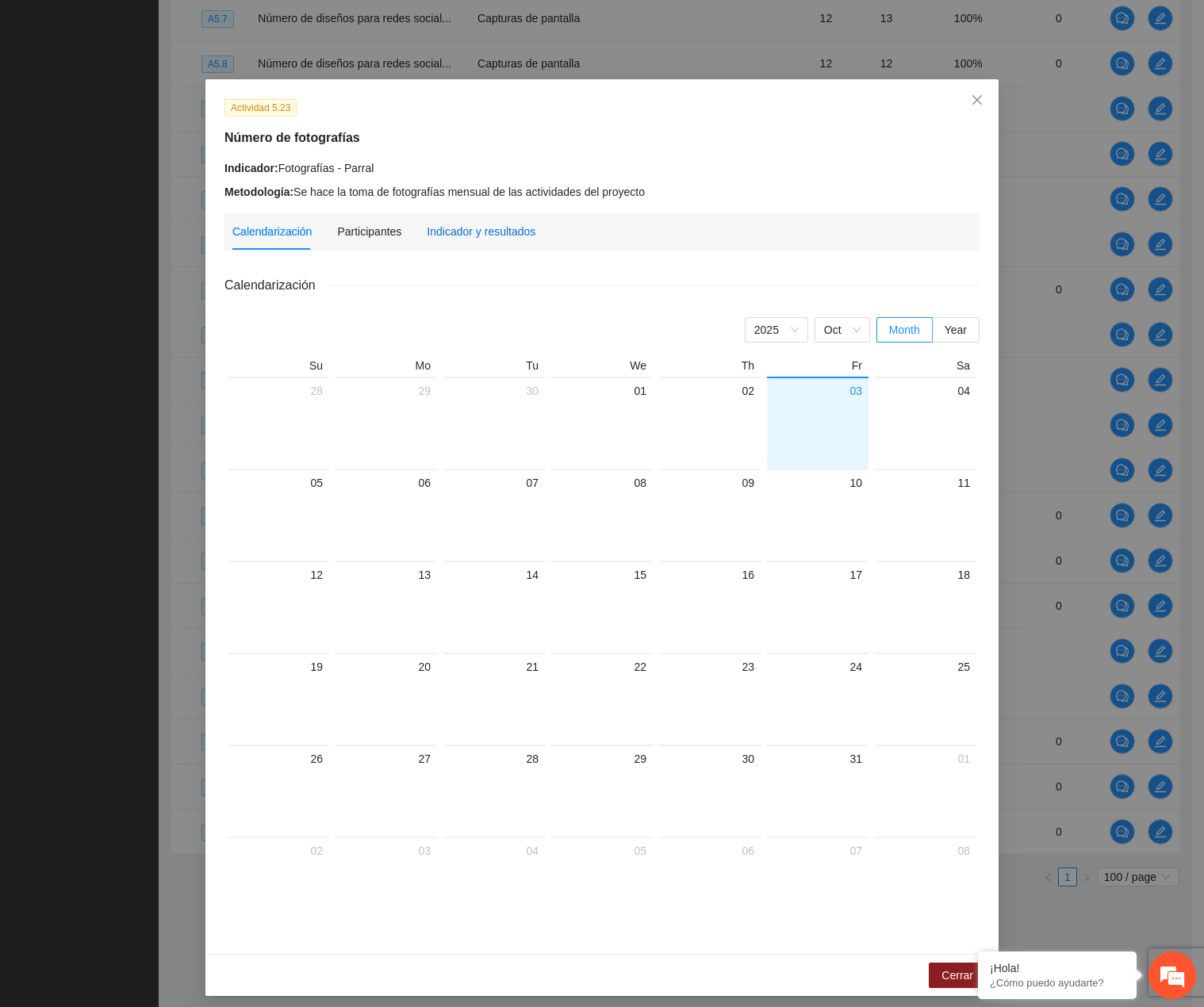
click at [495, 238] on div "Indicador y resultados" at bounding box center [481, 232] width 108 height 18
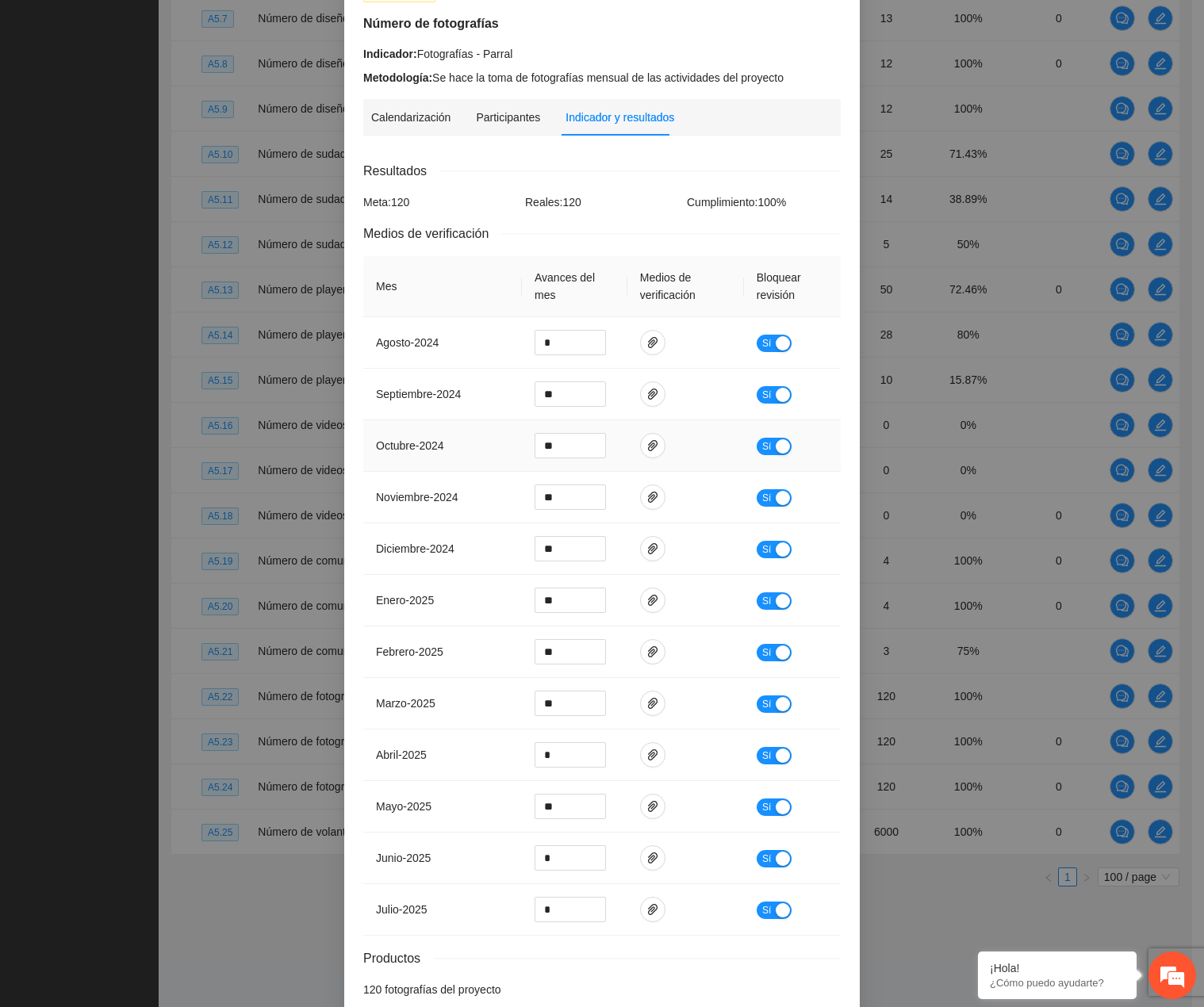
scroll to position [196, 0]
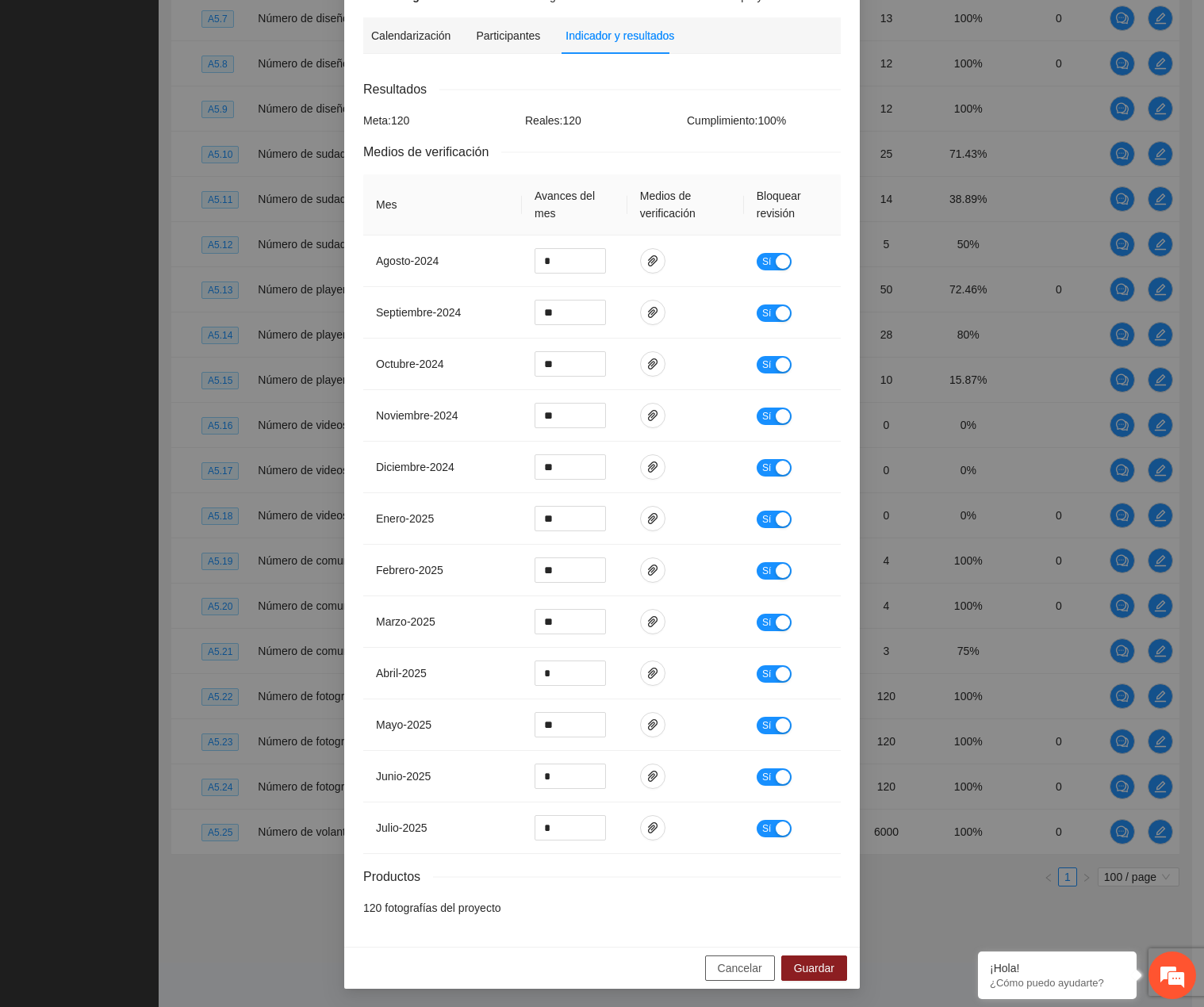
drag, startPoint x: 692, startPoint y: 969, endPoint x: 705, endPoint y: 971, distance: 13.2
click at [693, 969] on div "Cancelar Guardar" at bounding box center [602, 967] width 515 height 42
click at [737, 972] on span "Cancelar" at bounding box center [740, 968] width 44 height 18
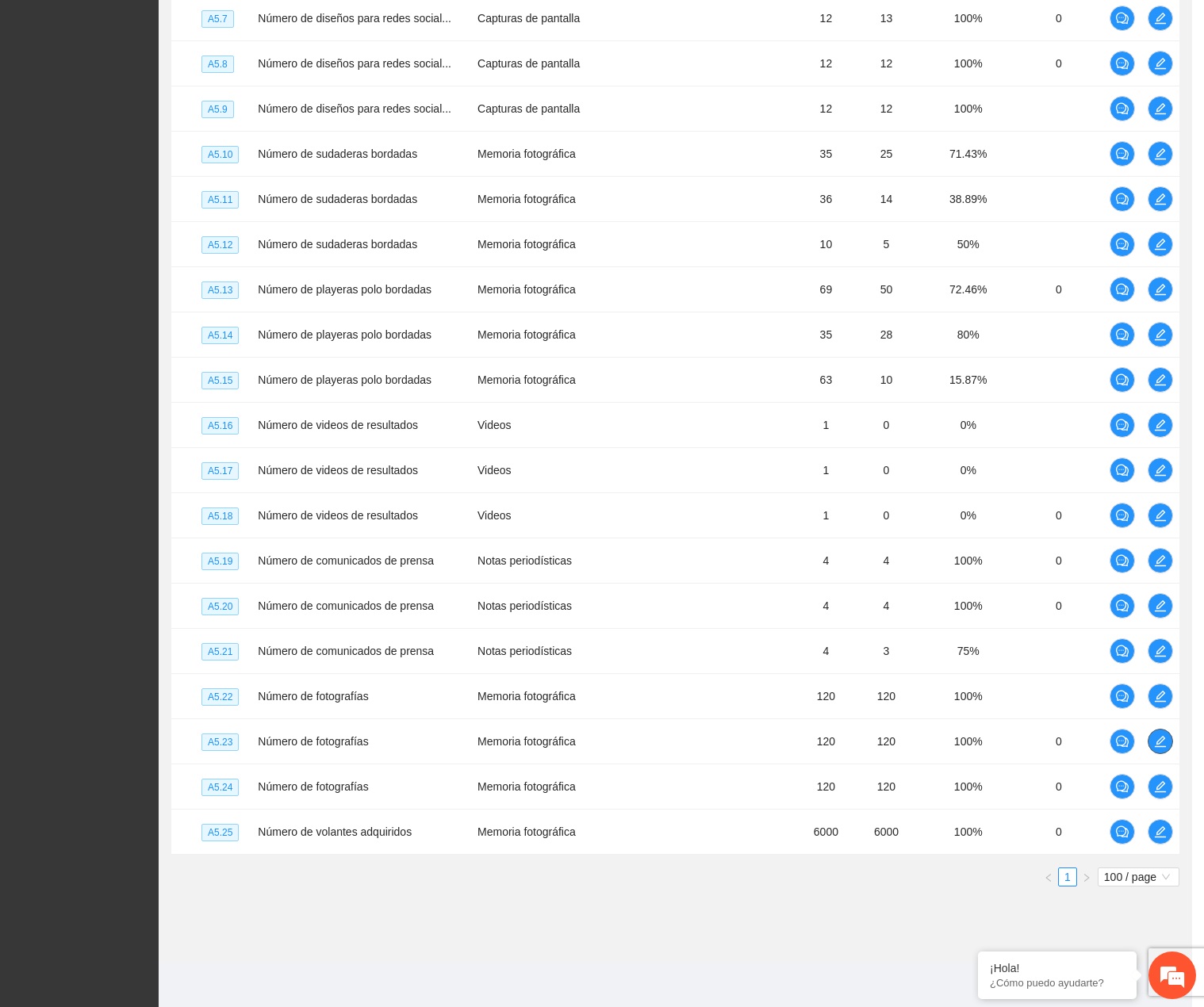
scroll to position [0, 0]
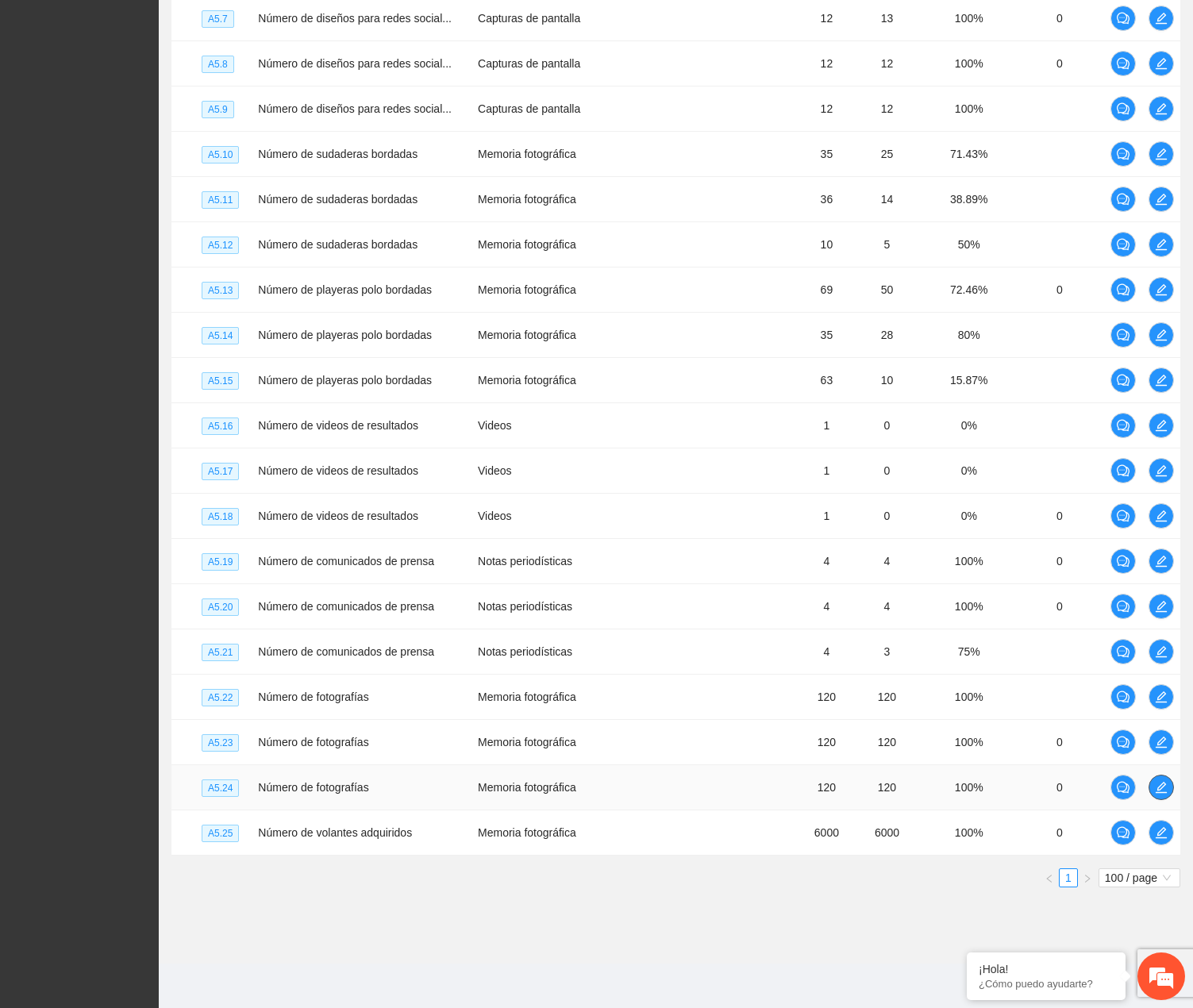
click at [1153, 788] on span "edit" at bounding box center [1161, 787] width 24 height 12
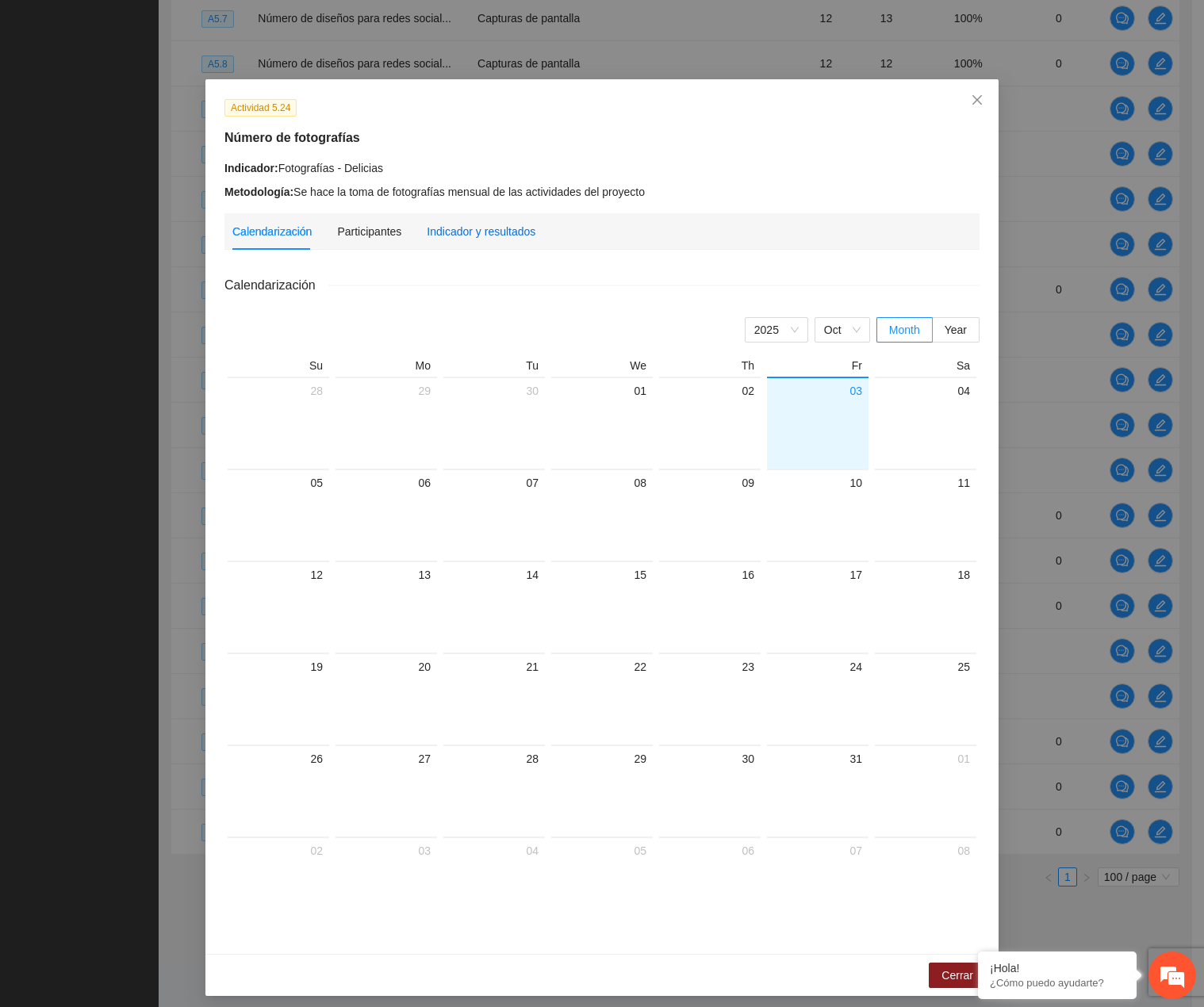
click at [490, 229] on div "Indicador y resultados" at bounding box center [481, 232] width 108 height 18
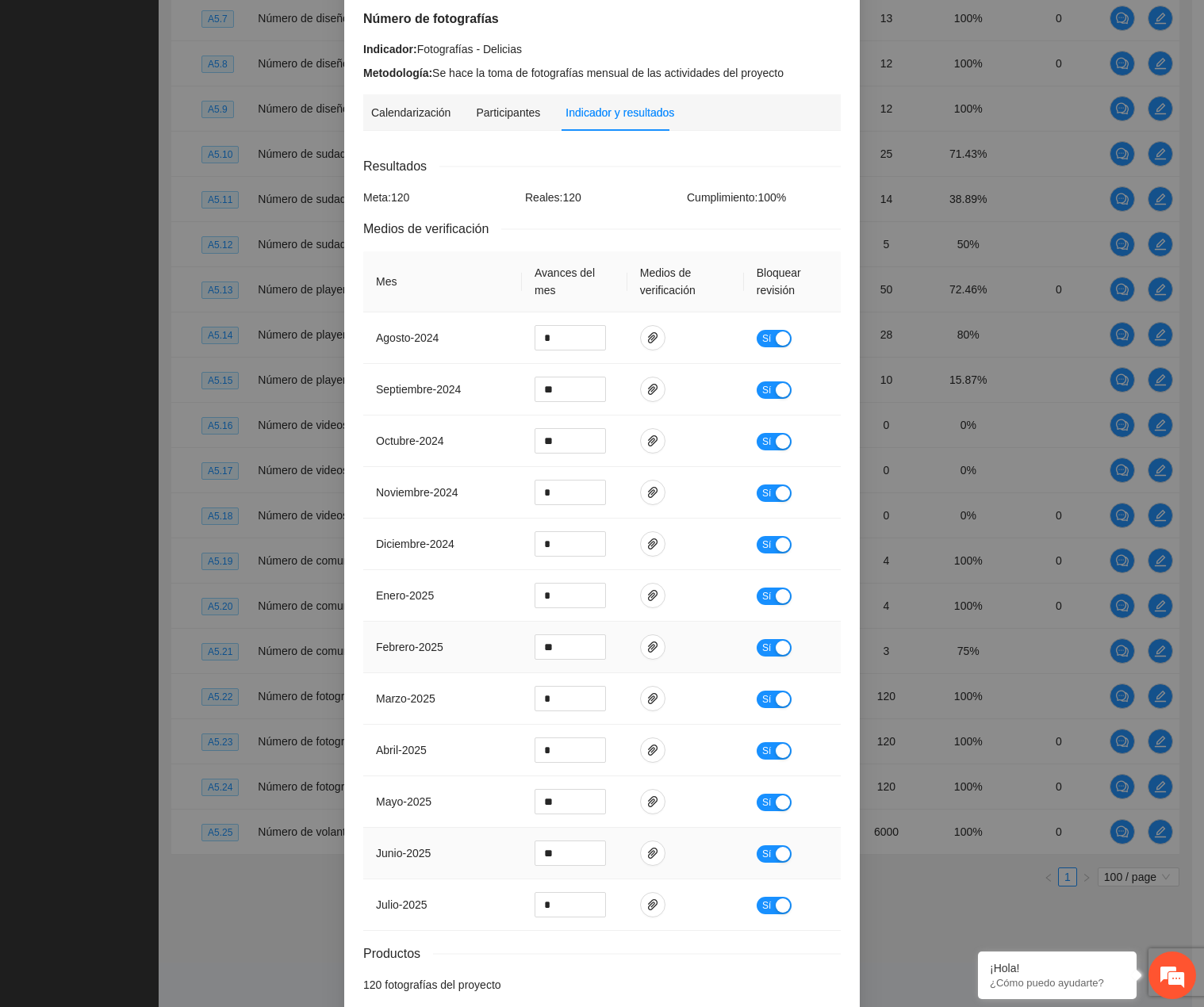
scroll to position [196, 0]
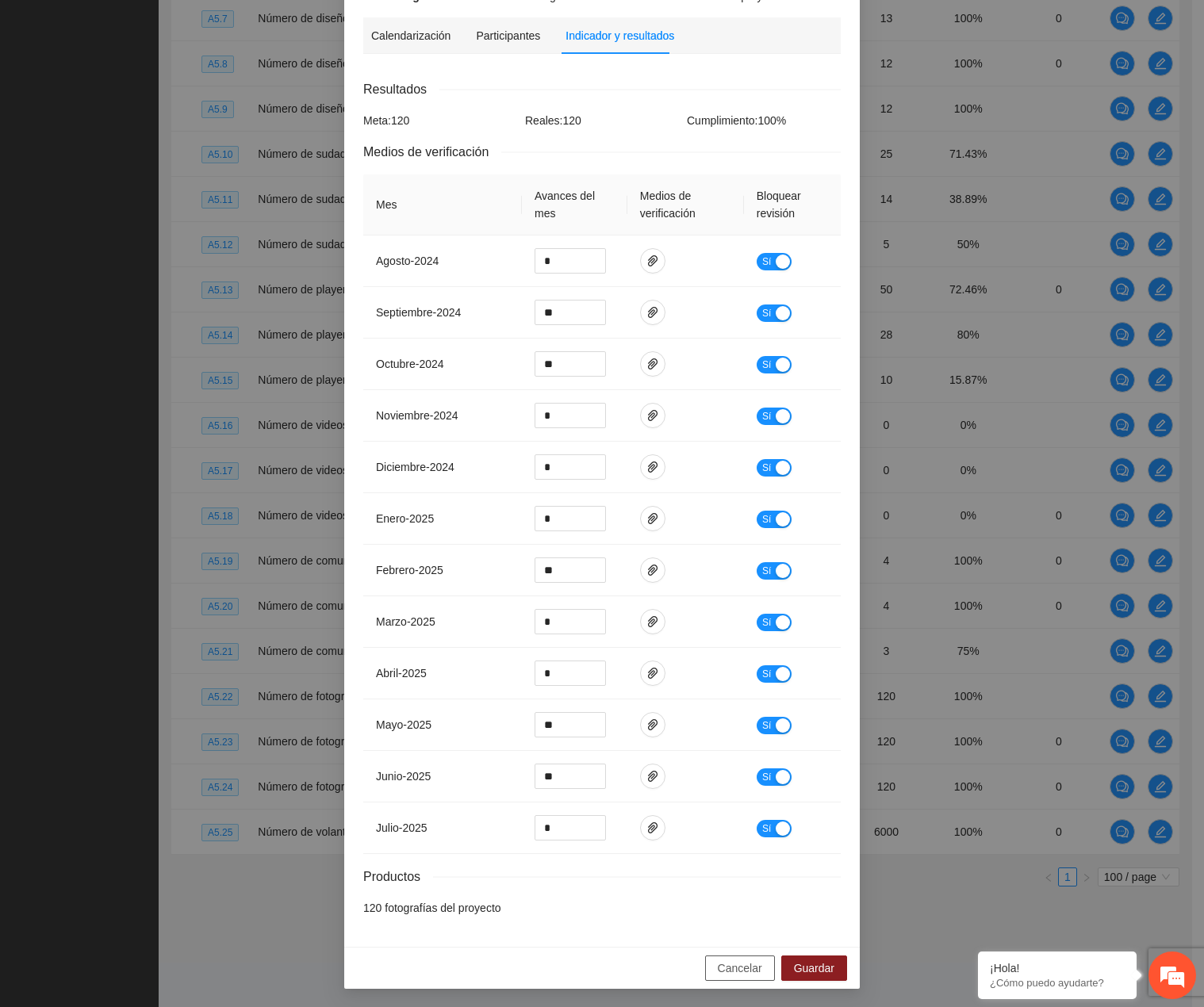
click at [725, 962] on span "Cancelar" at bounding box center [740, 968] width 44 height 18
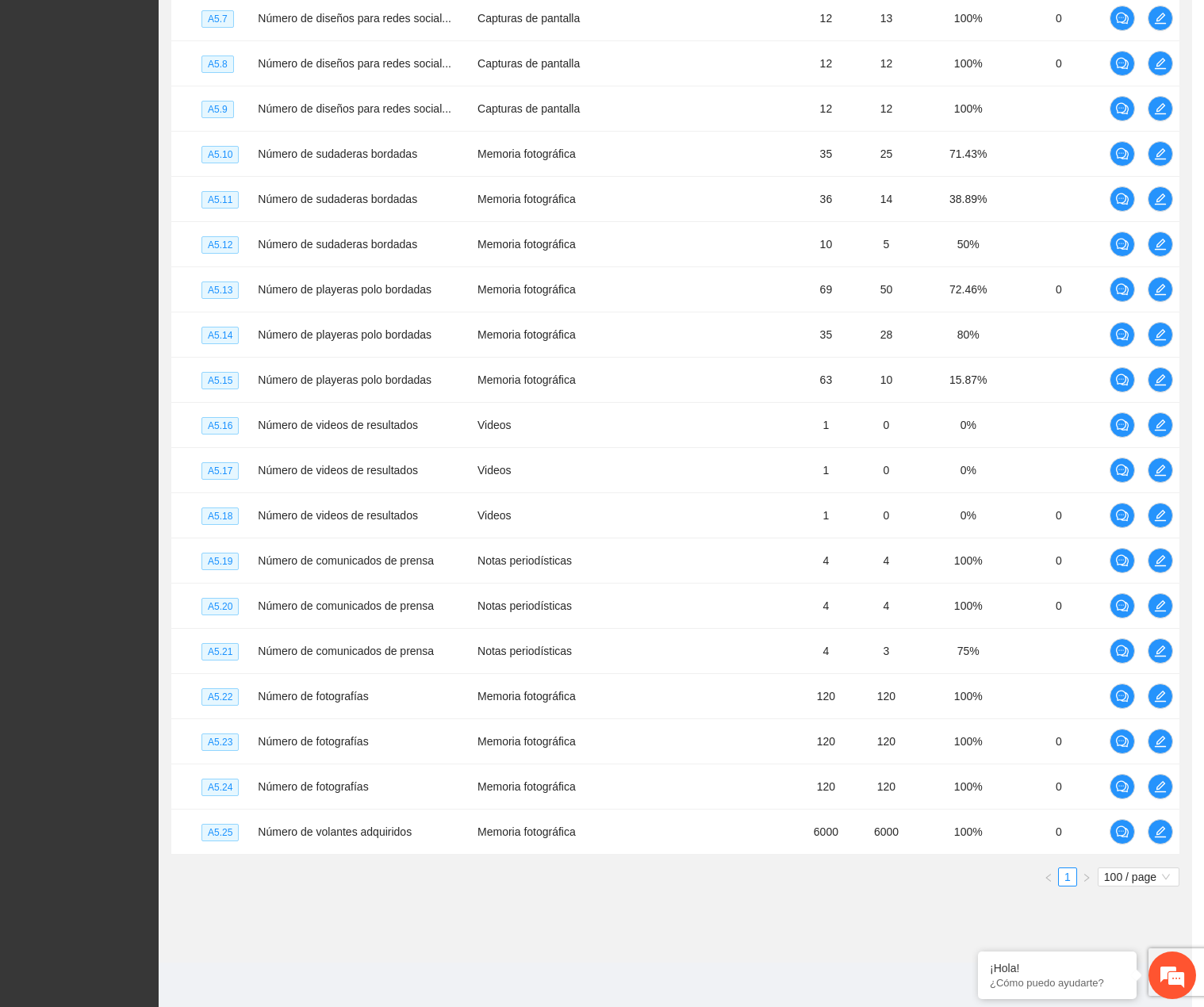
scroll to position [116, 0]
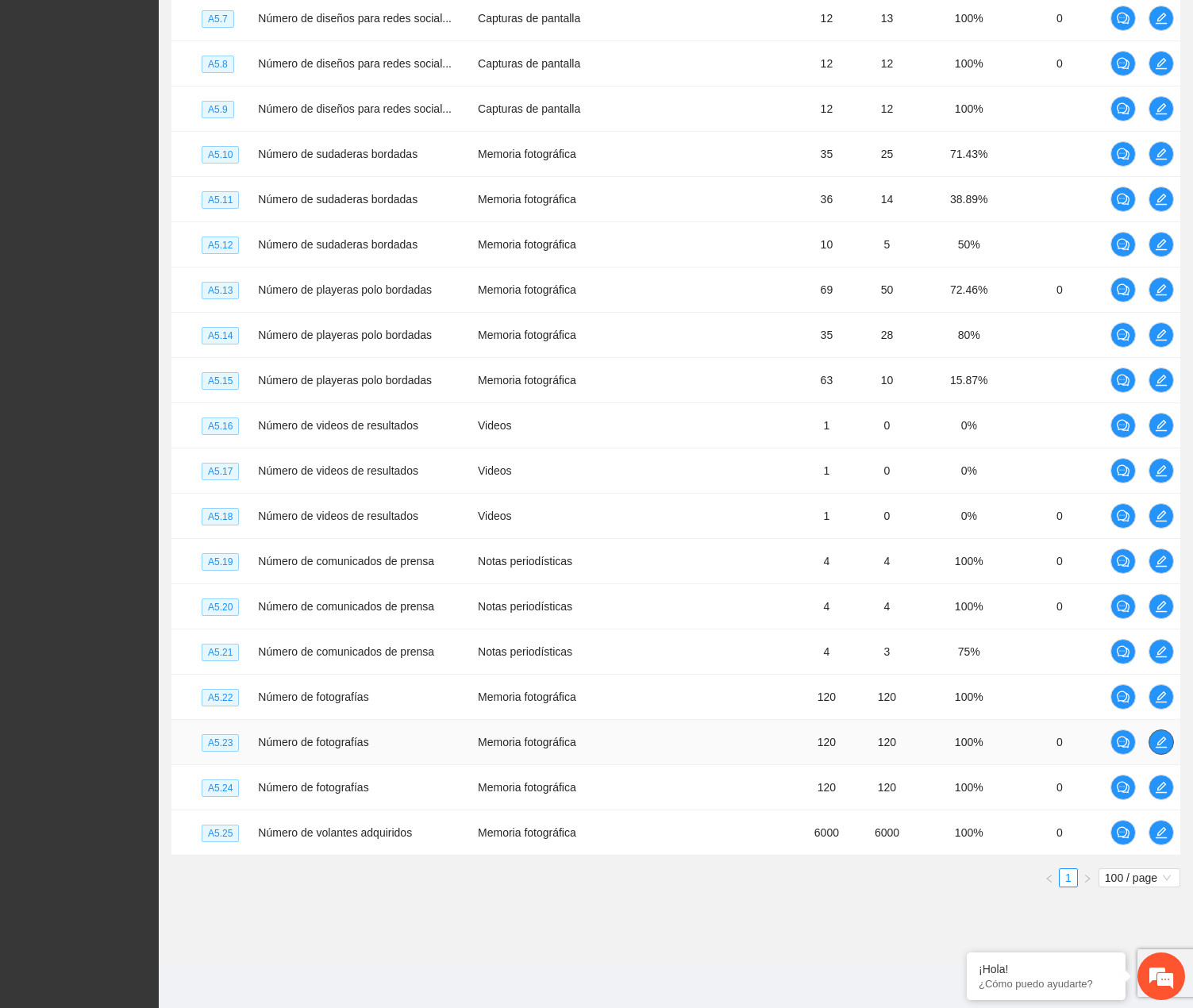
click at [1159, 747] on icon "edit" at bounding box center [1161, 741] width 11 height 11
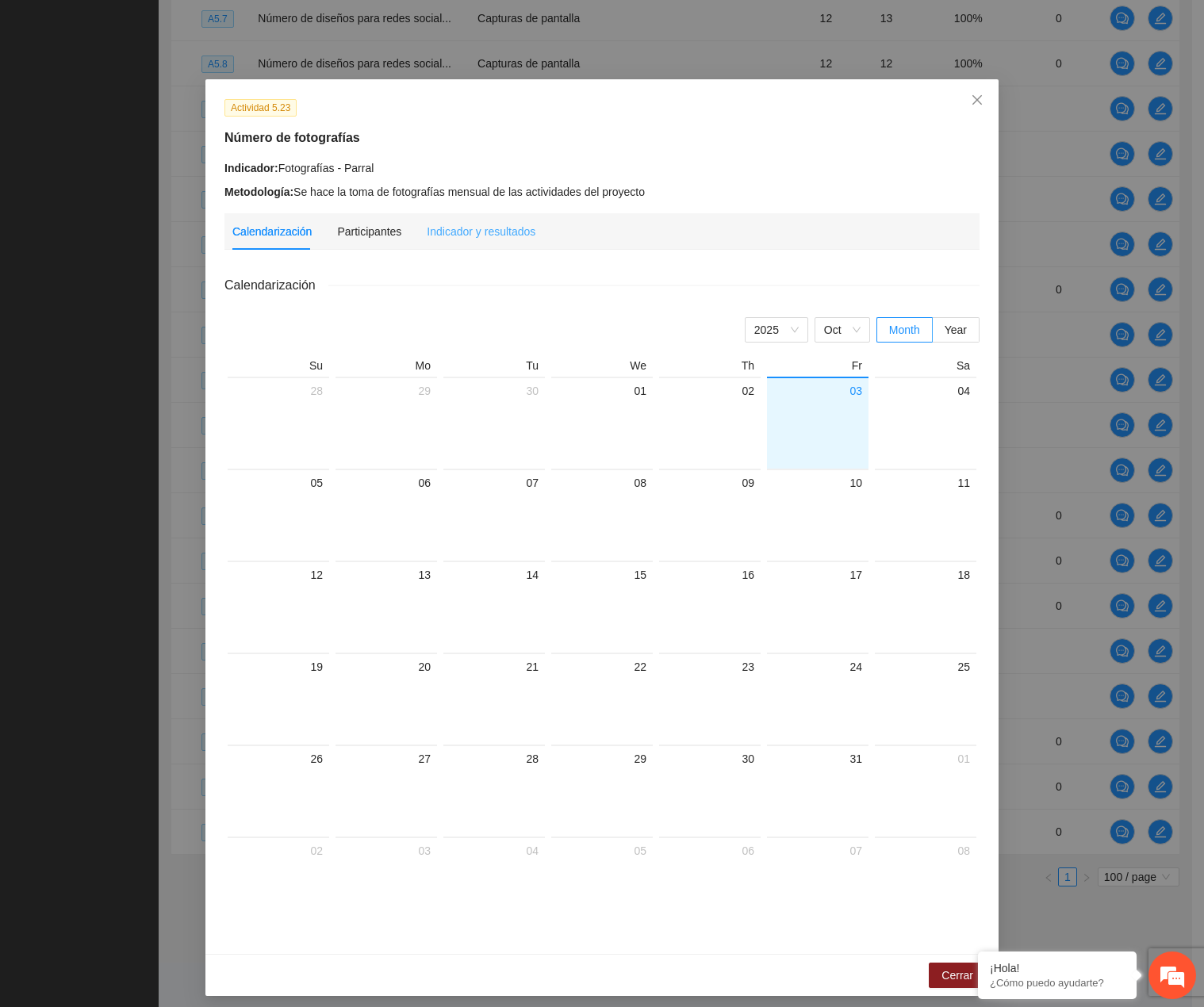
click at [490, 245] on div "Indicador y resultados" at bounding box center [481, 231] width 108 height 36
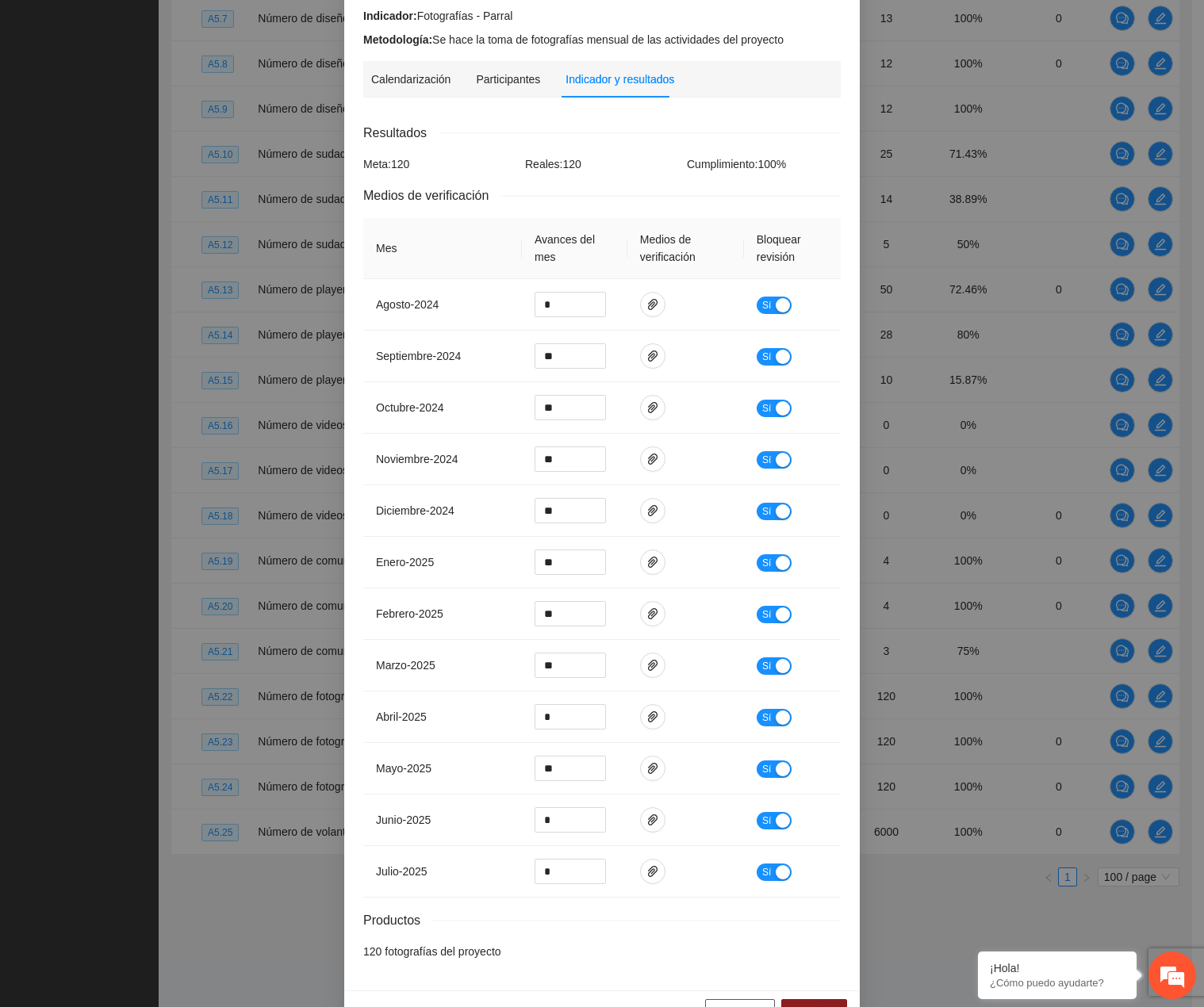
scroll to position [196, 0]
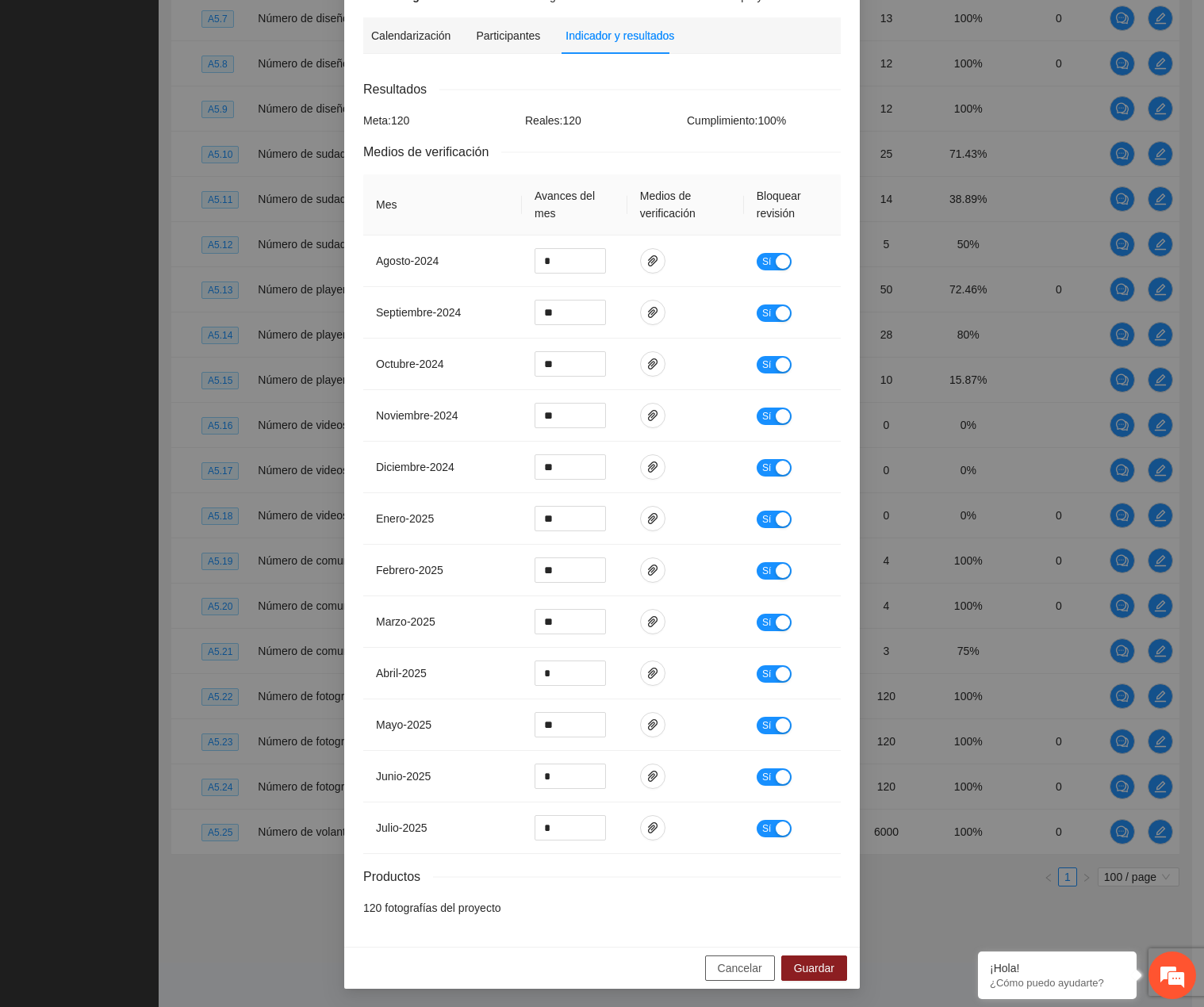
click at [708, 978] on button "Cancelar" at bounding box center [739, 967] width 70 height 26
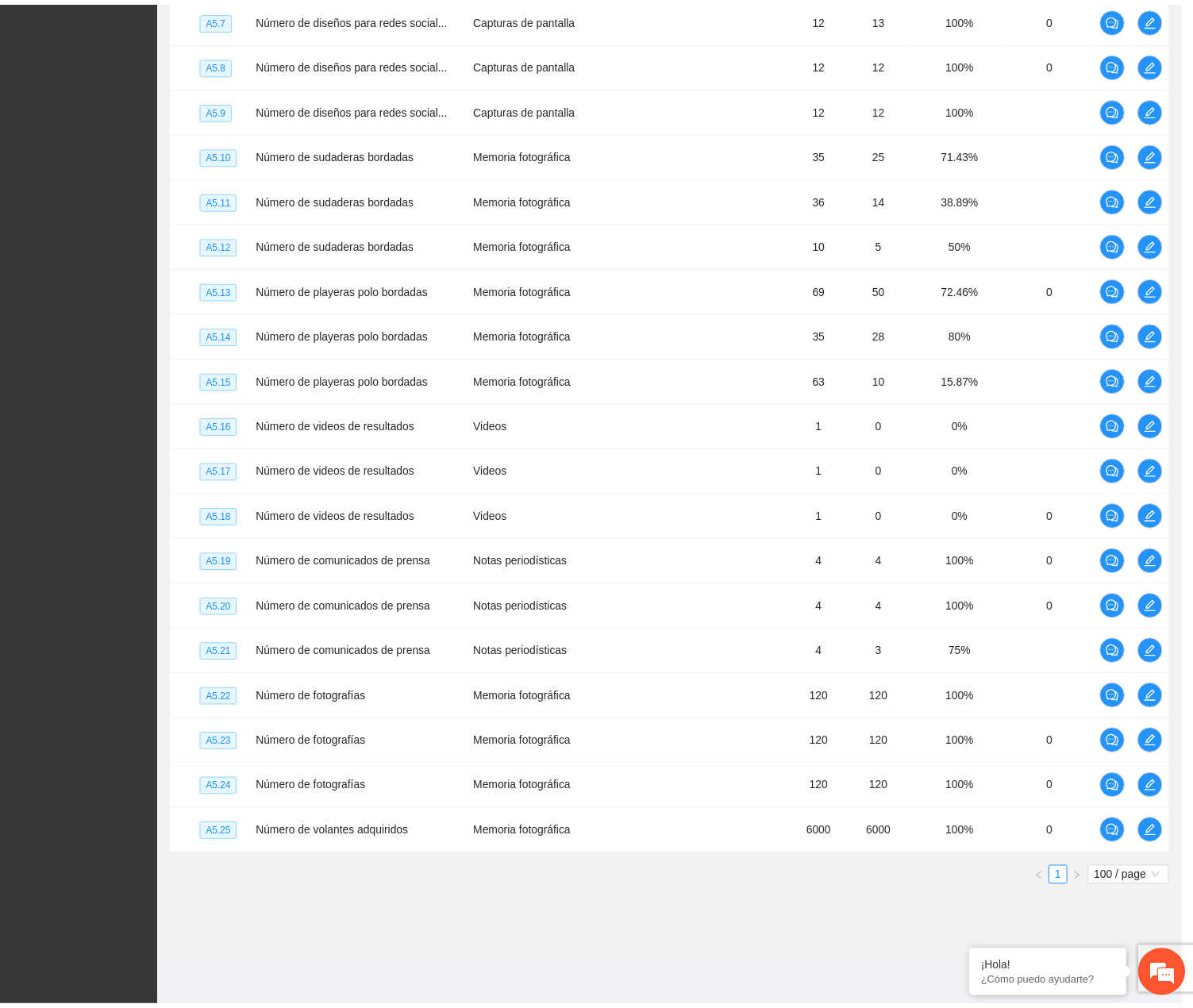
scroll to position [117, 0]
